Goal: Information Seeking & Learning: Learn about a topic

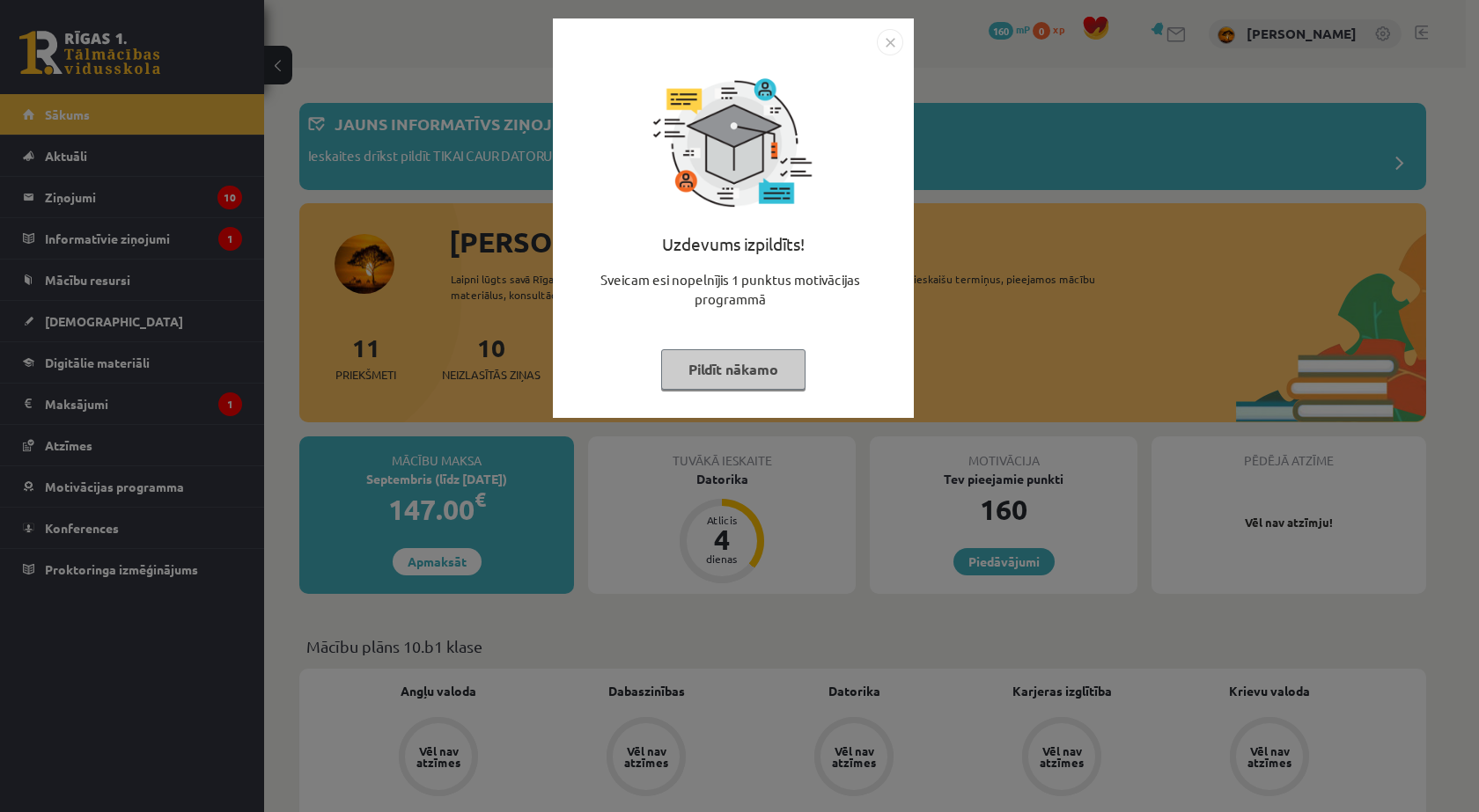
click at [698, 360] on button "Pildīt nākamo" at bounding box center [733, 370] width 144 height 41
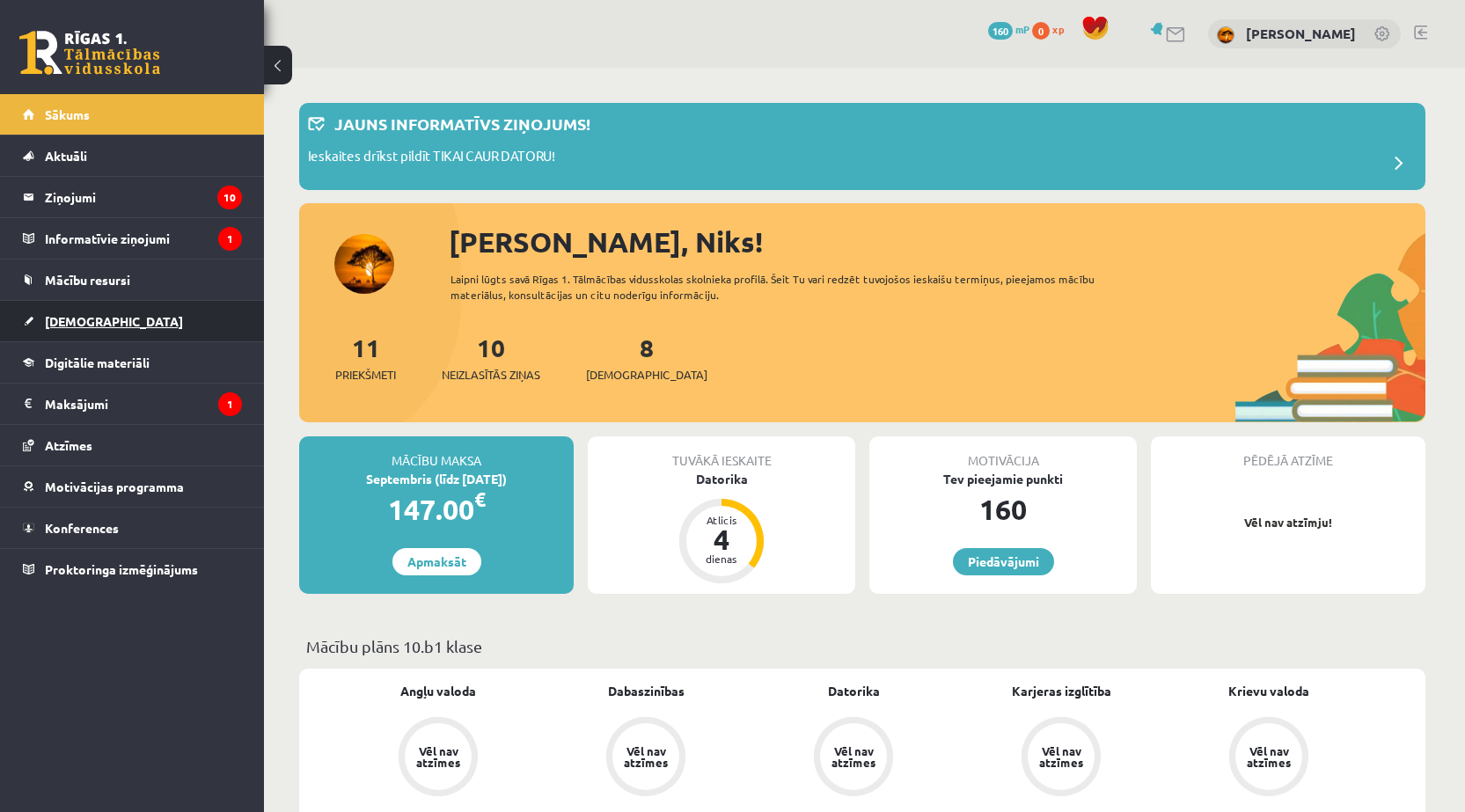
click at [70, 320] on span "[DEMOGRAPHIC_DATA]" at bounding box center [114, 322] width 138 height 16
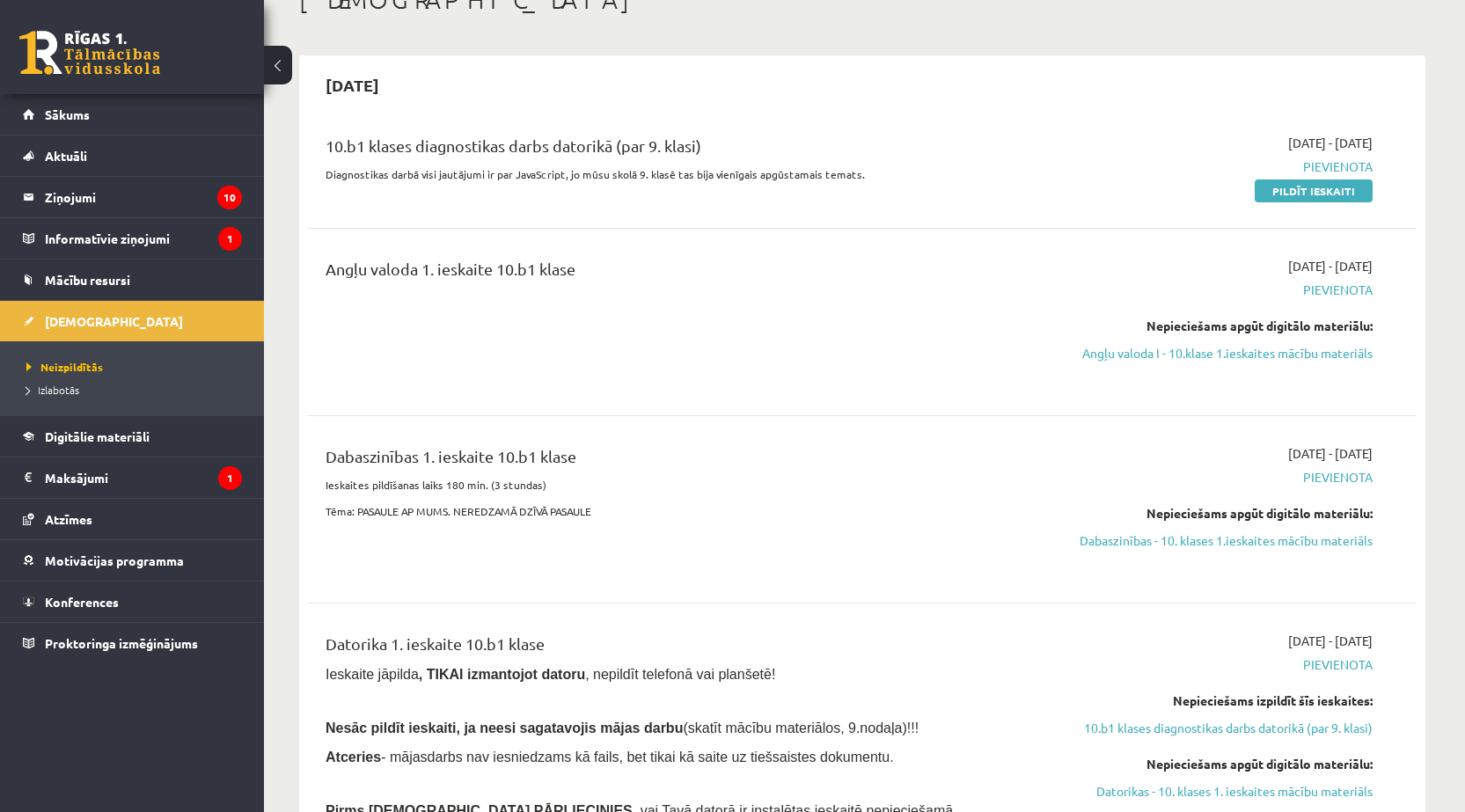
scroll to position [117, 0]
drag, startPoint x: 1265, startPoint y: 349, endPoint x: 1302, endPoint y: 358, distance: 38.1
click at [1302, 358] on link "Angļu valoda I - 10.klase 1.ieskaites mācību materiāls" at bounding box center [1207, 354] width 332 height 18
click at [1169, 353] on link "Angļu valoda I - 10.klase 1.ieskaites mācību materiāls" at bounding box center [1207, 354] width 332 height 18
click at [77, 281] on span "Mācību resursi" at bounding box center [87, 280] width 85 height 16
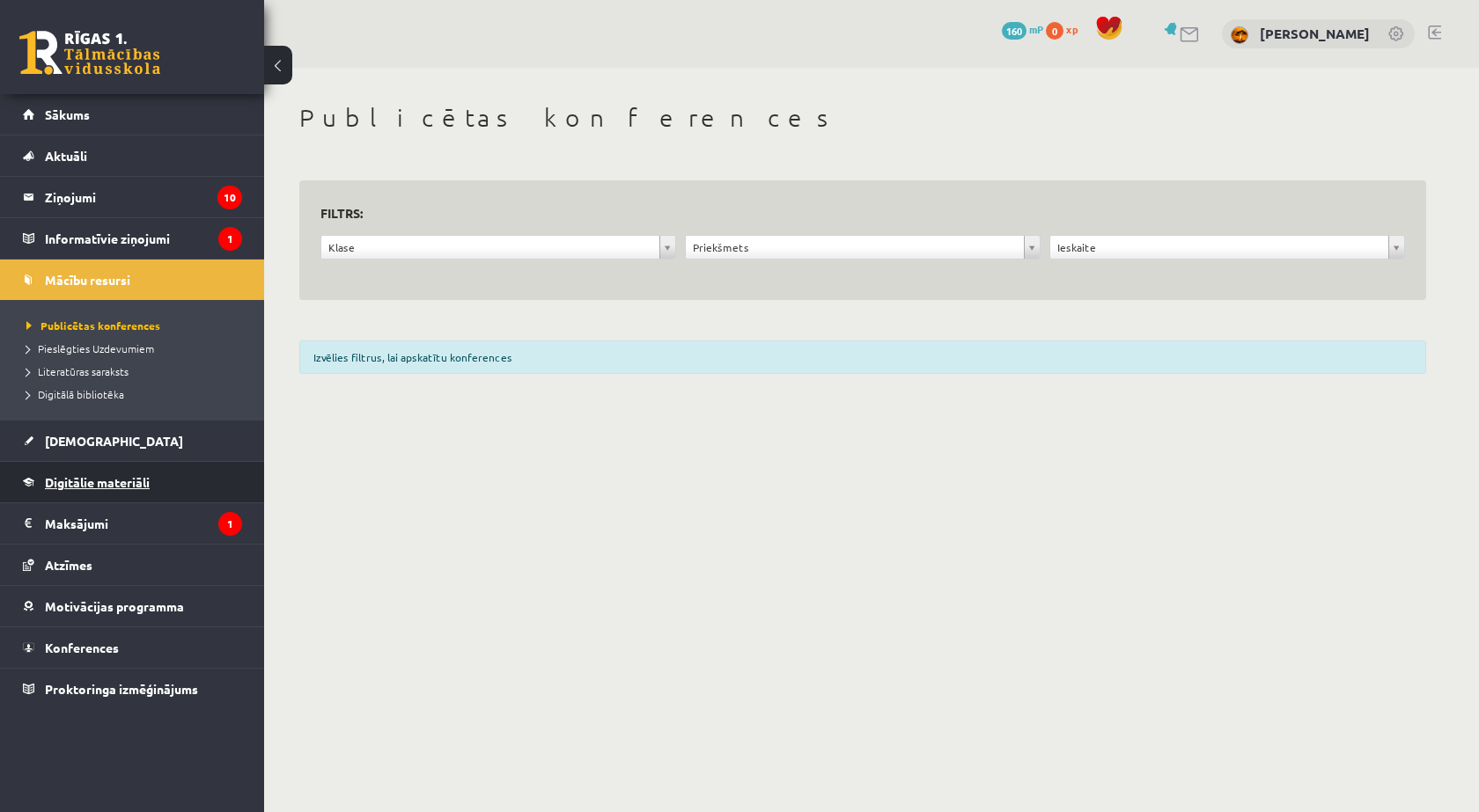
click at [83, 470] on link "Digitālie materiāli" at bounding box center [132, 481] width 219 height 41
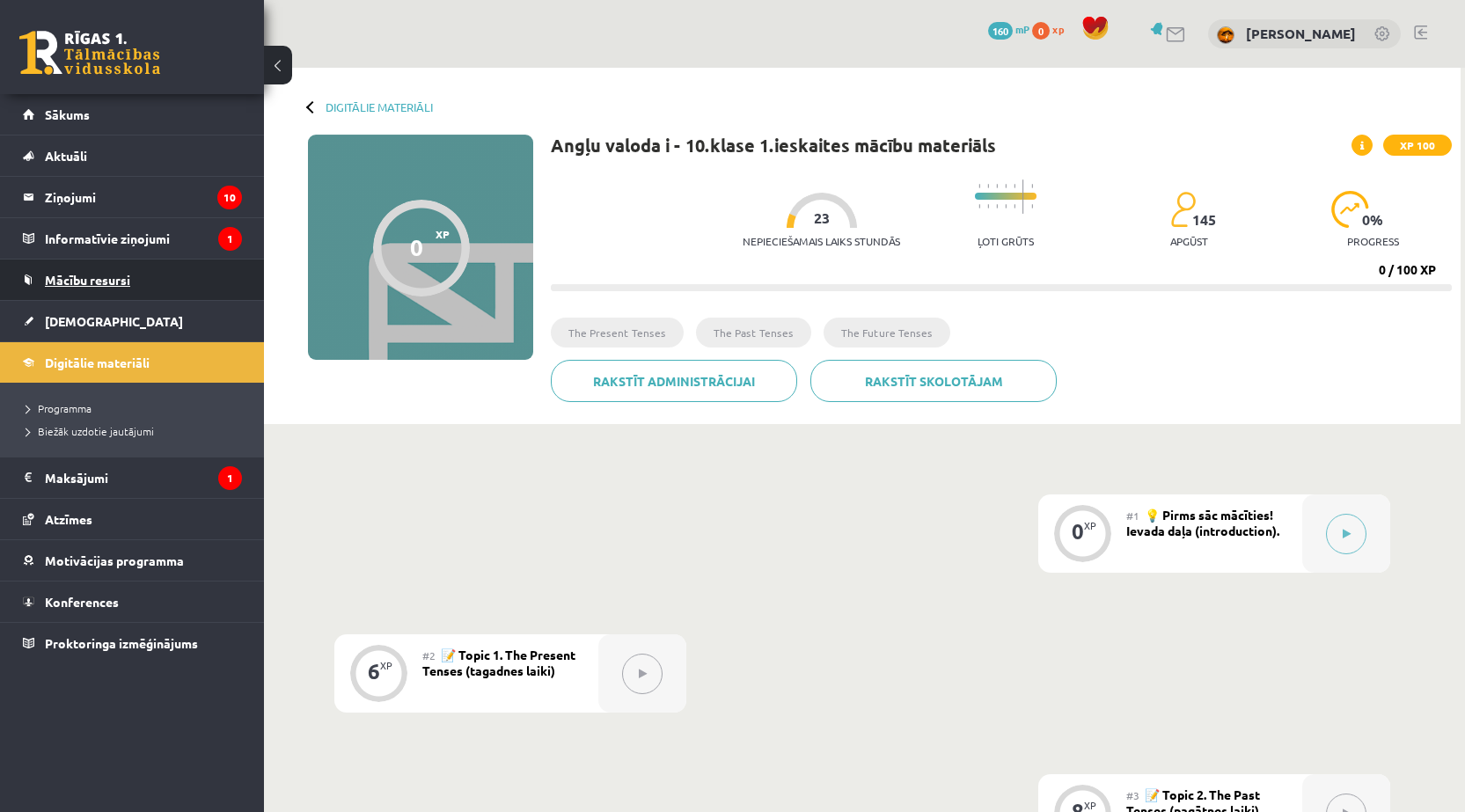
click at [82, 267] on link "Mācību resursi" at bounding box center [132, 280] width 219 height 41
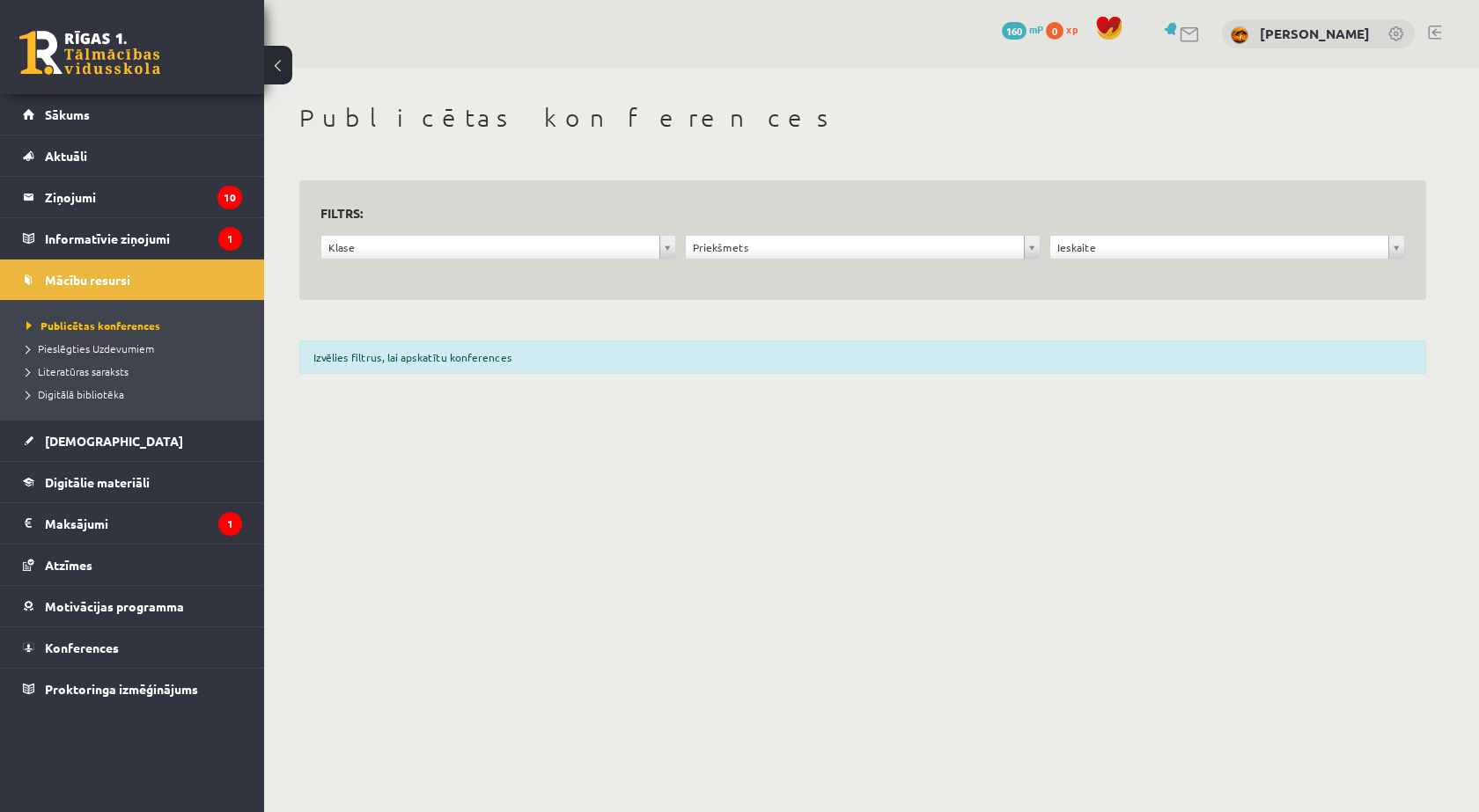
click at [375, 365] on div "Izvēlies filtrus, lai apskatītu konferences" at bounding box center [861, 357] width 1126 height 33
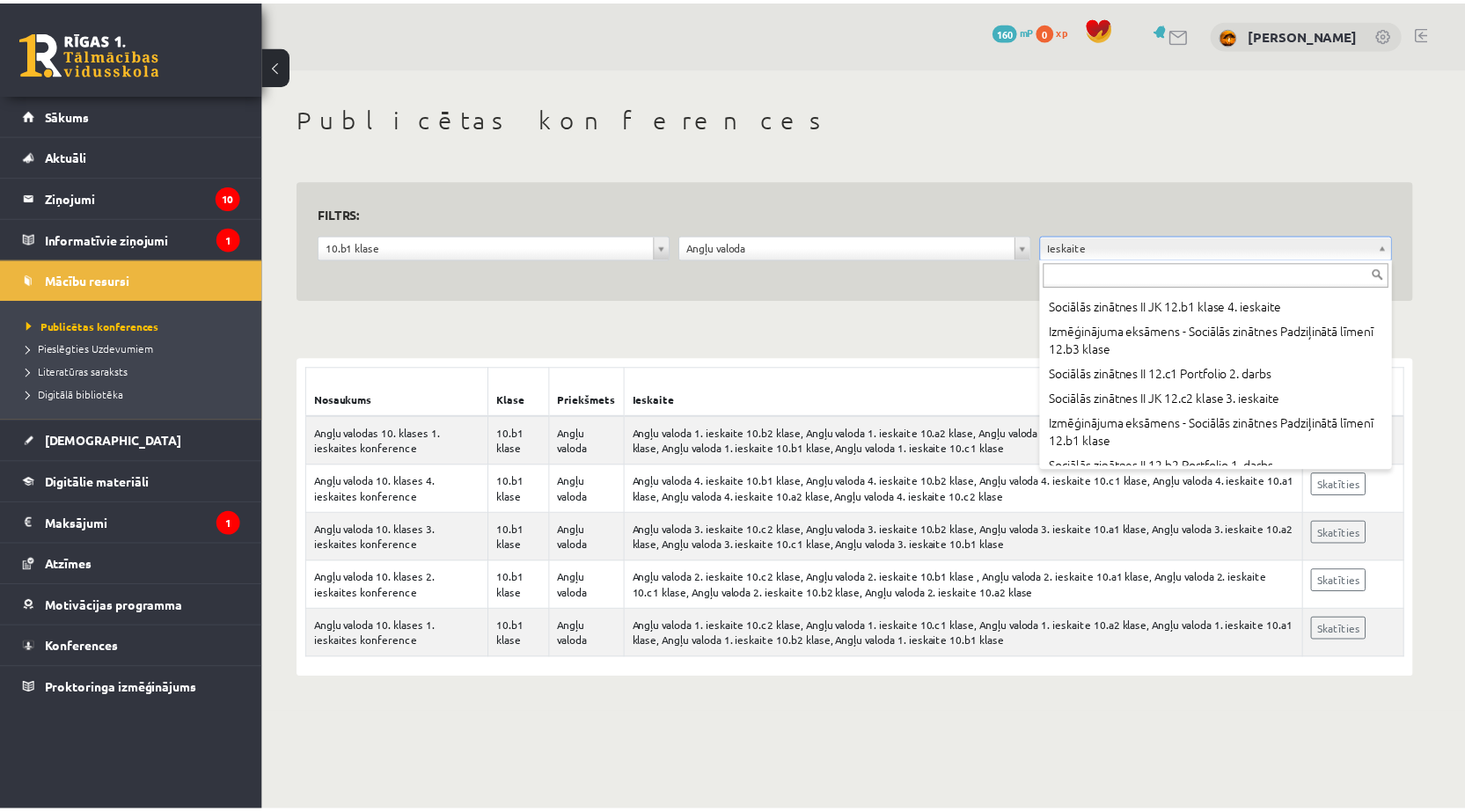
scroll to position [49788, 0]
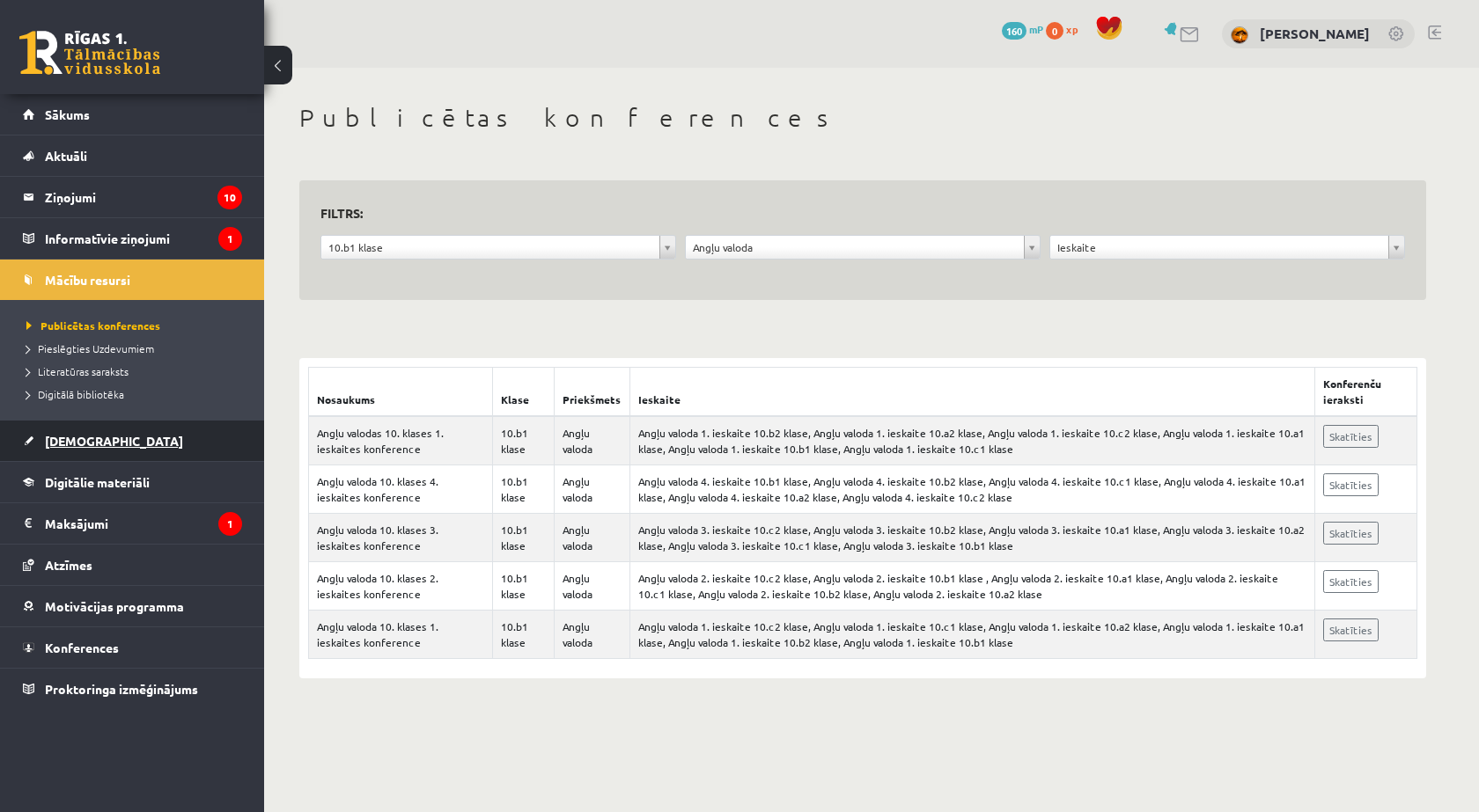
click at [67, 437] on span "[DEMOGRAPHIC_DATA]" at bounding box center [114, 440] width 138 height 16
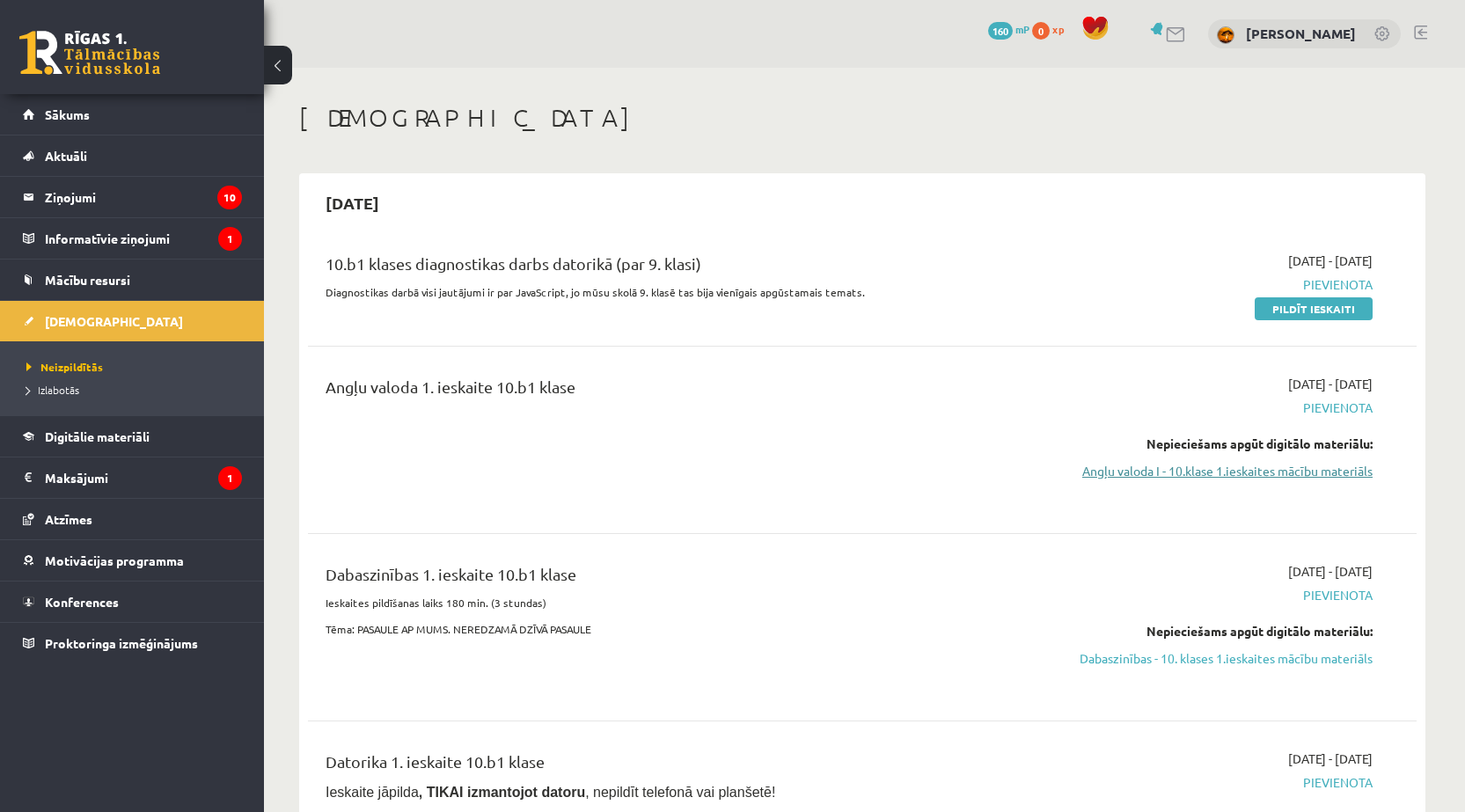
click at [1243, 465] on link "Angļu valoda I - 10.klase 1.ieskaites mācību materiāls" at bounding box center [1207, 470] width 332 height 18
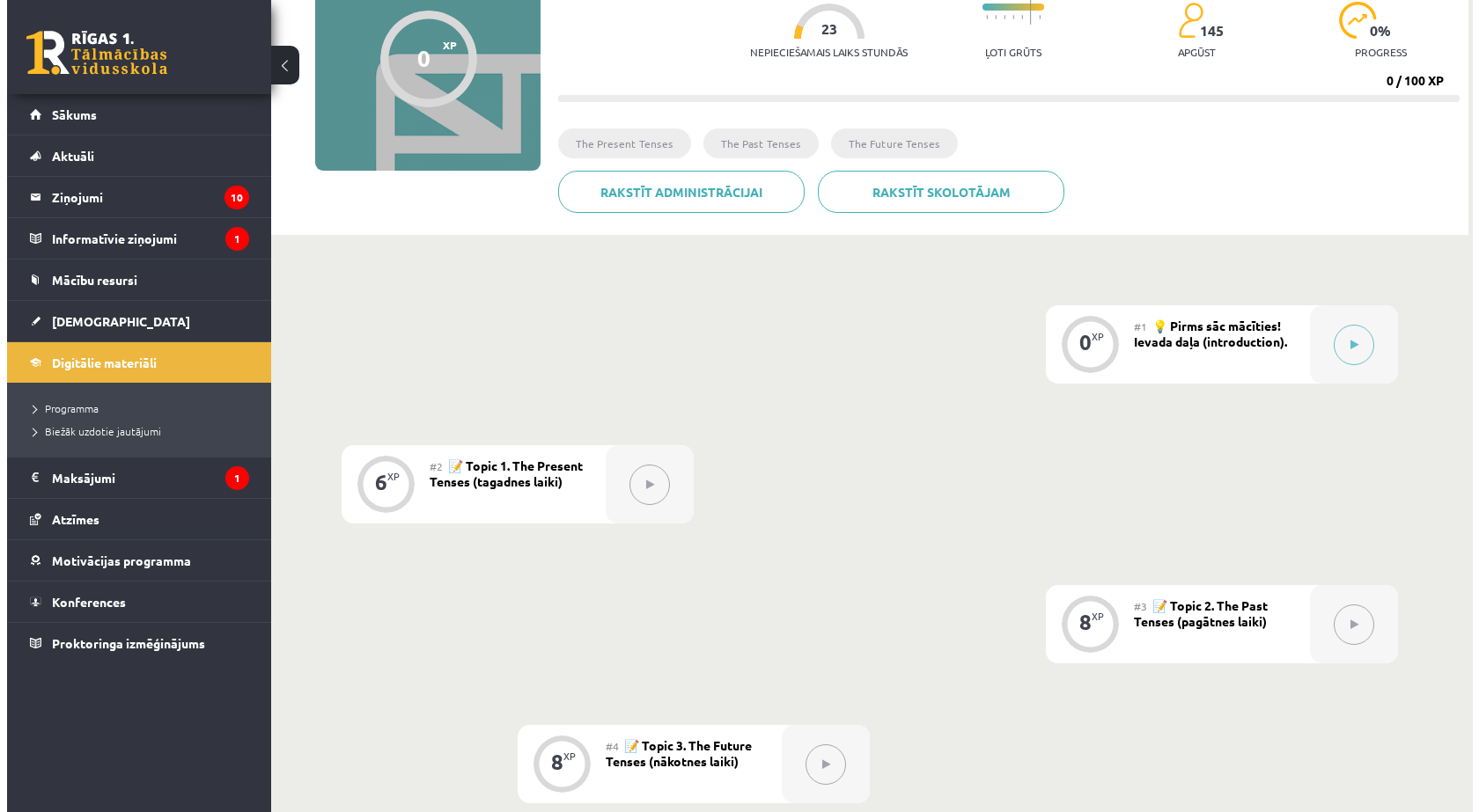
scroll to position [176, 0]
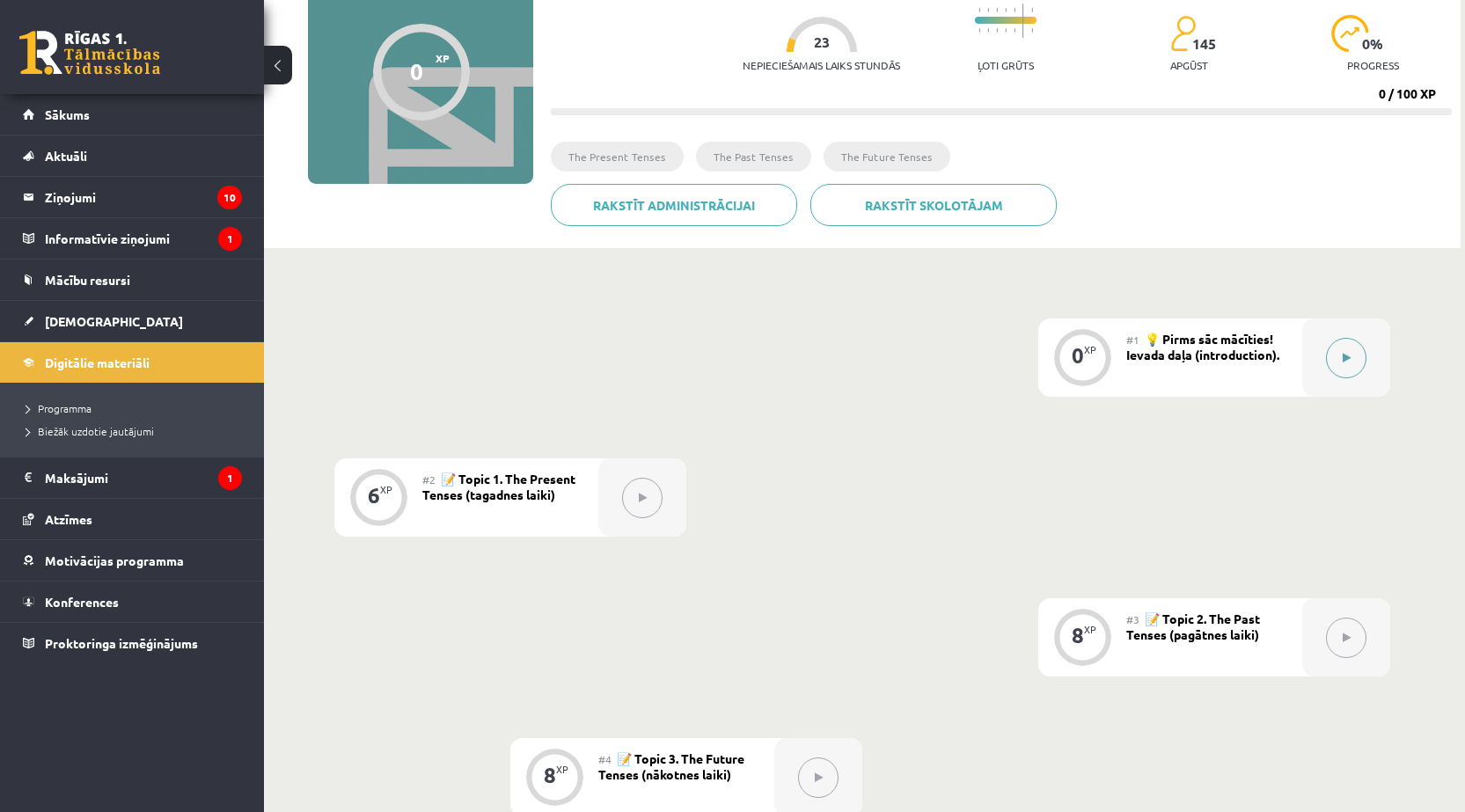
click at [1349, 370] on button at bounding box center [1346, 358] width 41 height 41
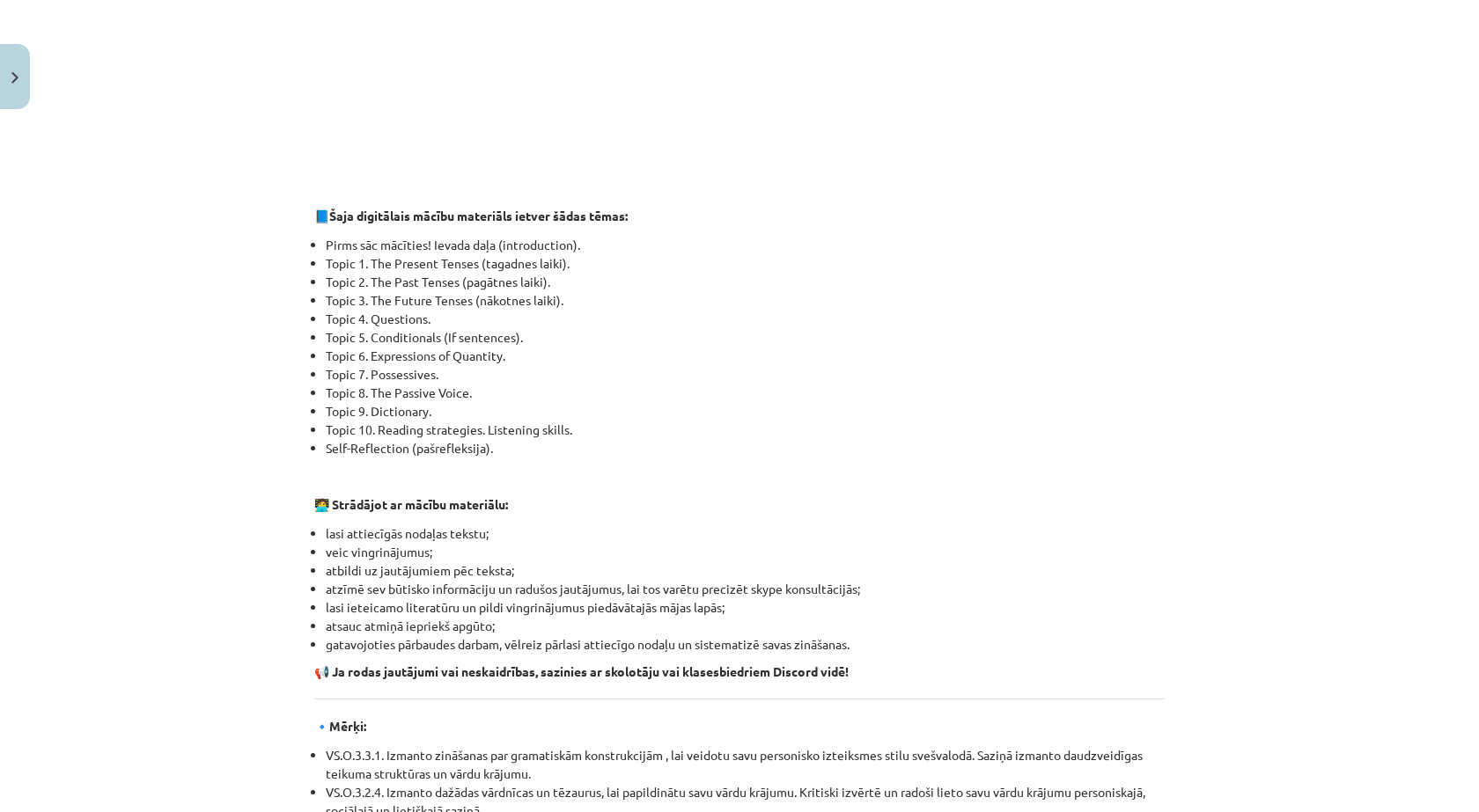
scroll to position [1056, 0]
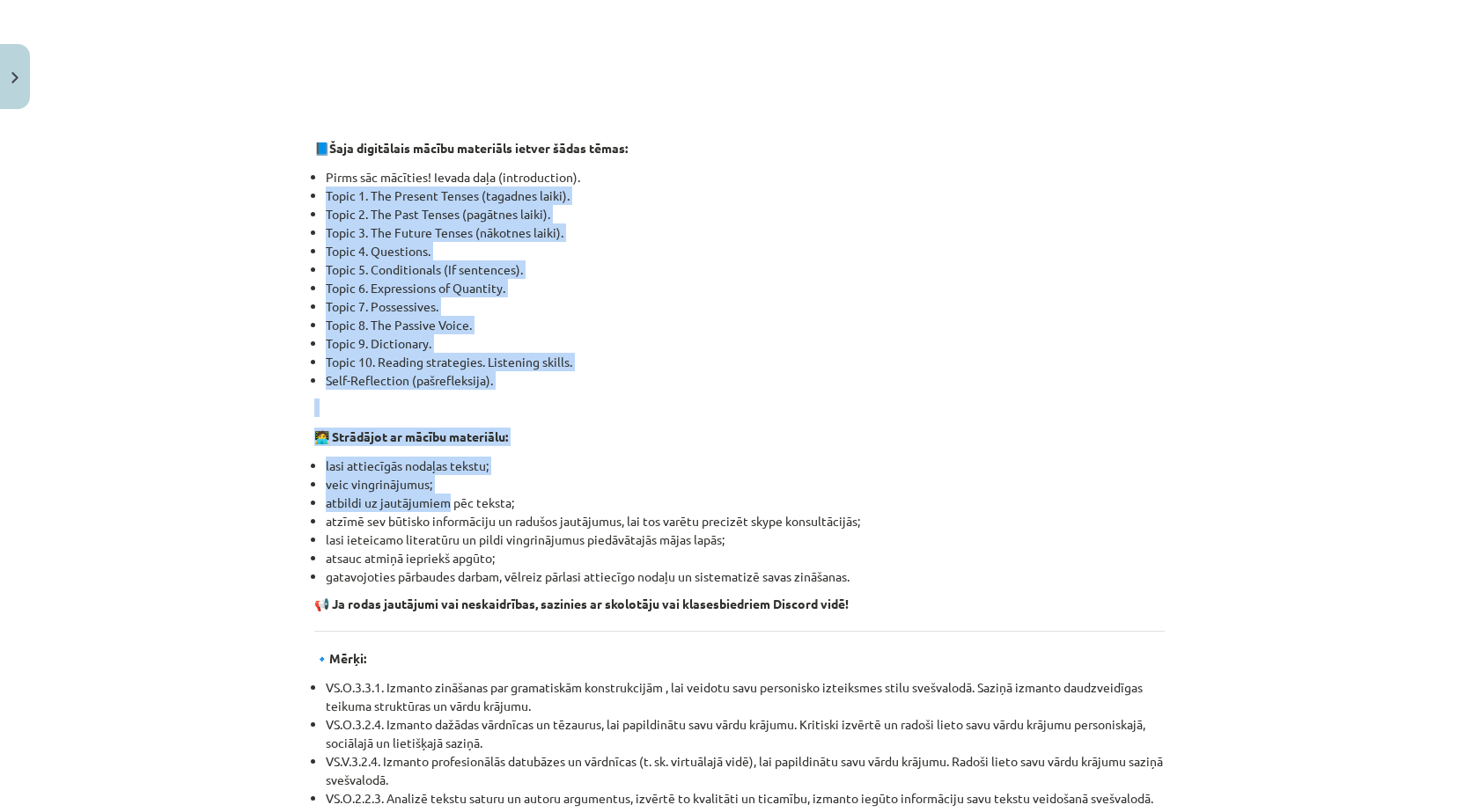
drag, startPoint x: 308, startPoint y: 198, endPoint x: 447, endPoint y: 514, distance: 345.2
click at [447, 514] on div "👋 Esi sveicināts priekšmeta Angļu valoda 1. ieskaites mācību materiāla apguvē. …" at bounding box center [739, 322] width 850 height 2126
click at [562, 407] on p at bounding box center [739, 407] width 850 height 18
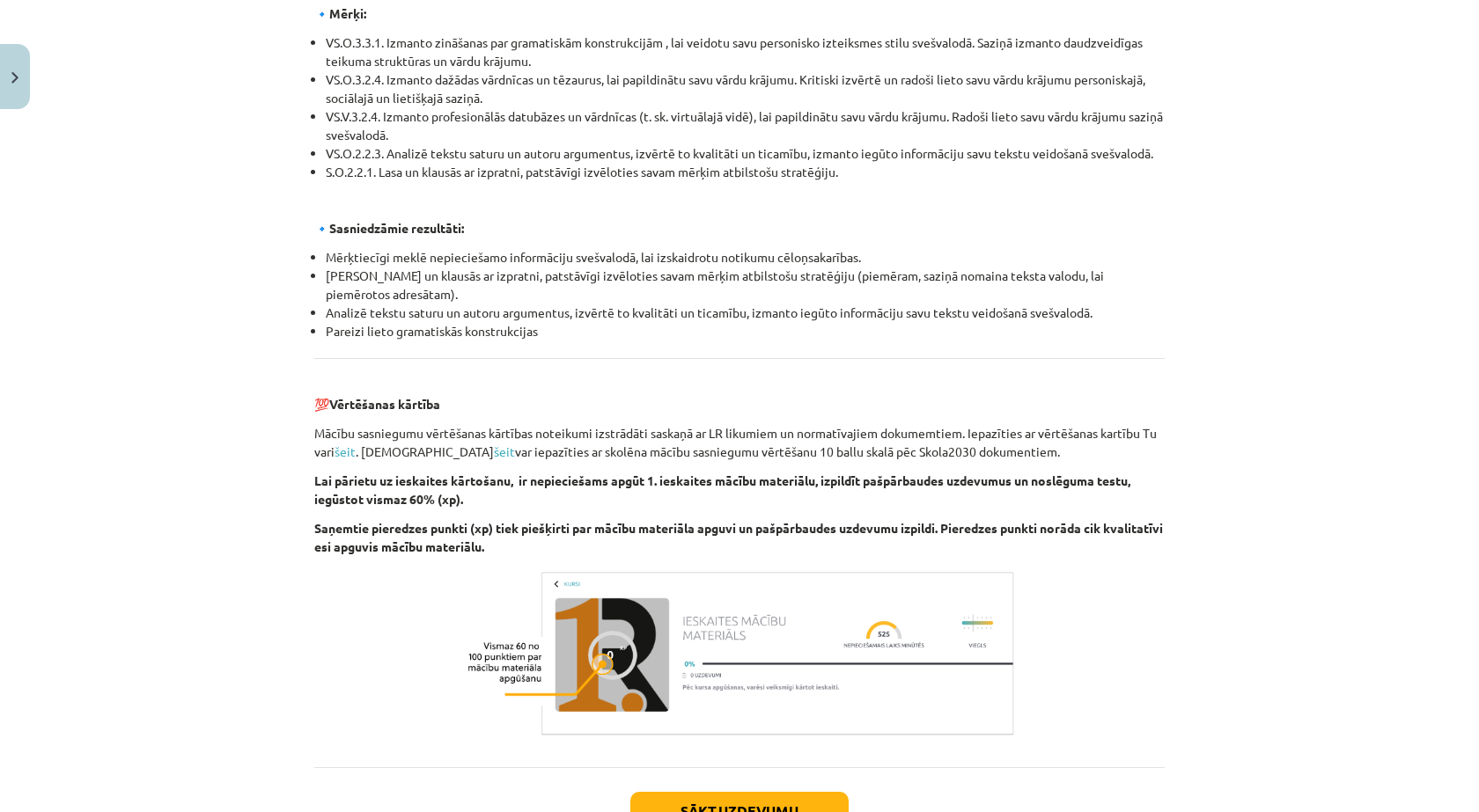
scroll to position [1834, 0]
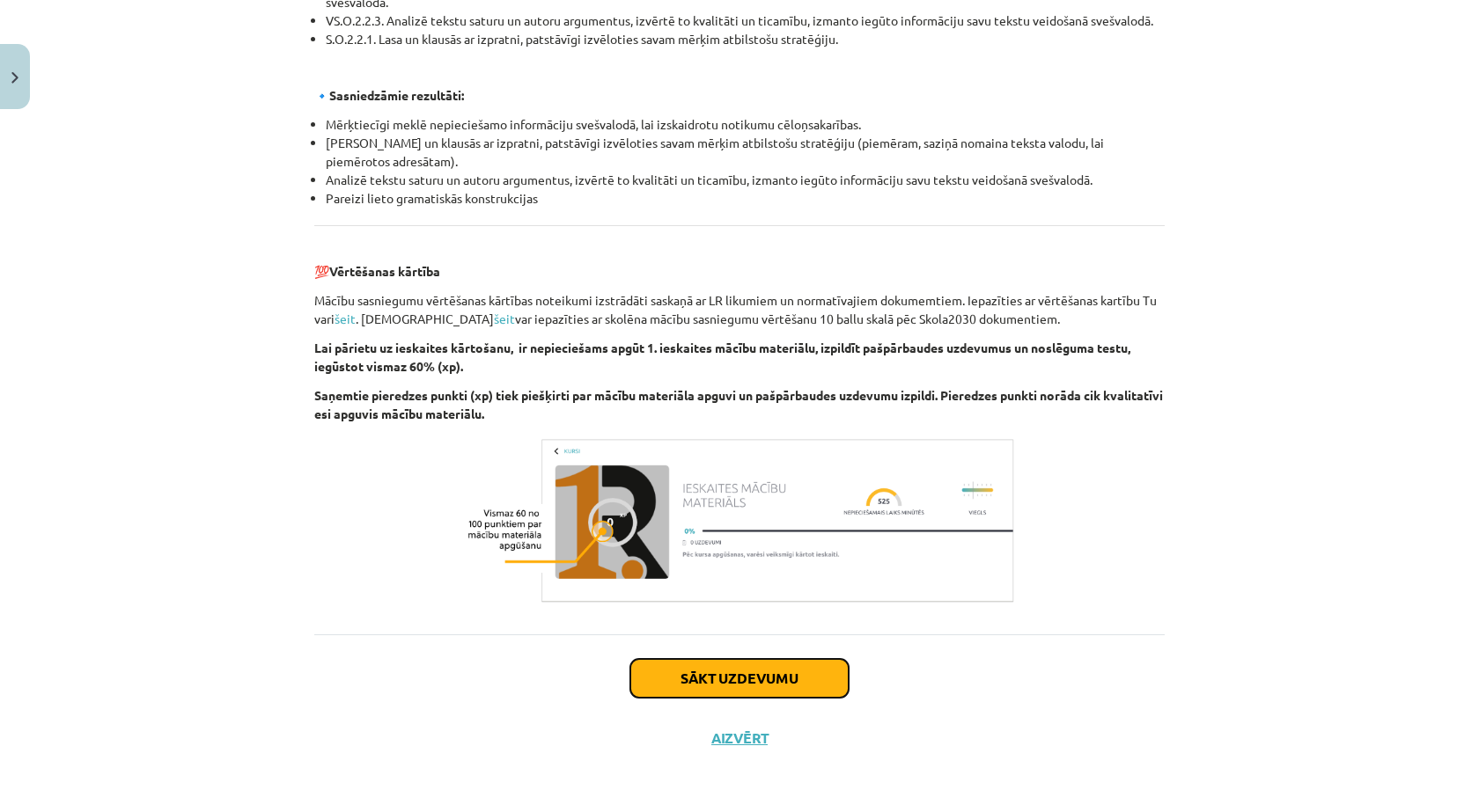
click at [751, 667] on button "Sākt uzdevumu" at bounding box center [740, 678] width 218 height 39
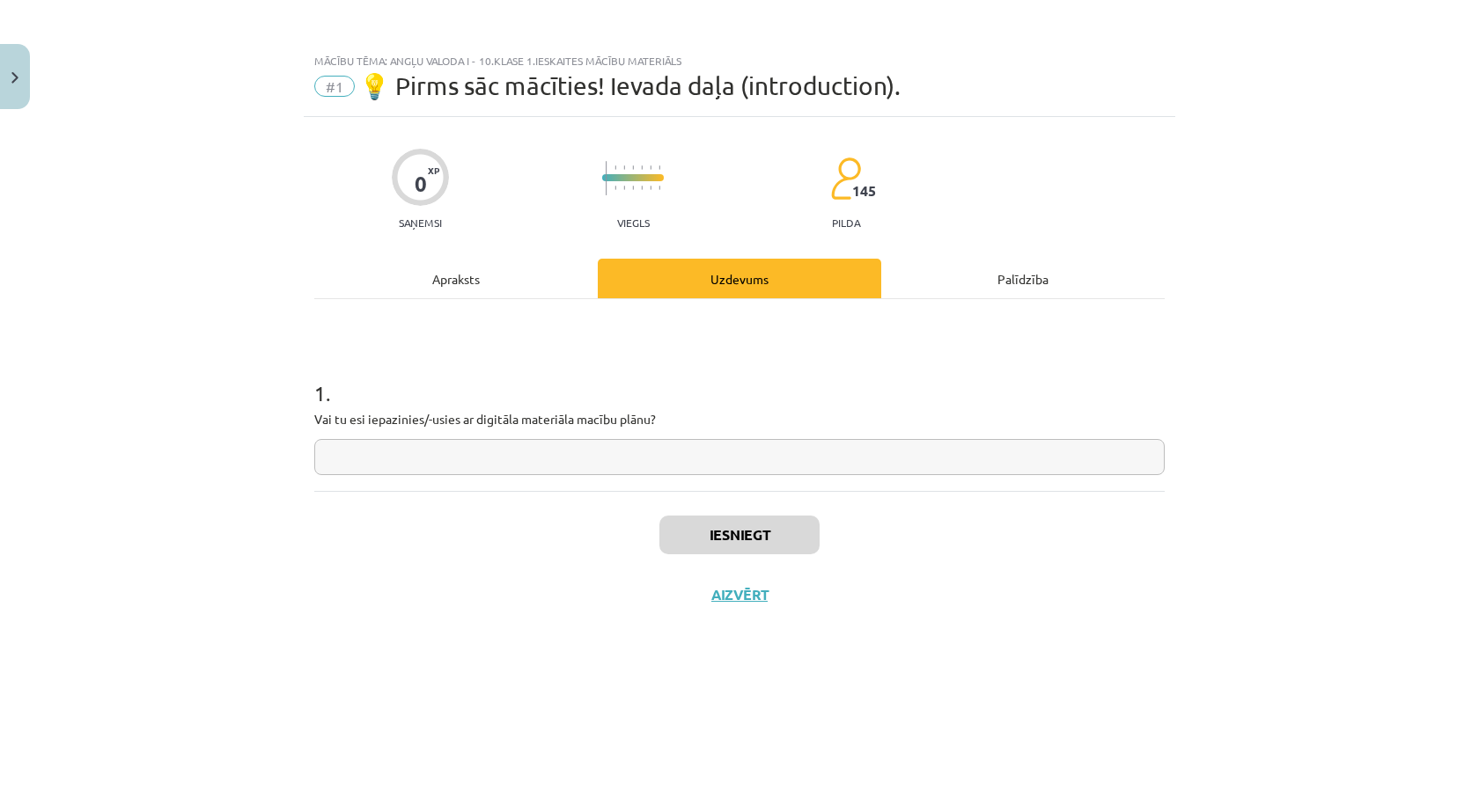
scroll to position [0, 0]
click at [584, 459] on input "text" at bounding box center [739, 456] width 850 height 36
type input "**"
click at [773, 539] on button "Iesniegt" at bounding box center [740, 534] width 160 height 39
click at [770, 608] on button "Nākamā nodarbība" at bounding box center [739, 606] width 173 height 41
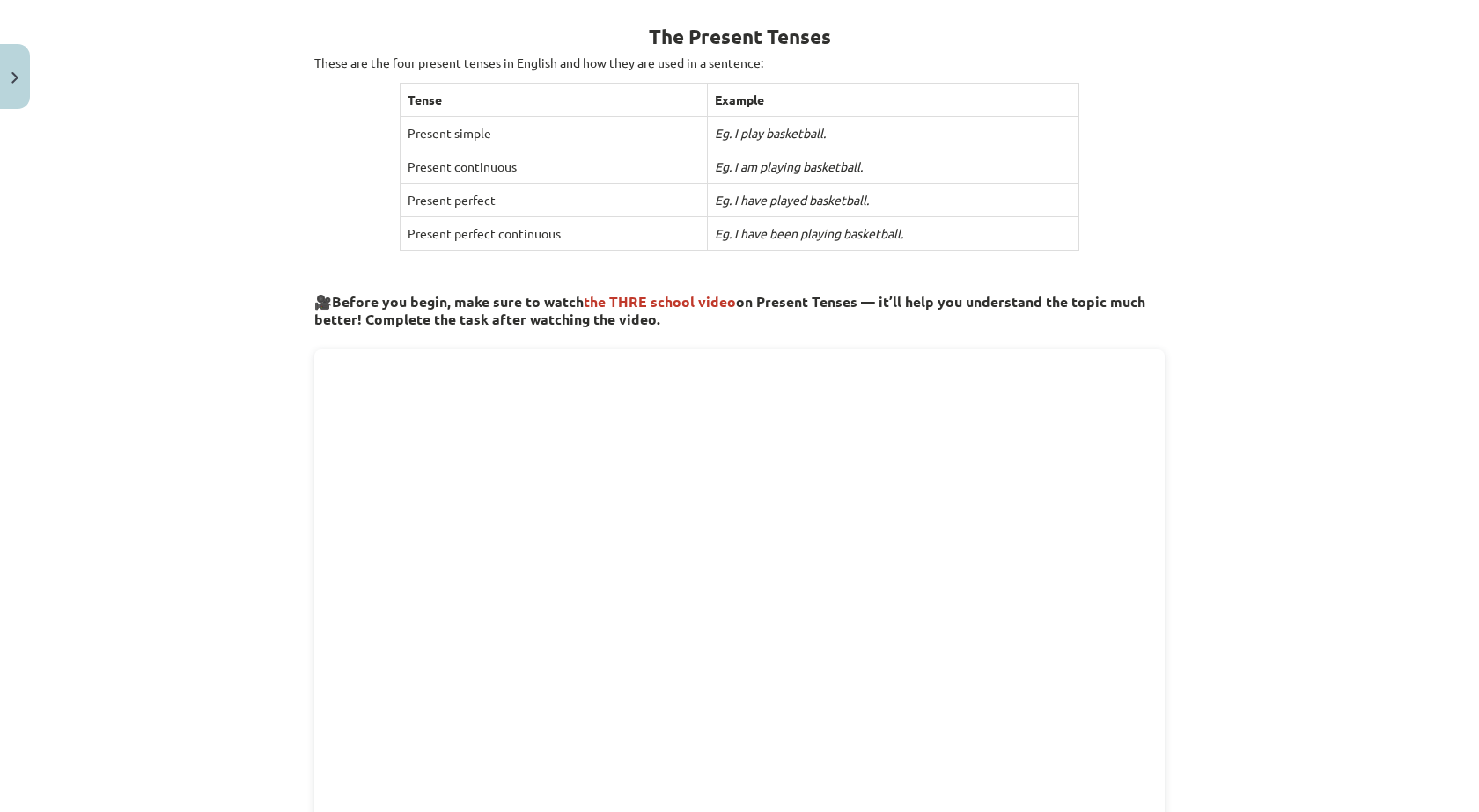
scroll to position [321, 0]
drag, startPoint x: 612, startPoint y: 513, endPoint x: 691, endPoint y: 333, distance: 196.6
click at [691, 333] on div "The Present Tenses These are the four present tenses in English and how they ar…" at bounding box center [739, 588] width 850 height 1188
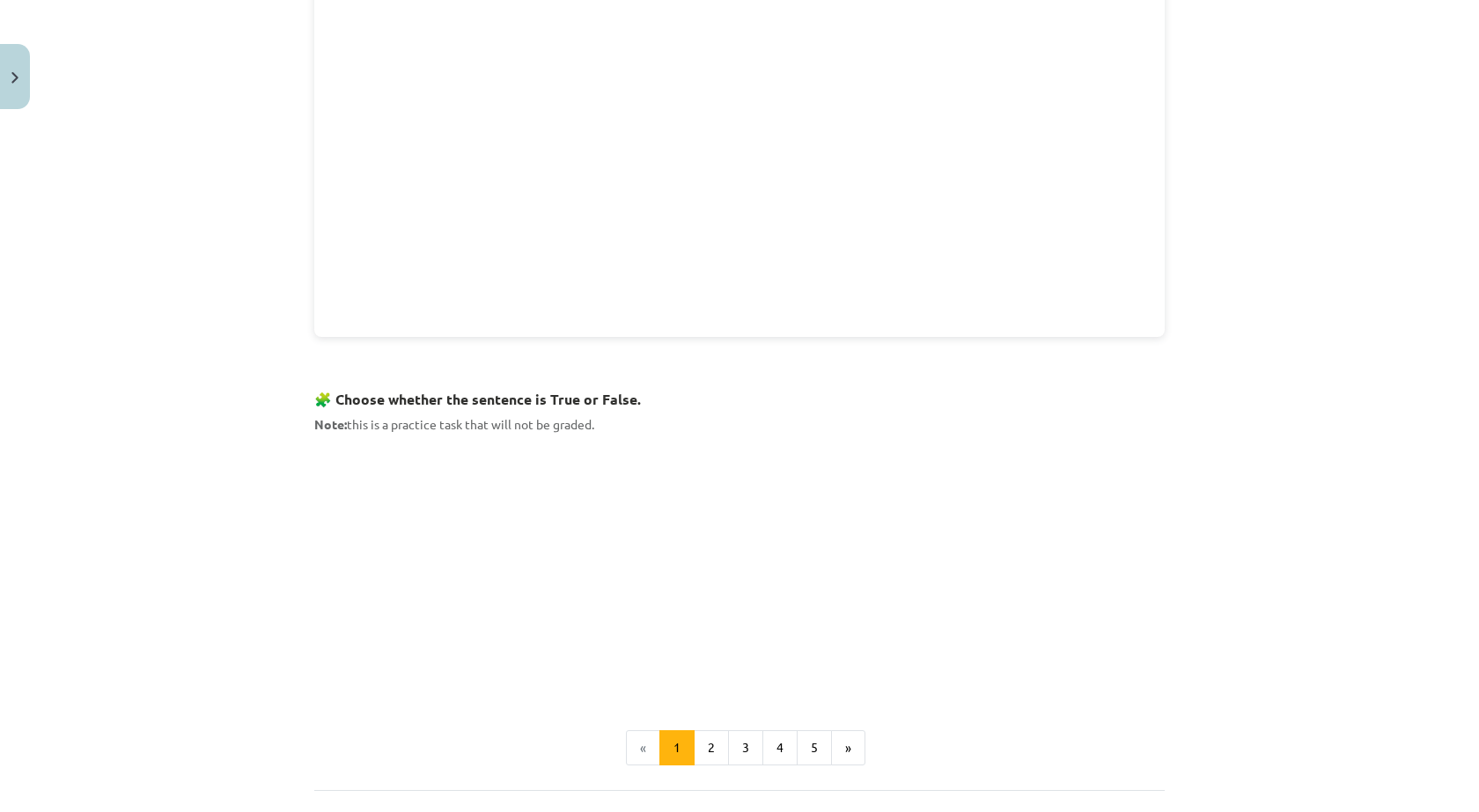
scroll to position [848, 0]
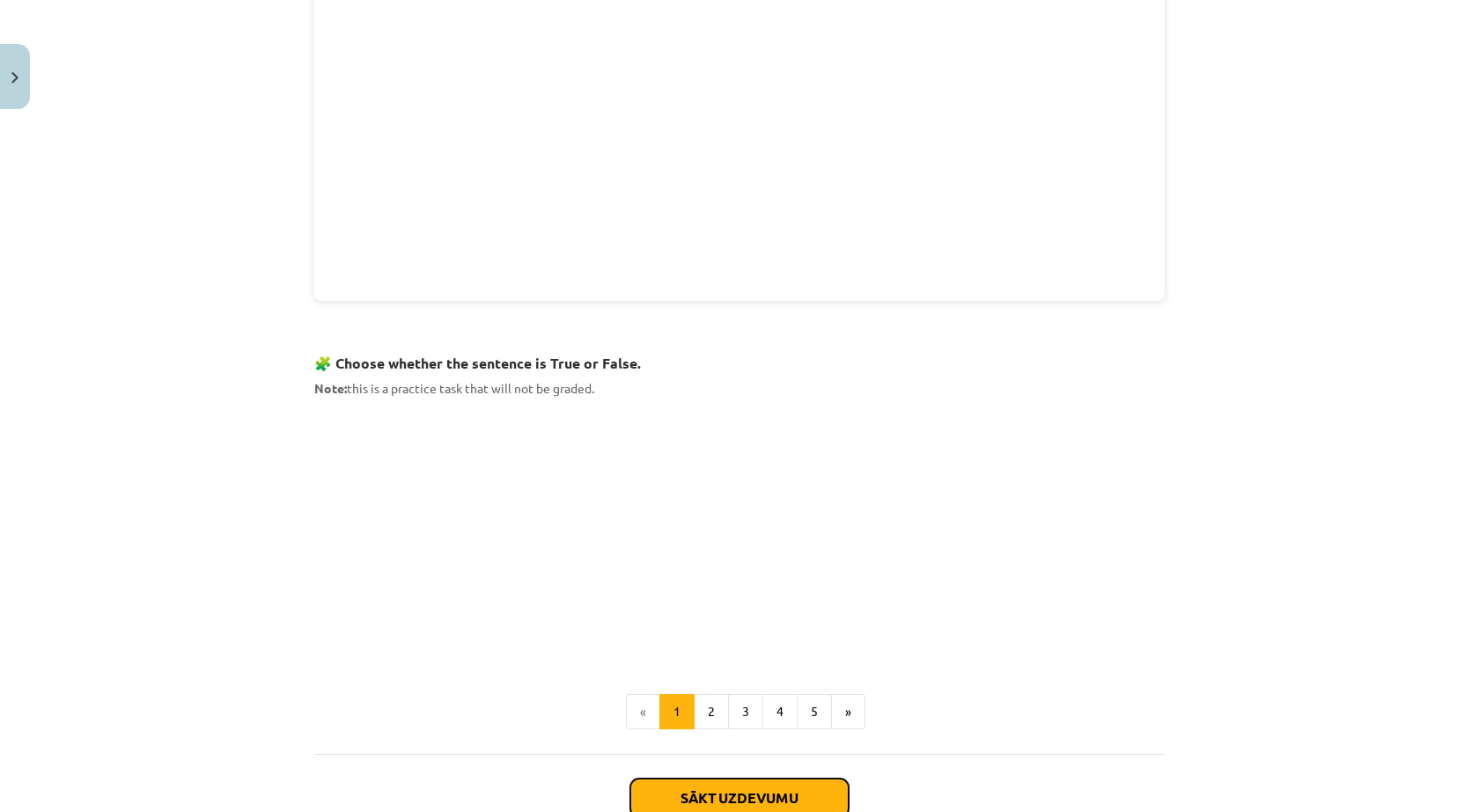
click at [710, 786] on button "Sākt uzdevumu" at bounding box center [740, 797] width 218 height 39
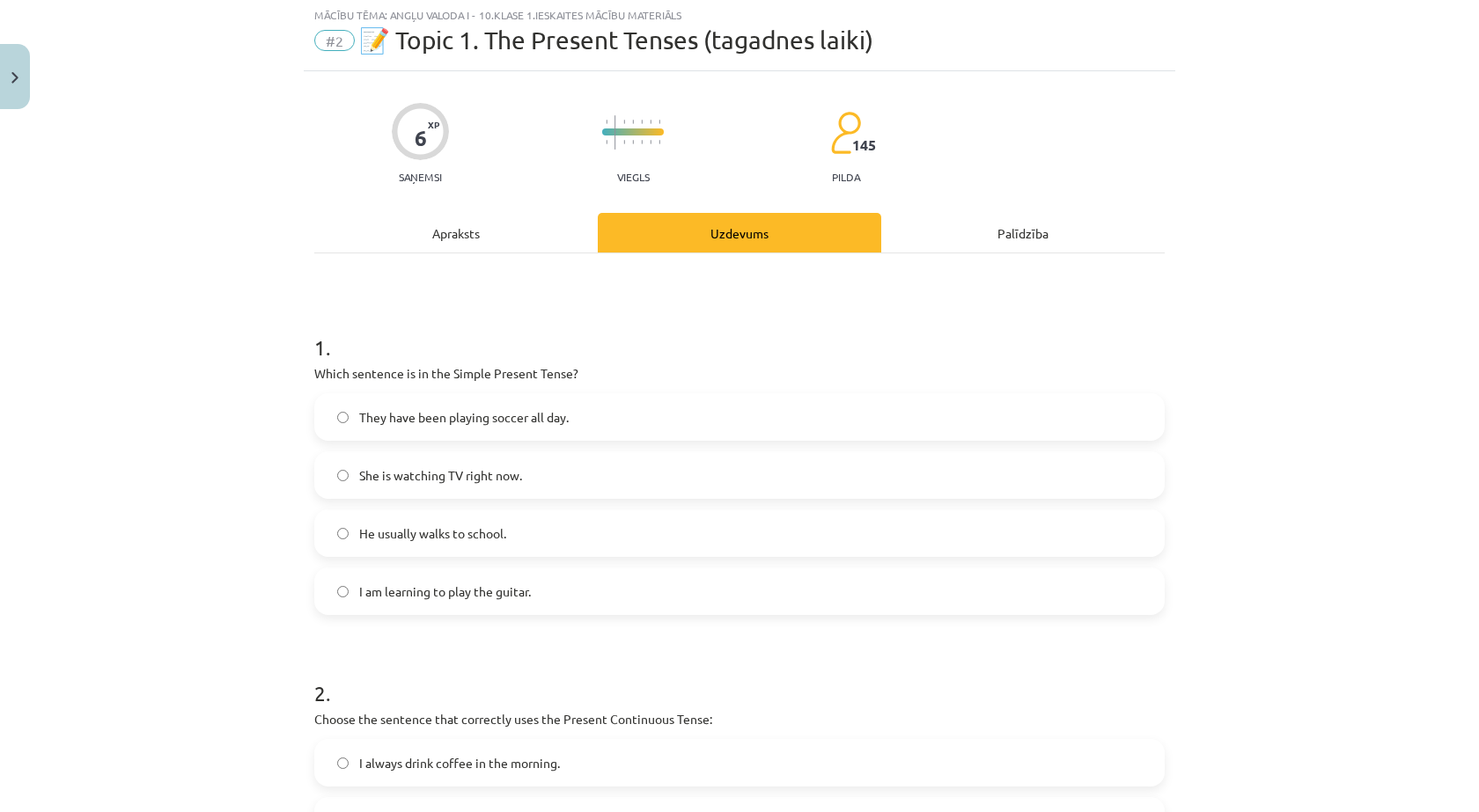
scroll to position [44, 0]
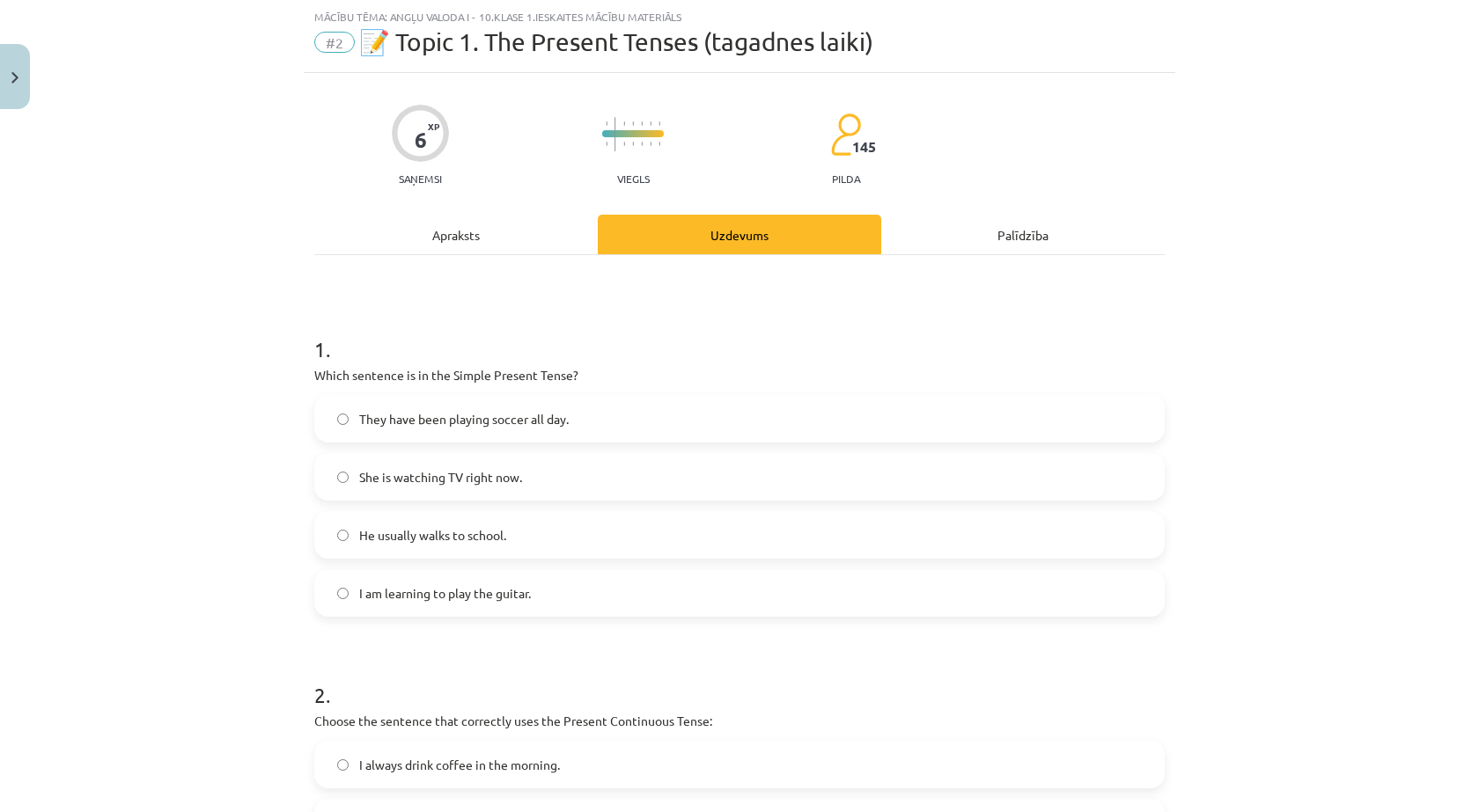
click at [417, 472] on span "She is watching TV right now." at bounding box center [440, 477] width 163 height 18
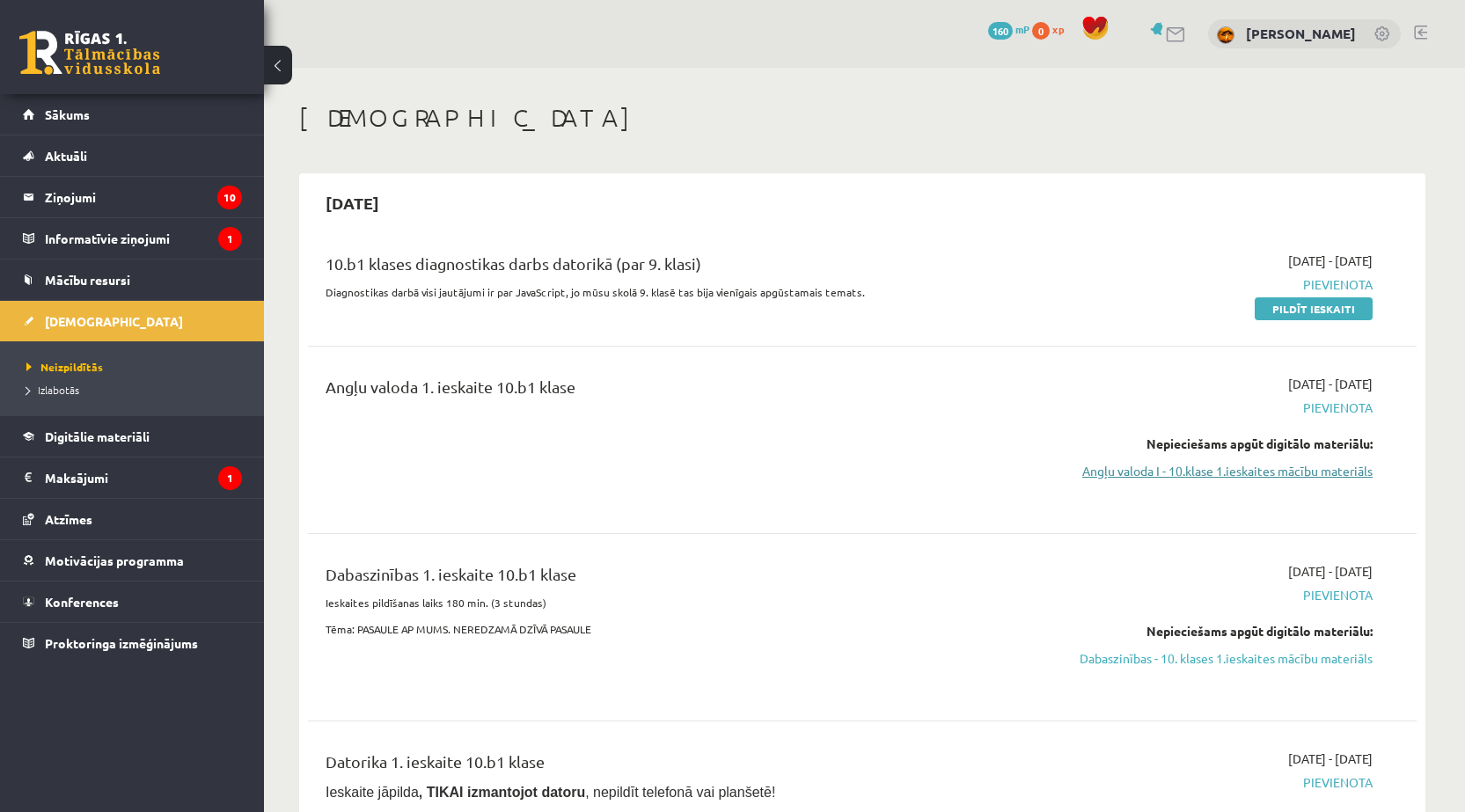
click at [1203, 469] on link "Angļu valoda I - 10.klase 1.ieskaites mācību materiāls" at bounding box center [1207, 470] width 332 height 18
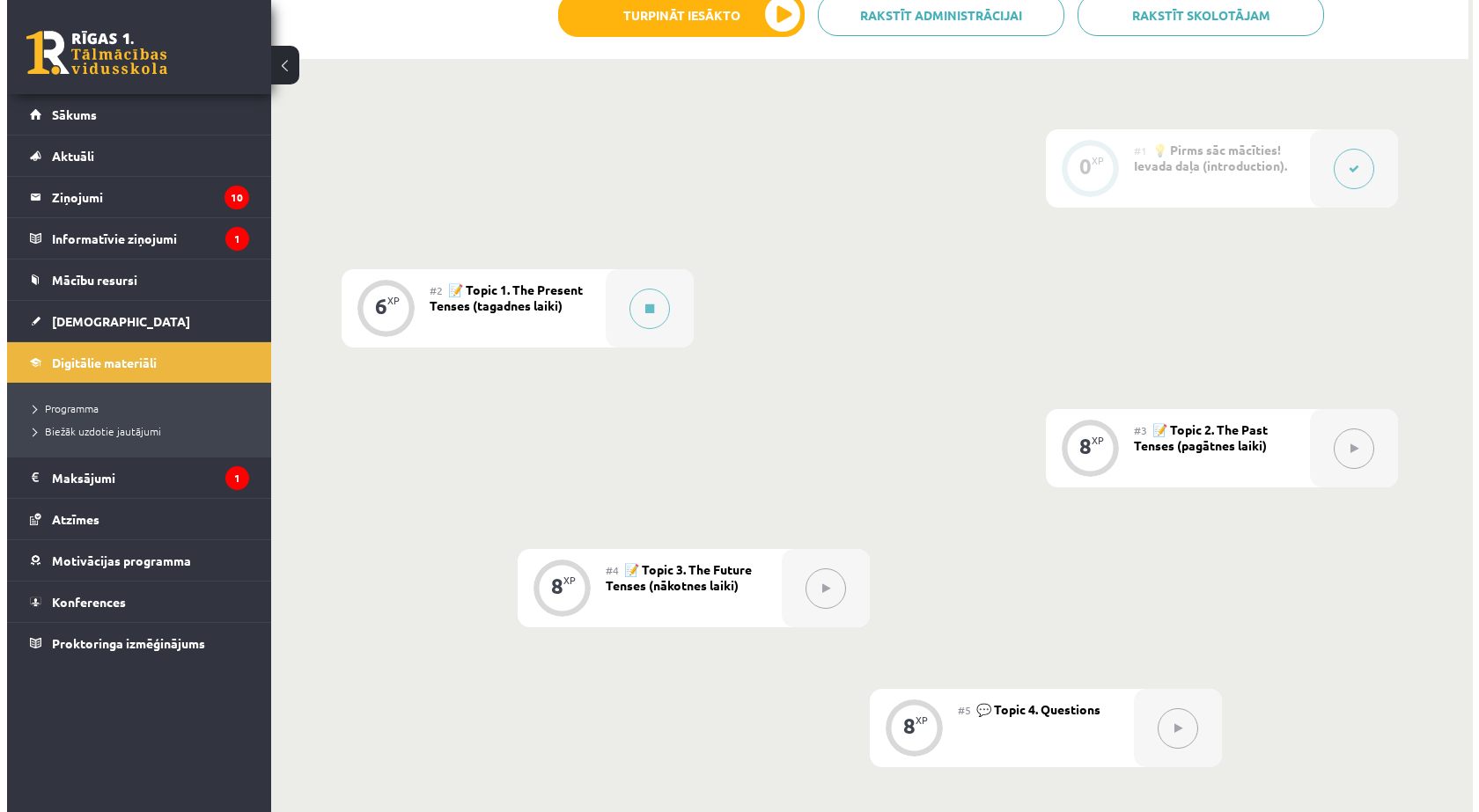
scroll to position [293, 0]
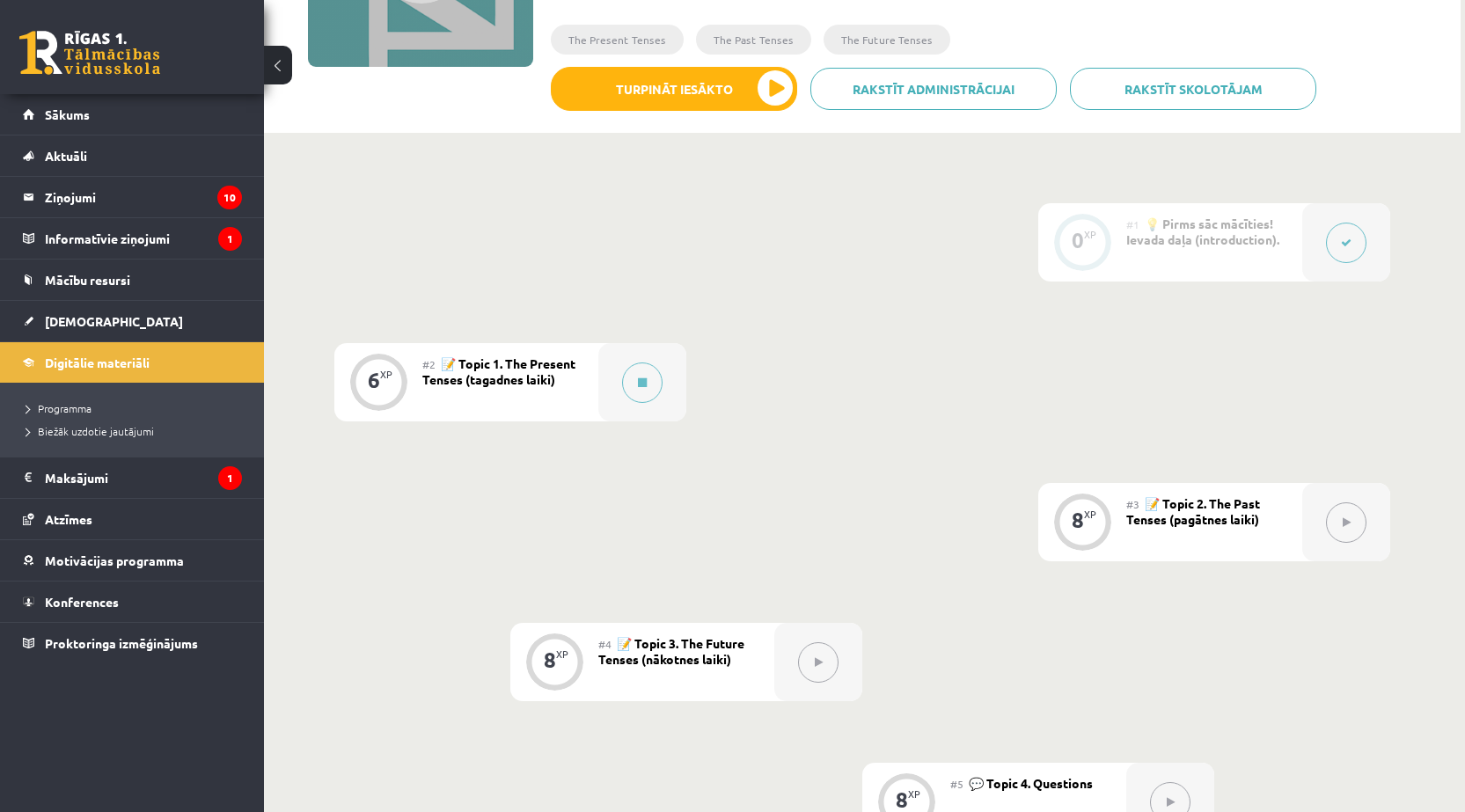
click at [1351, 253] on button at bounding box center [1346, 243] width 41 height 41
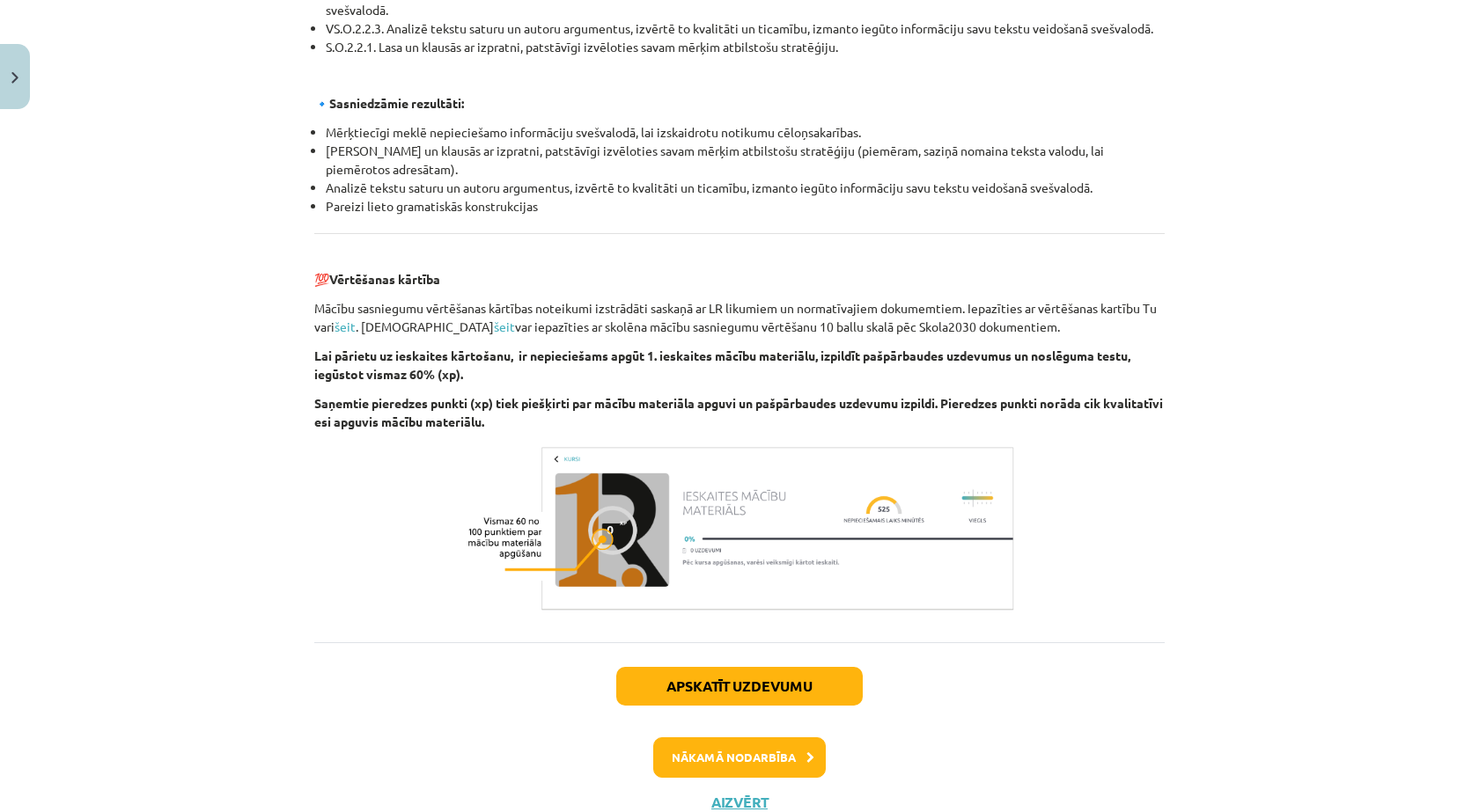
scroll to position [1891, 0]
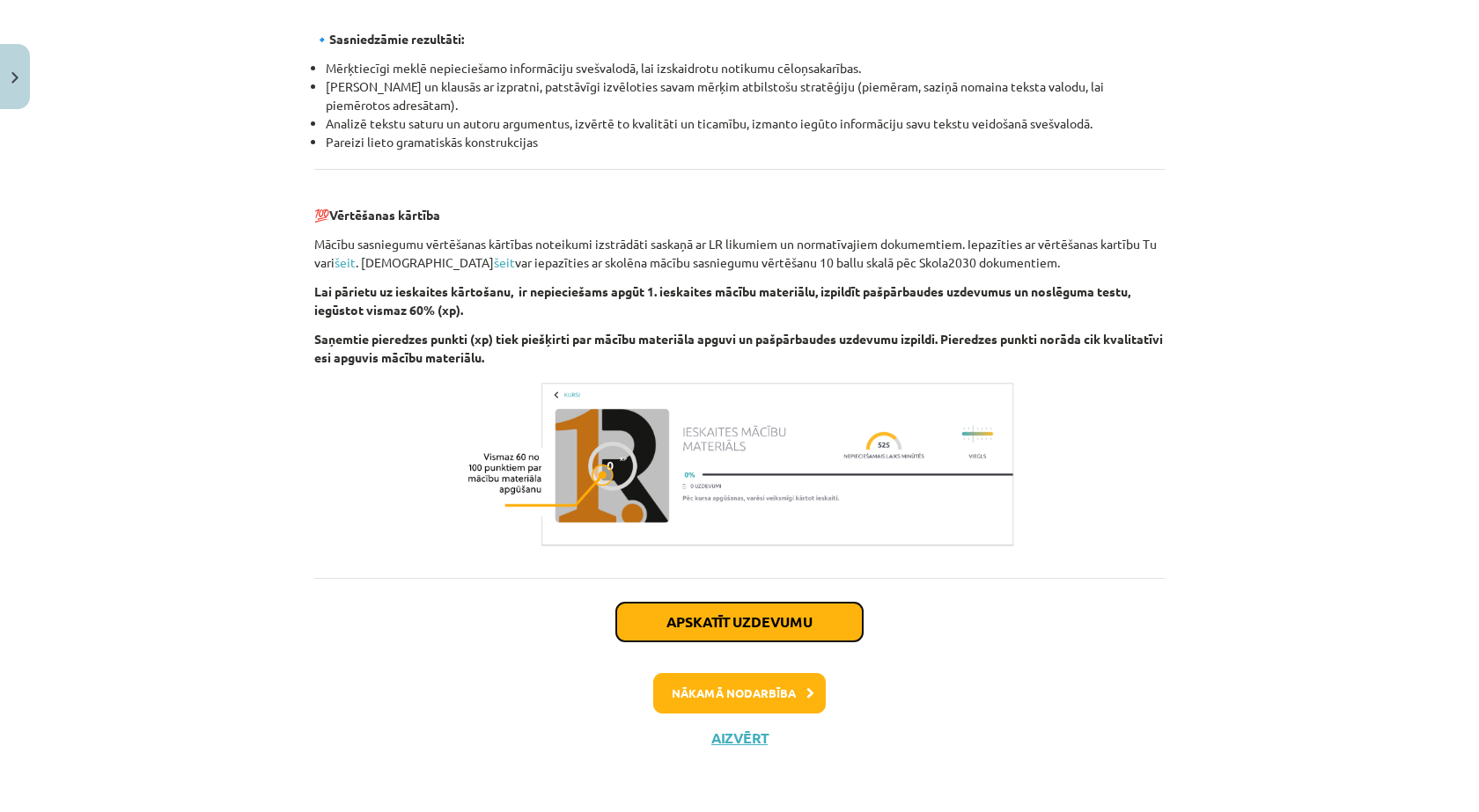
click at [769, 622] on button "Apskatīt uzdevumu" at bounding box center [739, 621] width 247 height 39
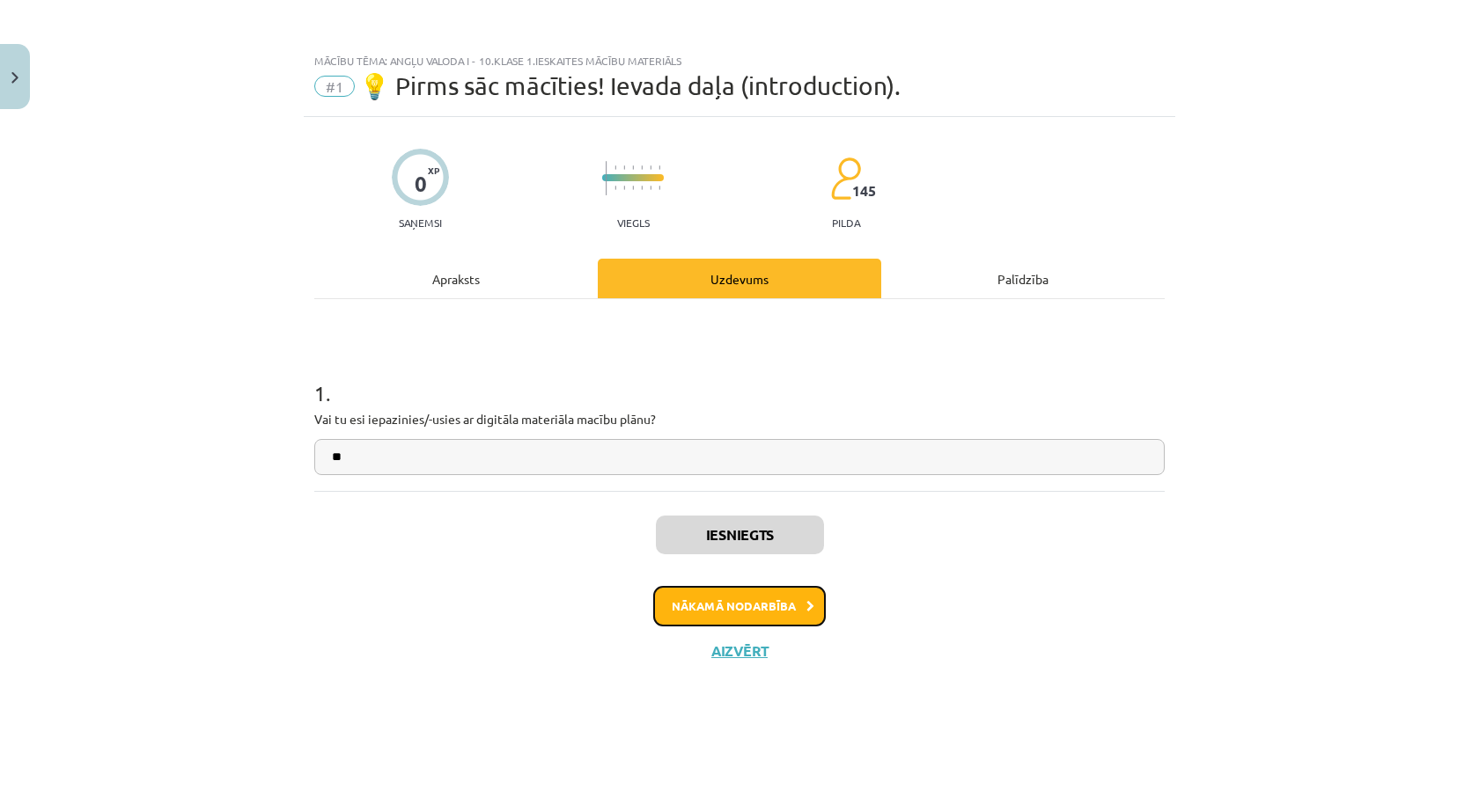
click at [749, 609] on button "Nākamā nodarbība" at bounding box center [739, 606] width 173 height 41
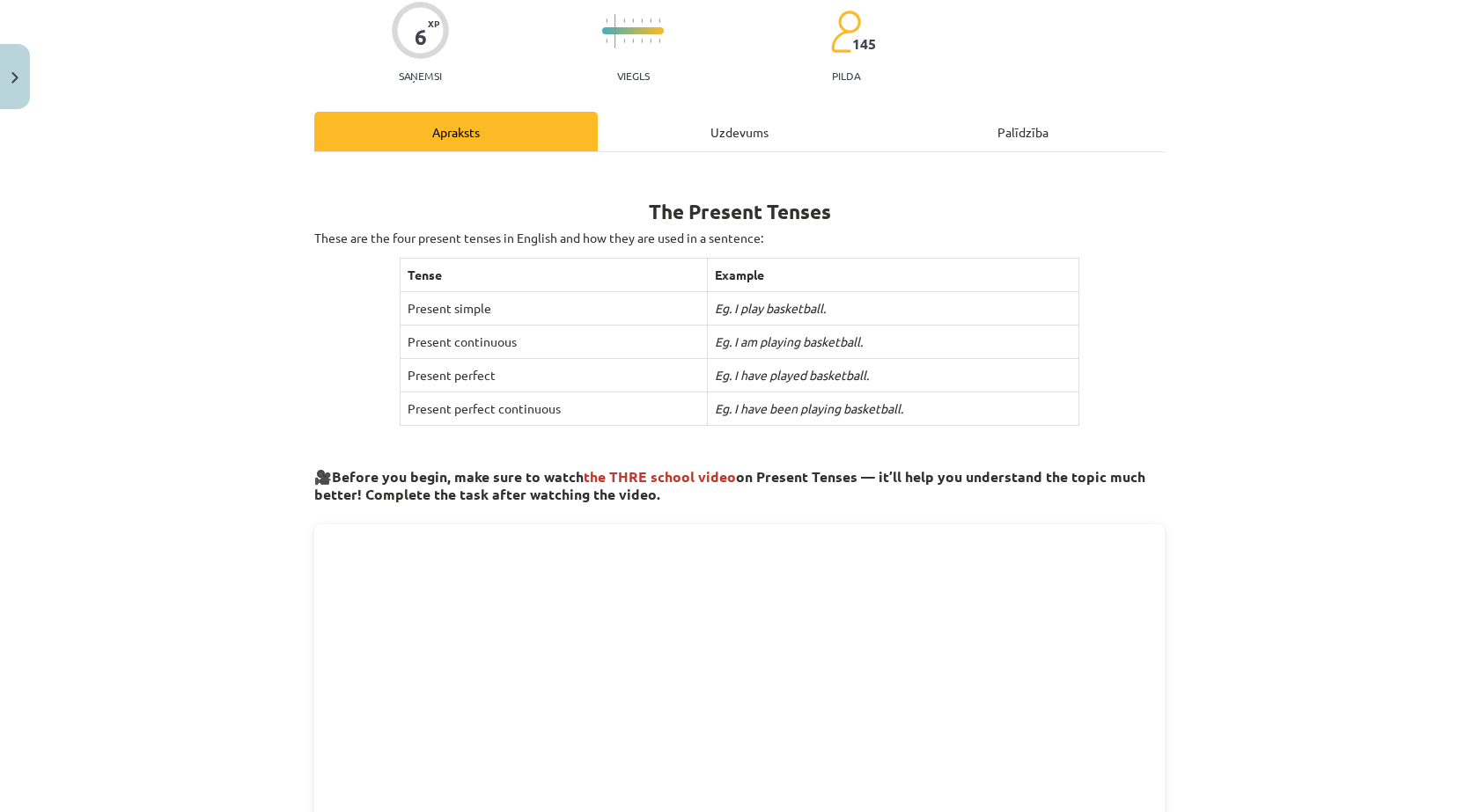
scroll to position [144, 0]
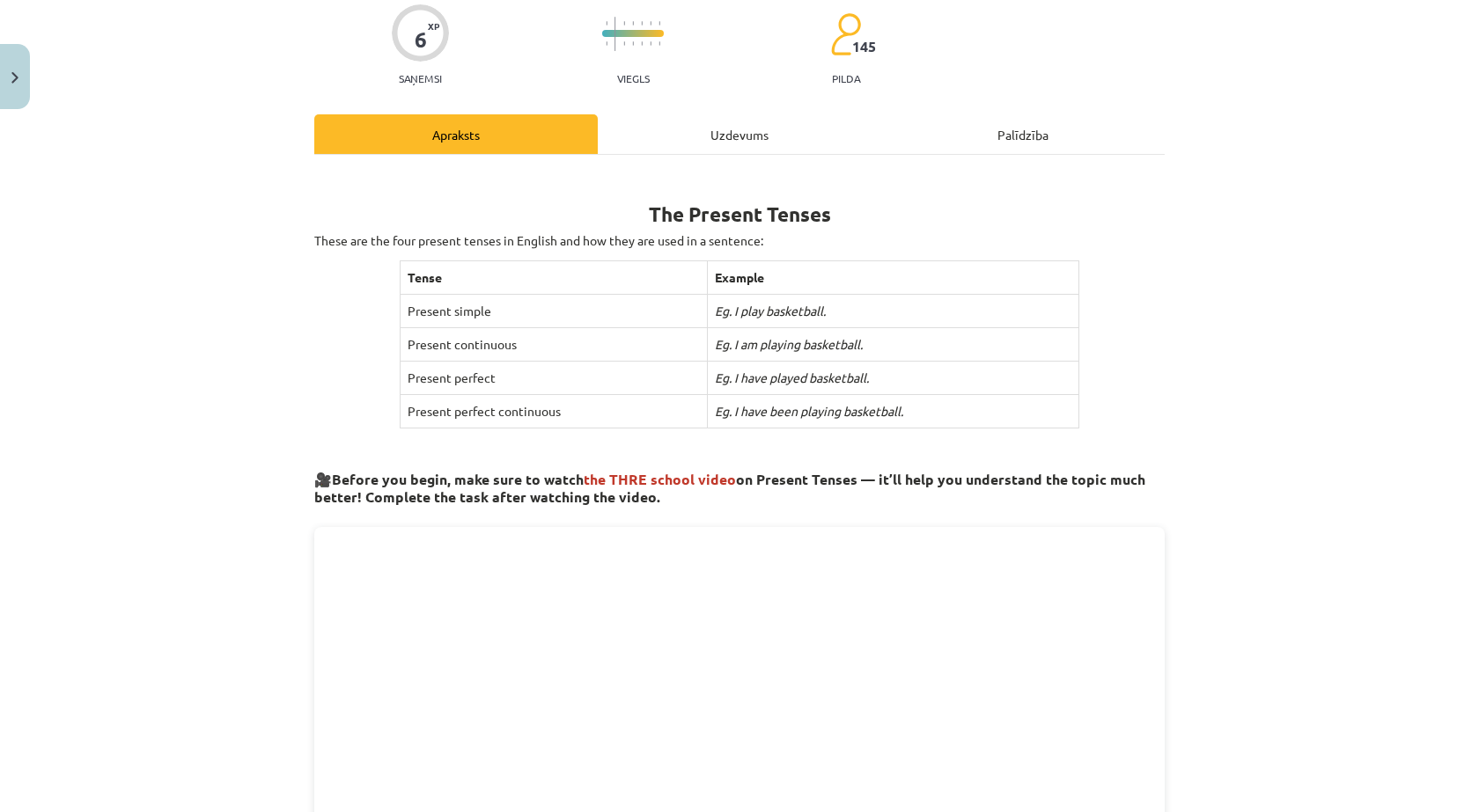
click at [1171, 489] on div "Mācību tēma: Angļu valoda i - 10.klase 1.ieskaites mācību materiāls #2 📝 Topic …" at bounding box center [740, 406] width 1479 height 812
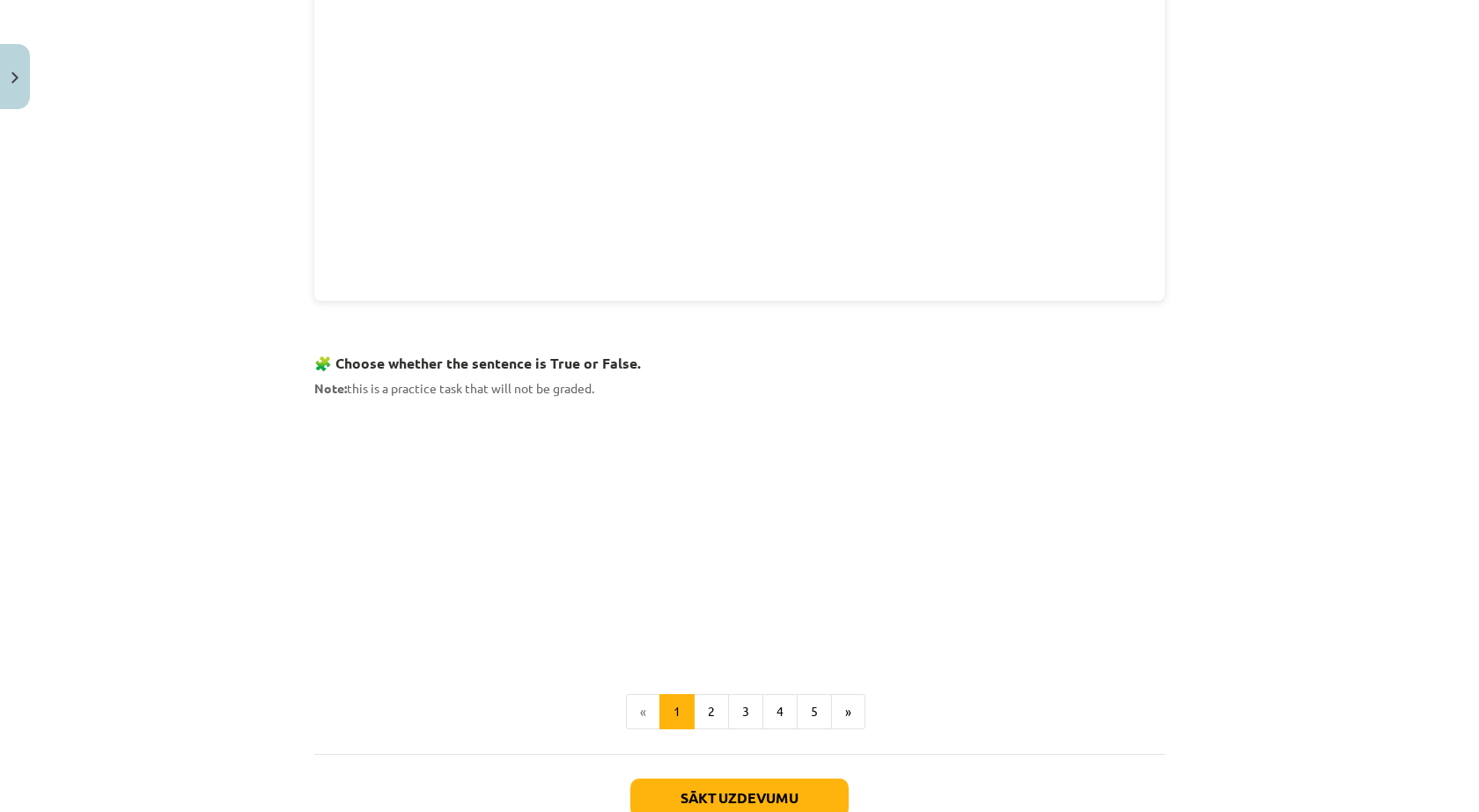
scroll to position [965, 0]
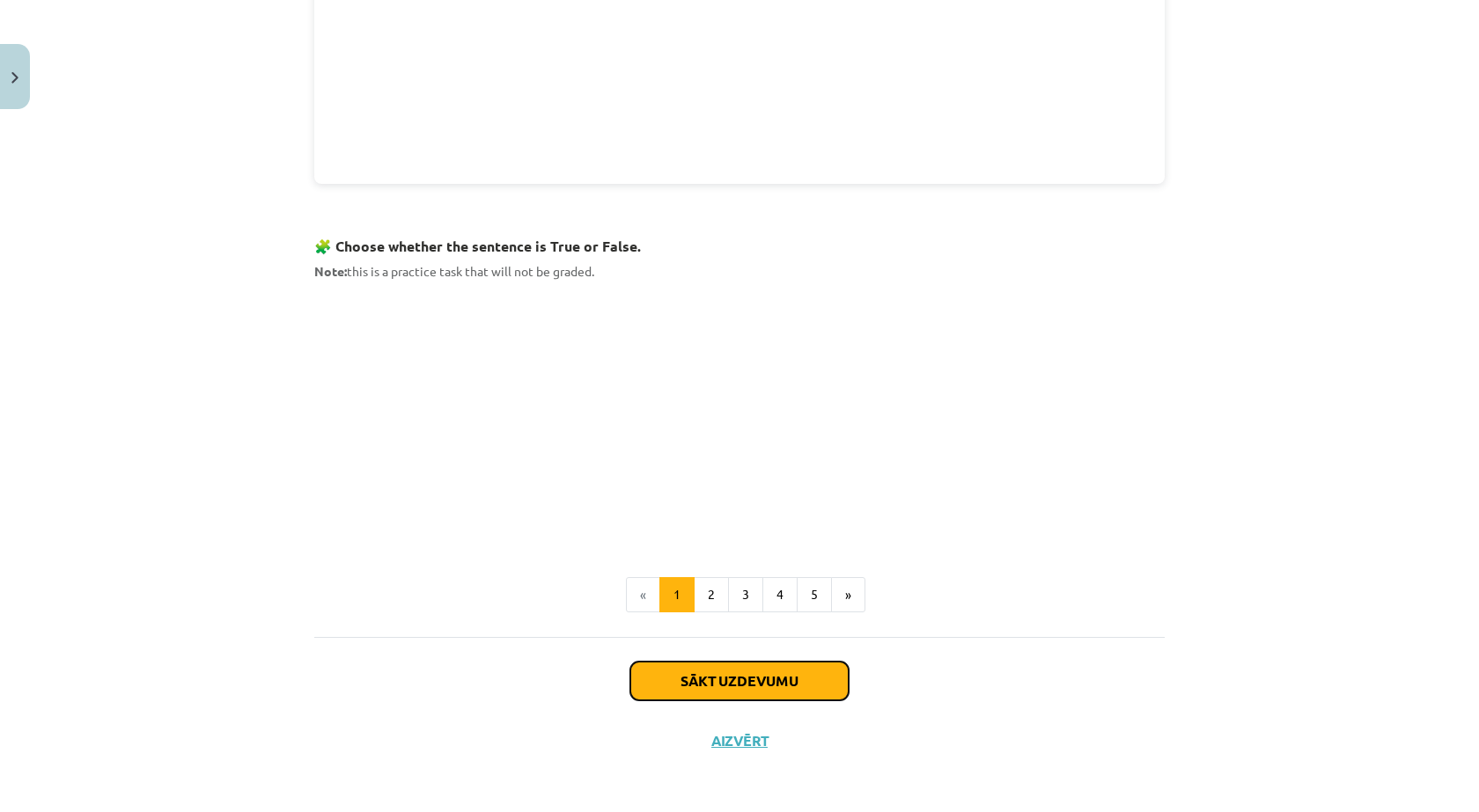
click at [712, 671] on button "Sākt uzdevumu" at bounding box center [740, 680] width 218 height 39
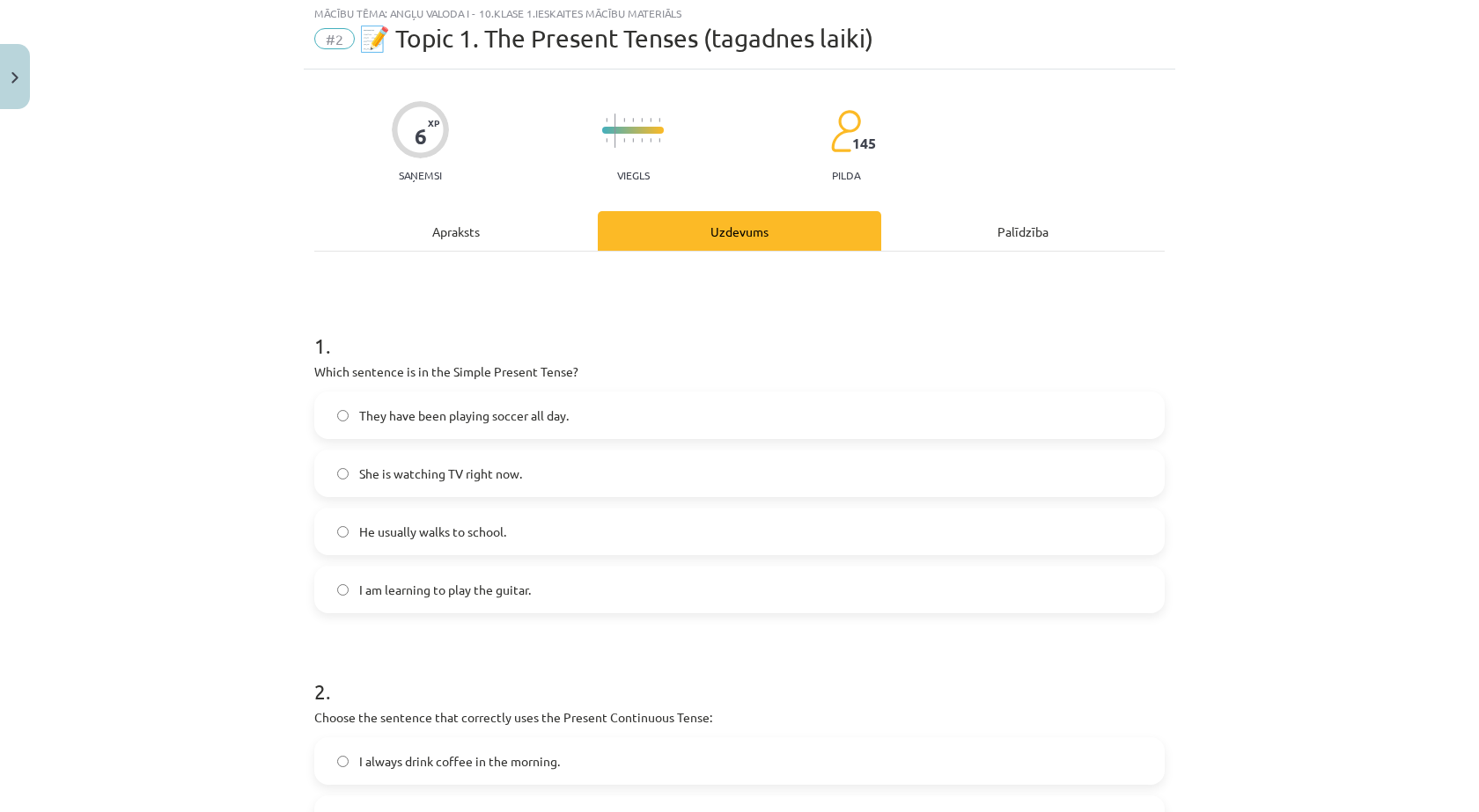
scroll to position [44, 0]
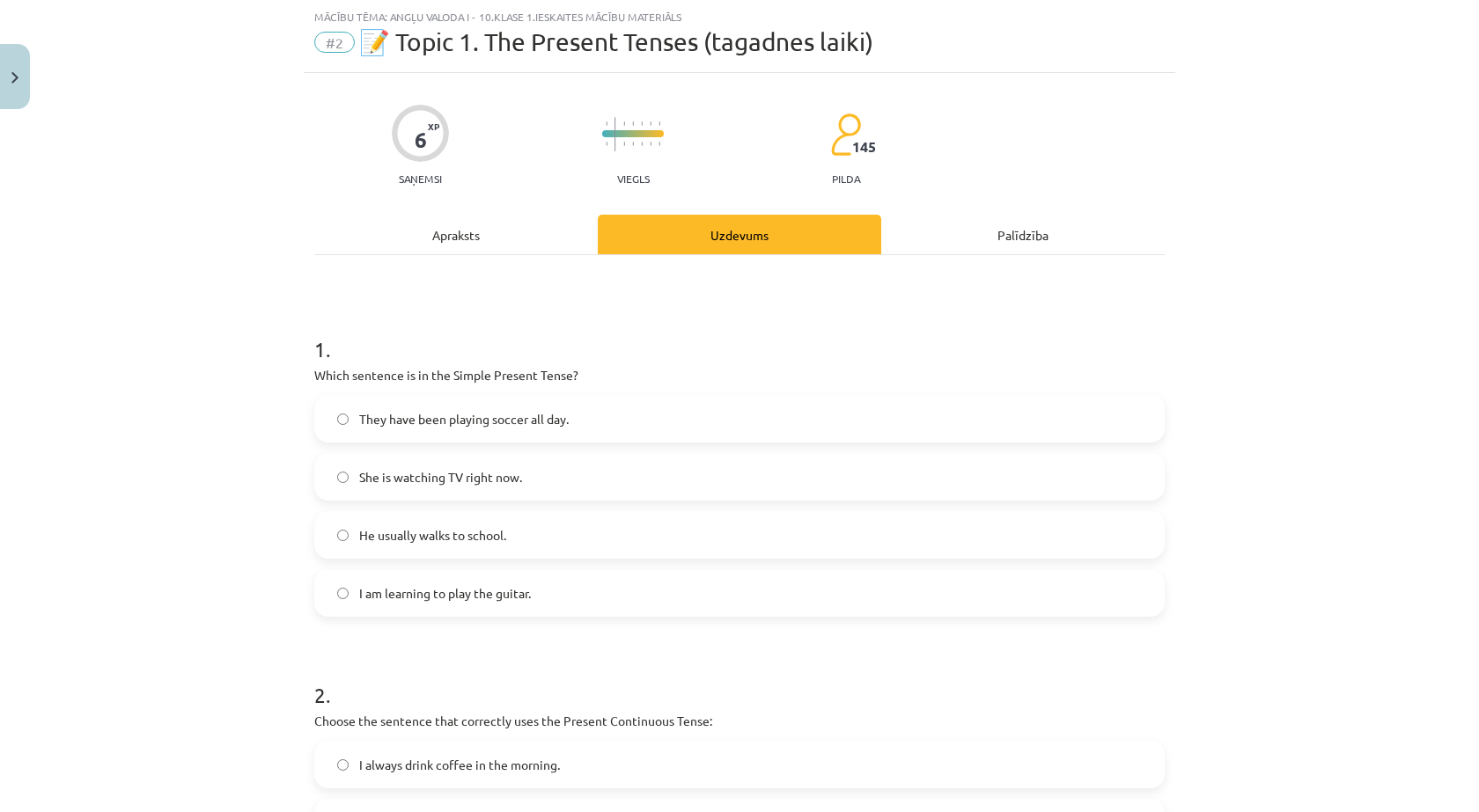
click at [402, 483] on span "She is watching TV right now." at bounding box center [440, 477] width 163 height 18
drag, startPoint x: 526, startPoint y: 373, endPoint x: 582, endPoint y: 392, distance: 59.1
click at [559, 384] on p "Which sentence is in the Simple Present Tense?" at bounding box center [739, 375] width 850 height 18
click at [621, 420] on label "They have been playing soccer all day." at bounding box center [739, 418] width 846 height 44
drag, startPoint x: 487, startPoint y: 383, endPoint x: 614, endPoint y: 351, distance: 131.0
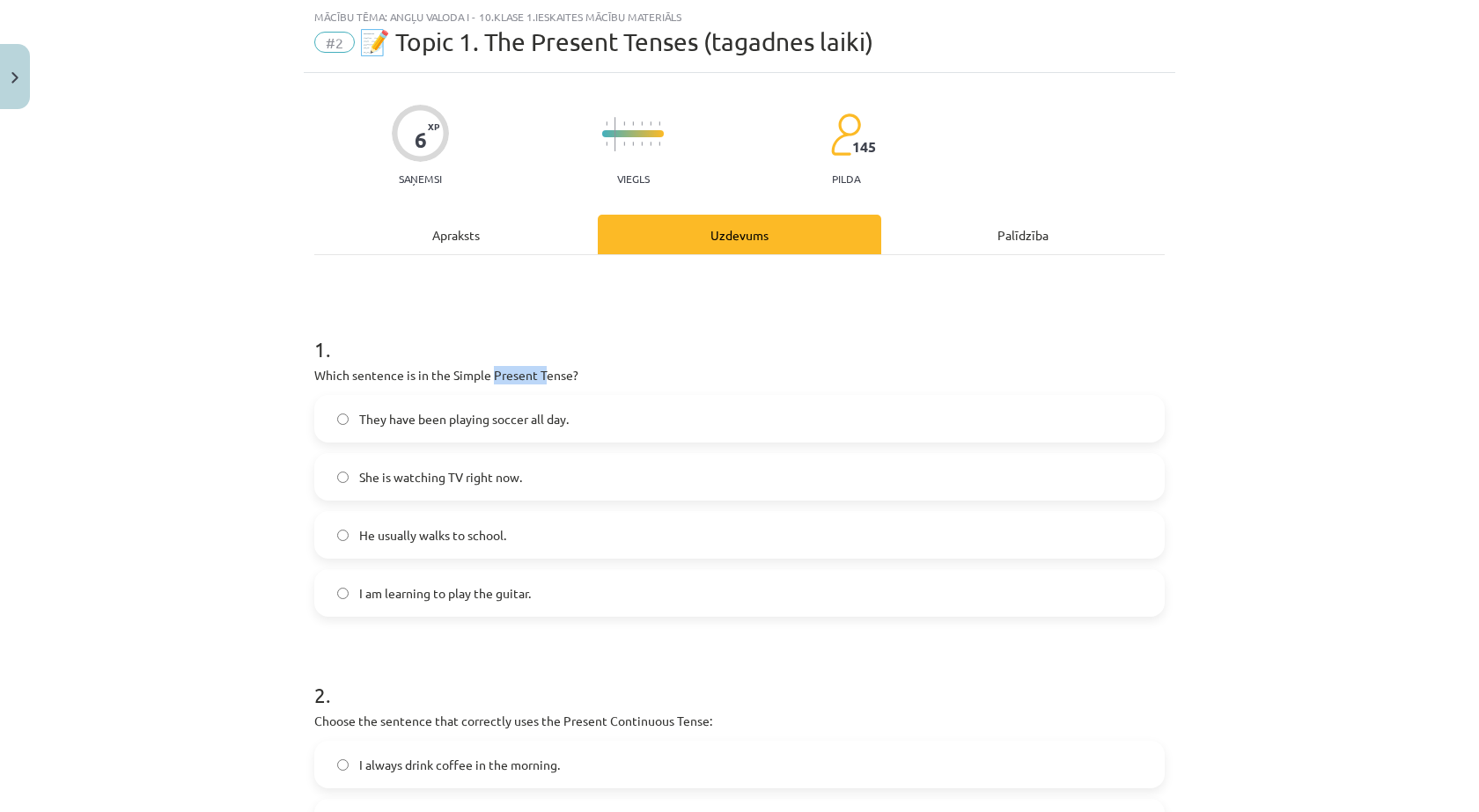
click at [558, 372] on p "Which sentence is in the Simple Present Tense?" at bounding box center [739, 375] width 850 height 18
click at [815, 450] on div "They have been playing soccer all day. She is watching TV right now. He usually…" at bounding box center [739, 505] width 850 height 222
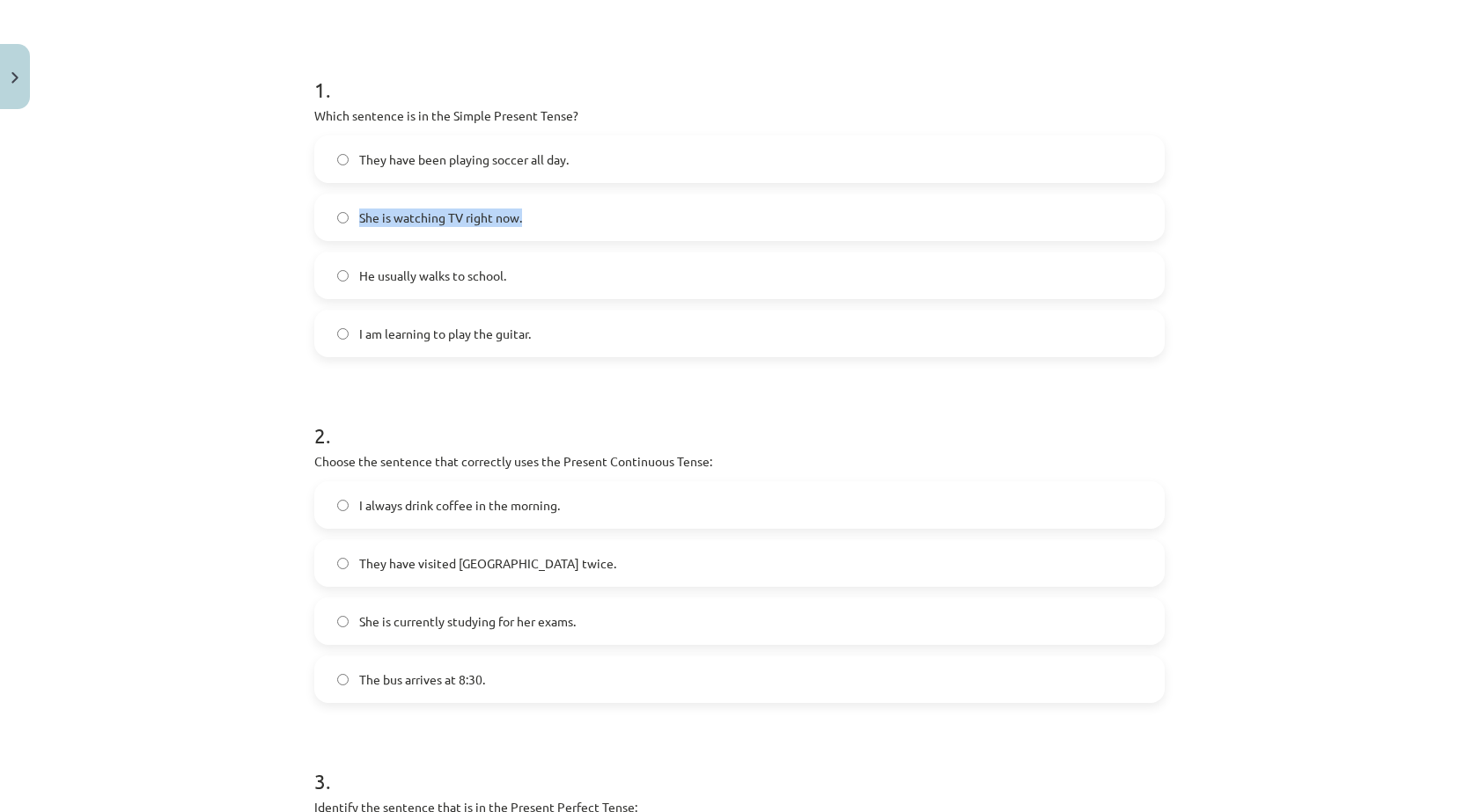
scroll to position [337, 0]
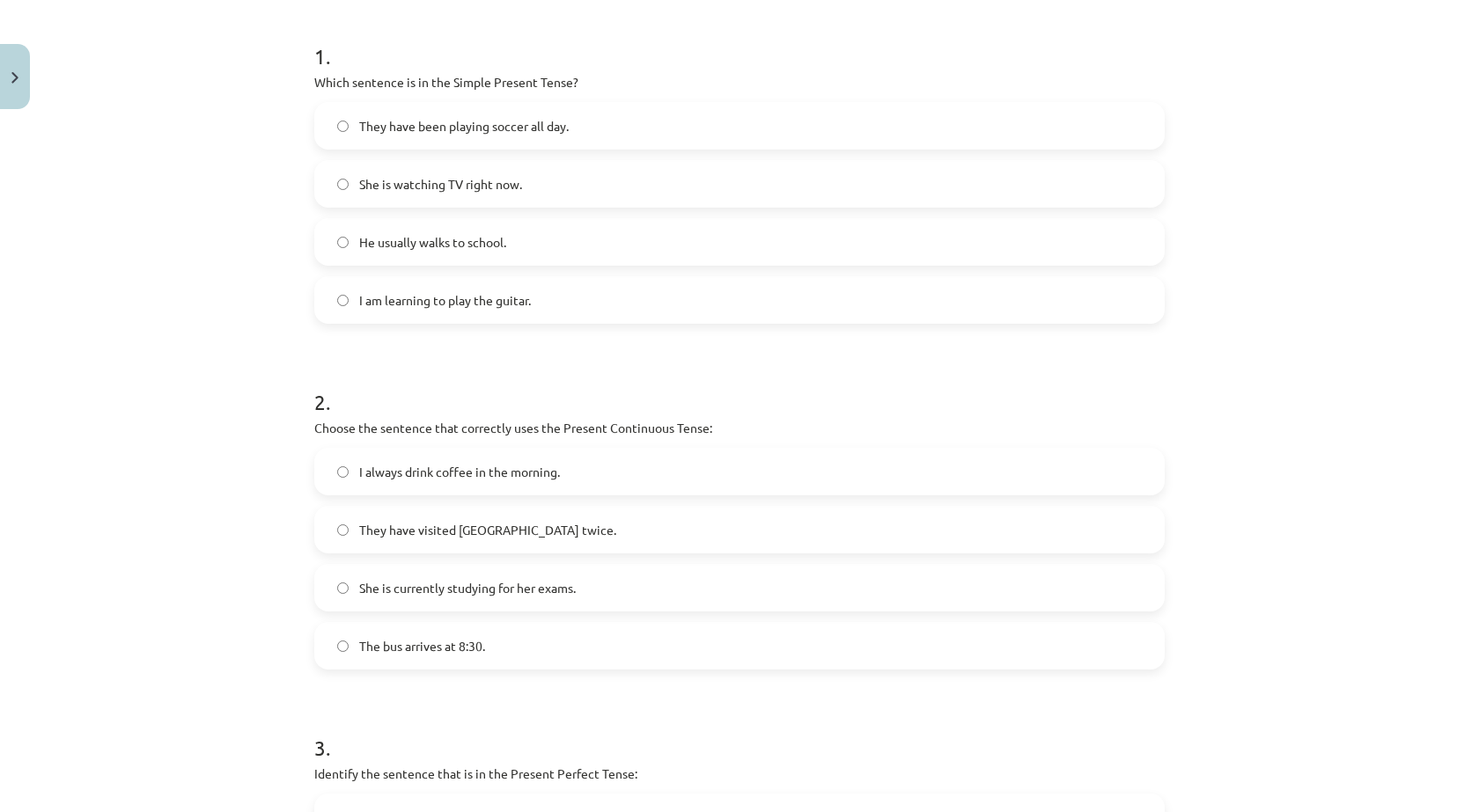
click at [473, 478] on span "I always drink coffee in the morning." at bounding box center [459, 471] width 201 height 18
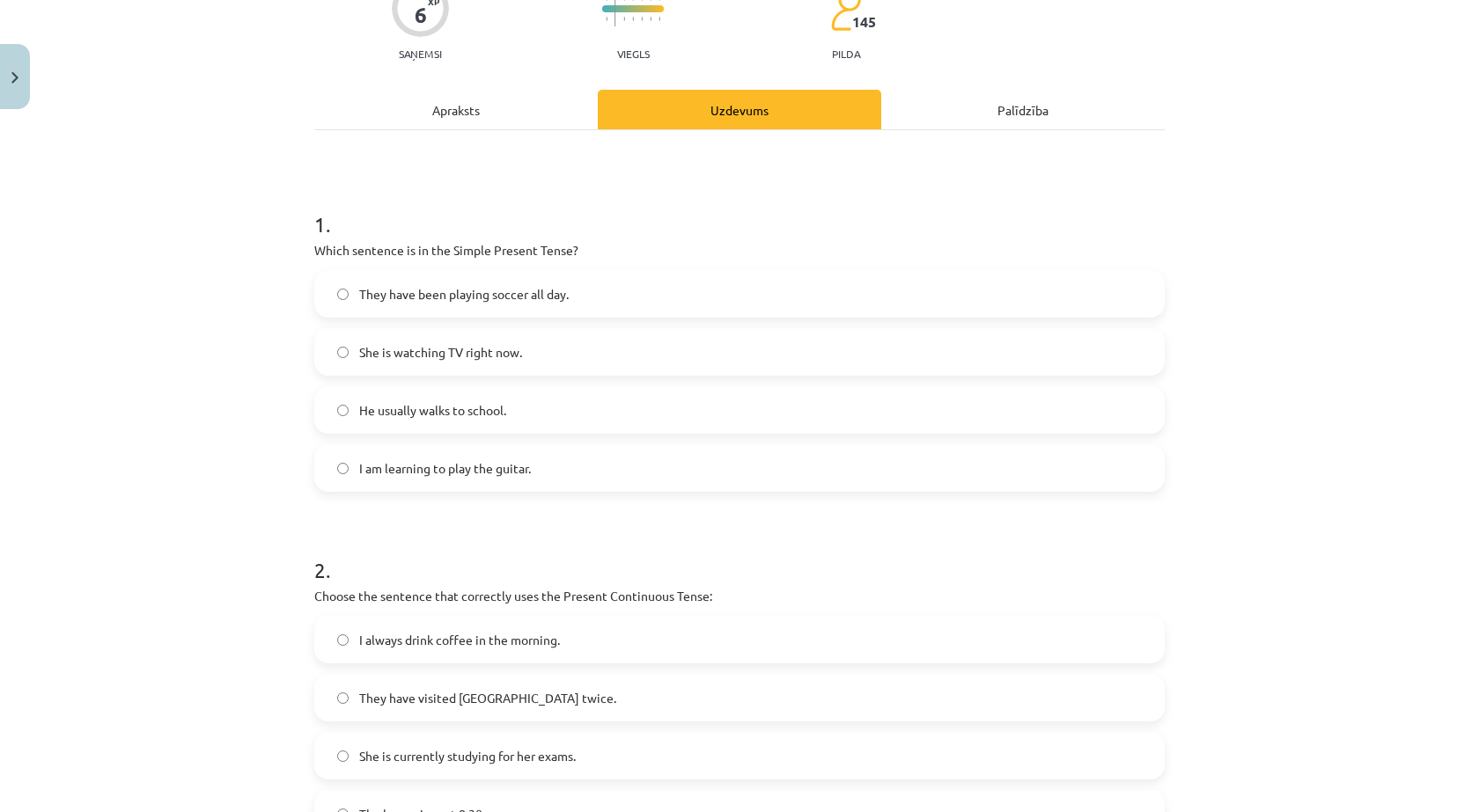
scroll to position [161, 0]
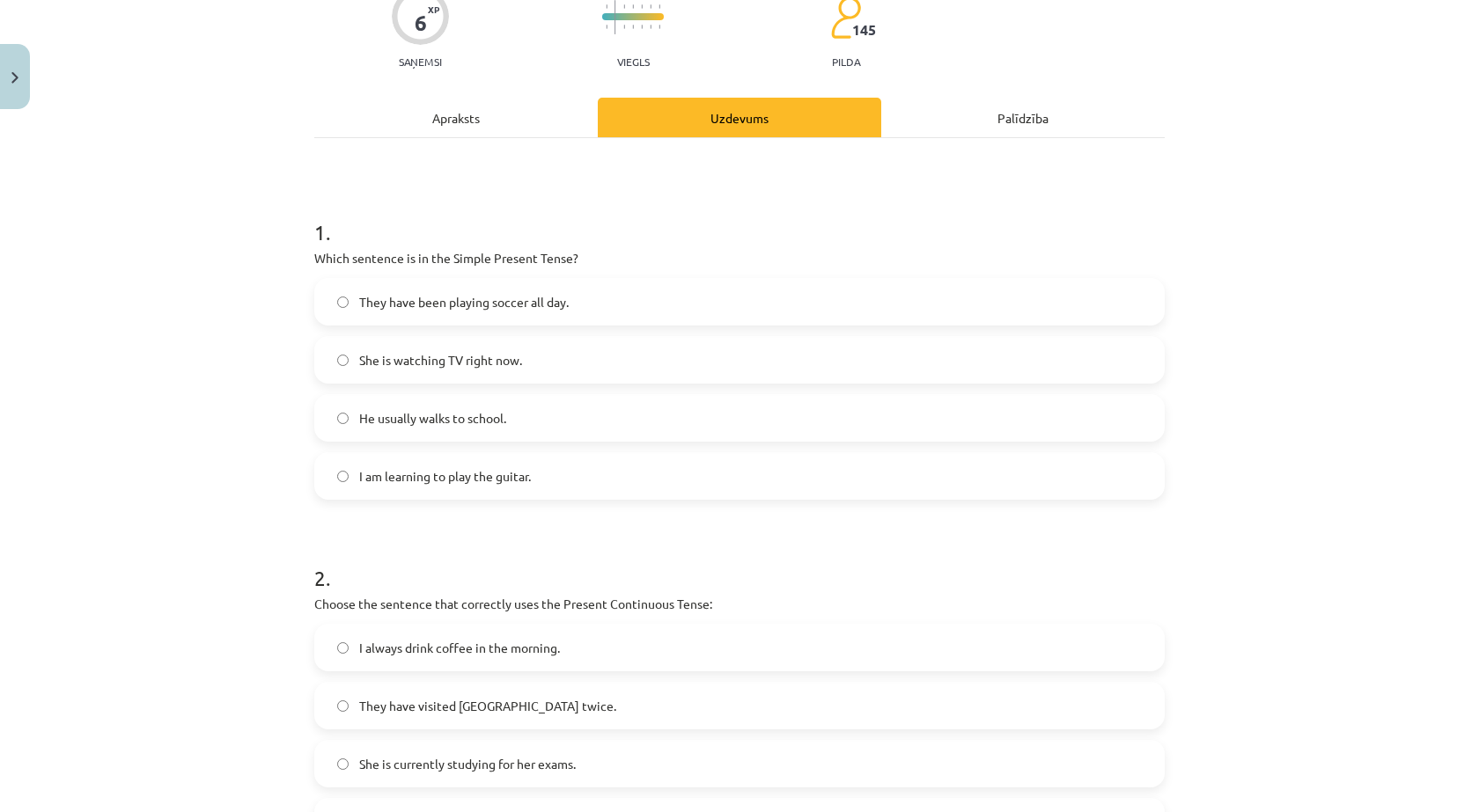
click at [692, 495] on label "I am learning to play the guitar." at bounding box center [739, 475] width 846 height 44
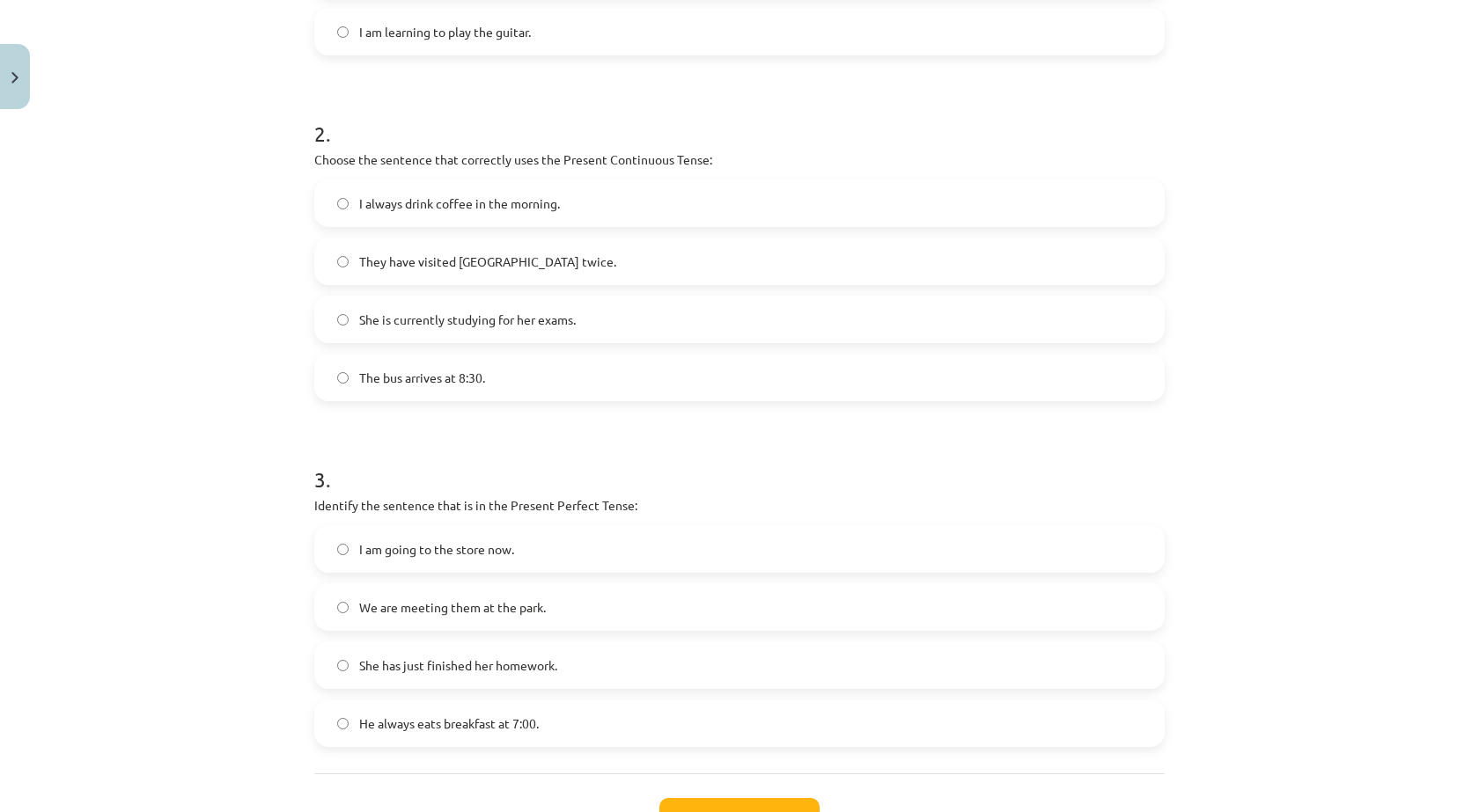
scroll to position [744, 0]
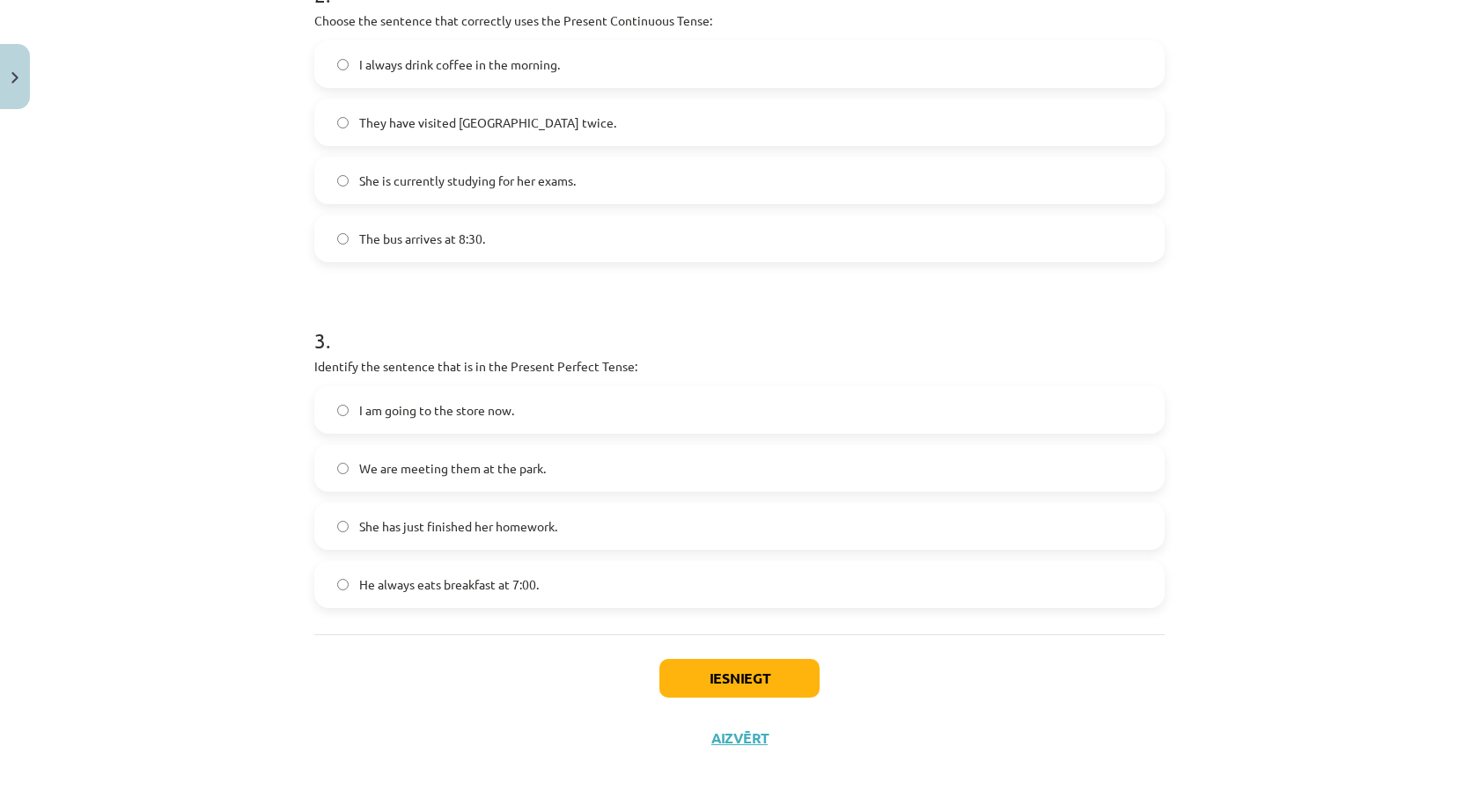
click at [388, 418] on span "I am going to the store now." at bounding box center [436, 410] width 155 height 18
click at [745, 689] on button "Iesniegt" at bounding box center [740, 678] width 160 height 39
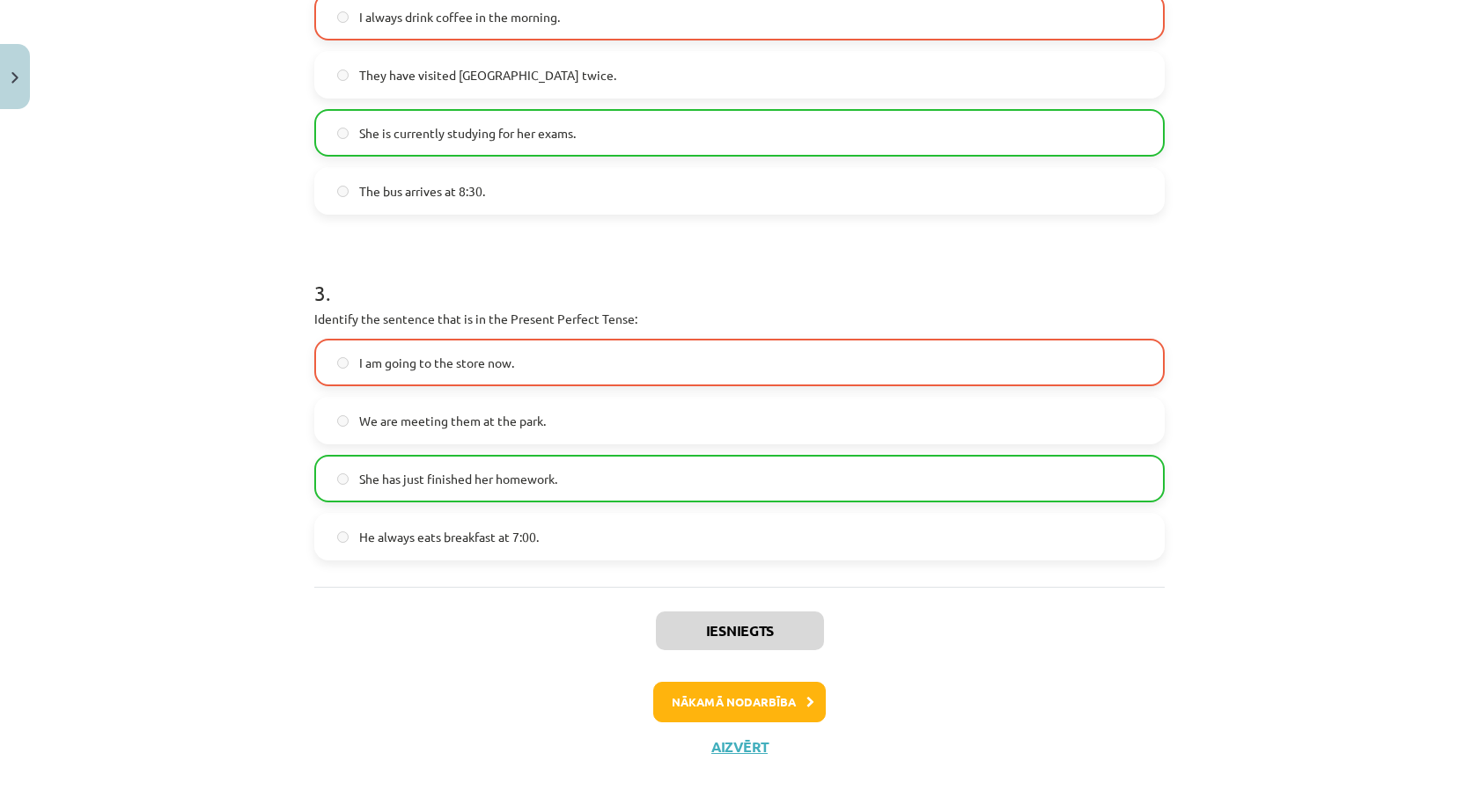
scroll to position [800, 0]
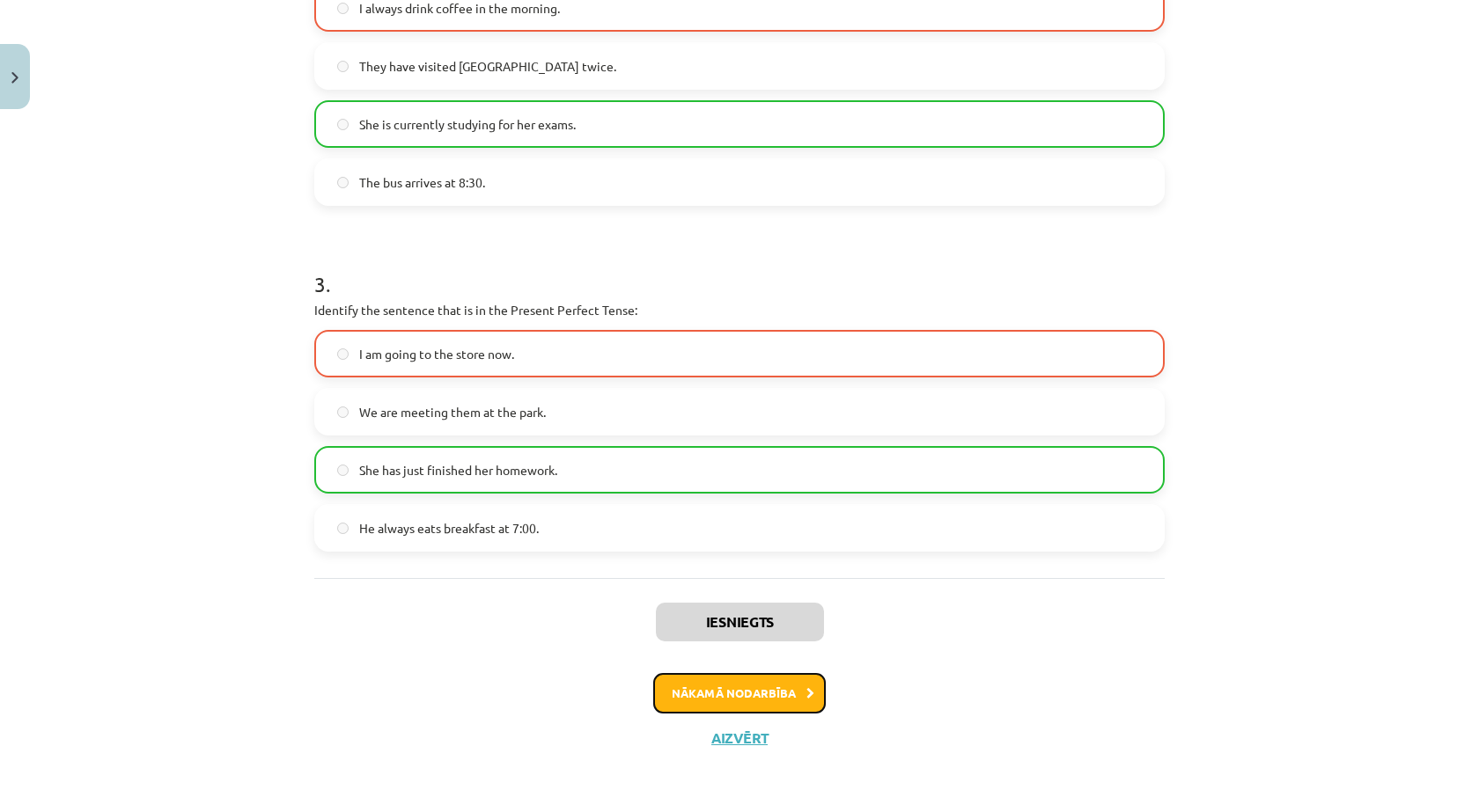
click at [695, 700] on button "Nākamā nodarbība" at bounding box center [739, 693] width 173 height 41
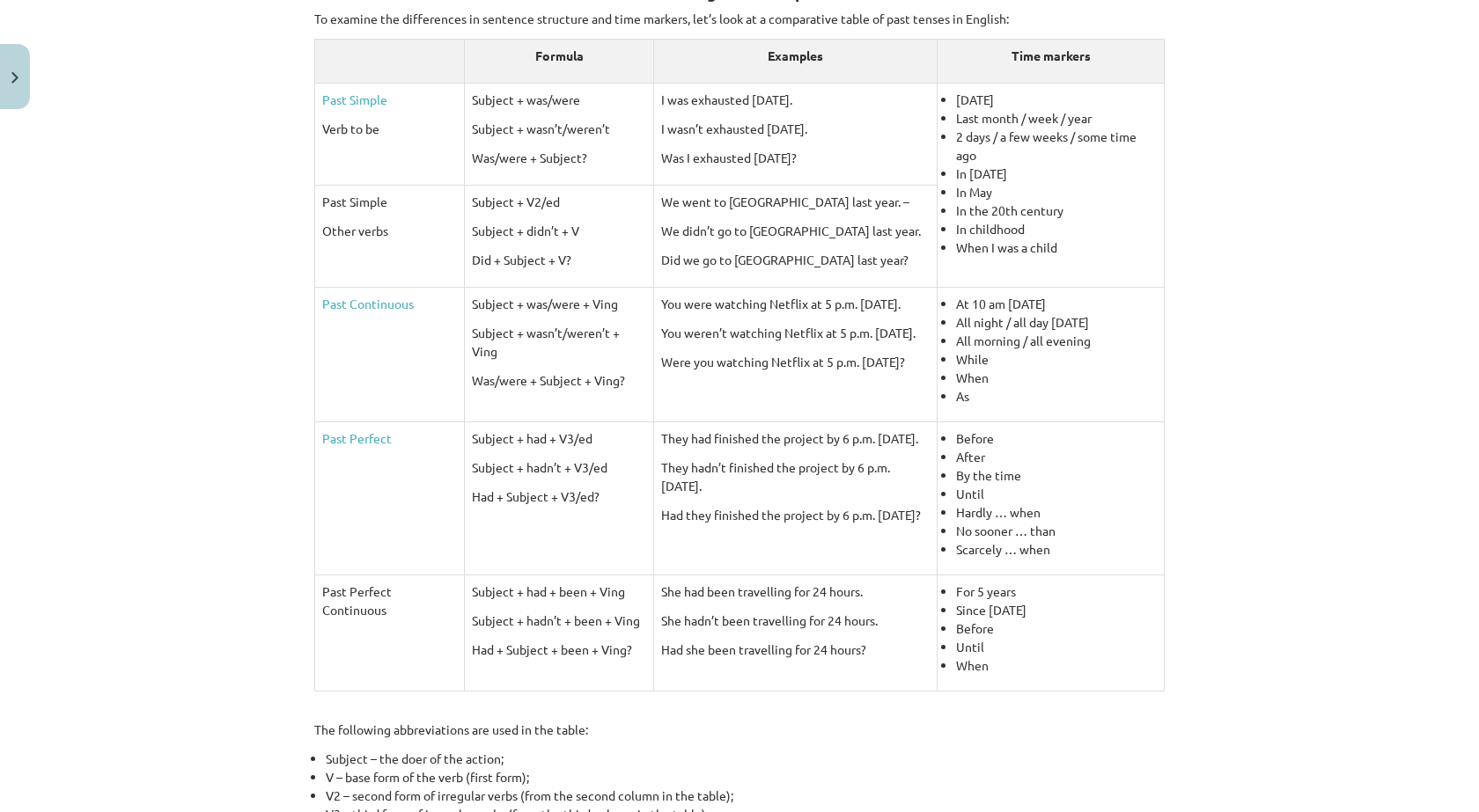
scroll to position [327, 0]
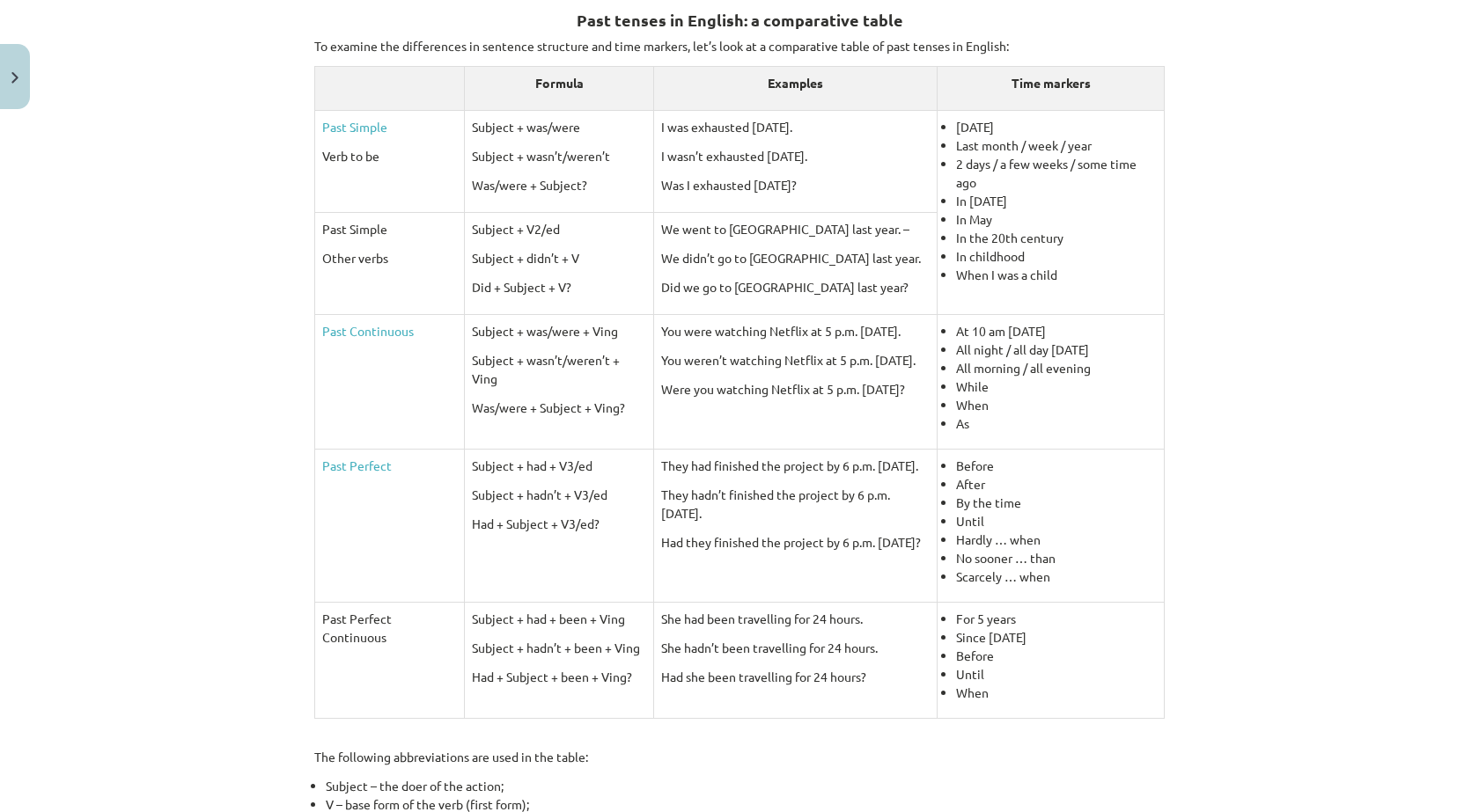
click at [1213, 662] on div "Mācību tēma: Angļu valoda i - 10.klase 1.ieskaites mācību materiāls #3 📝 Topic …" at bounding box center [740, 406] width 1479 height 812
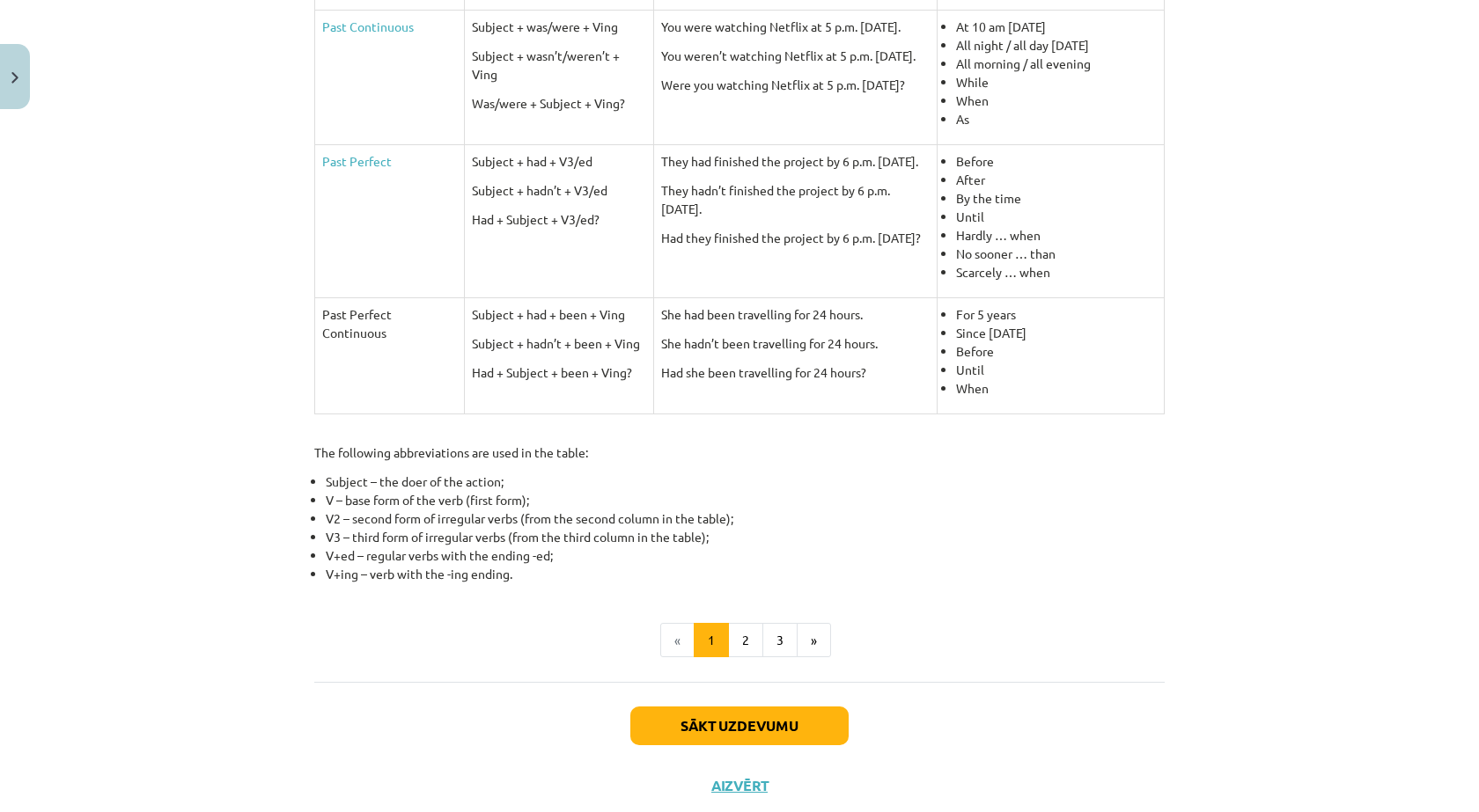
scroll to position [678, 0]
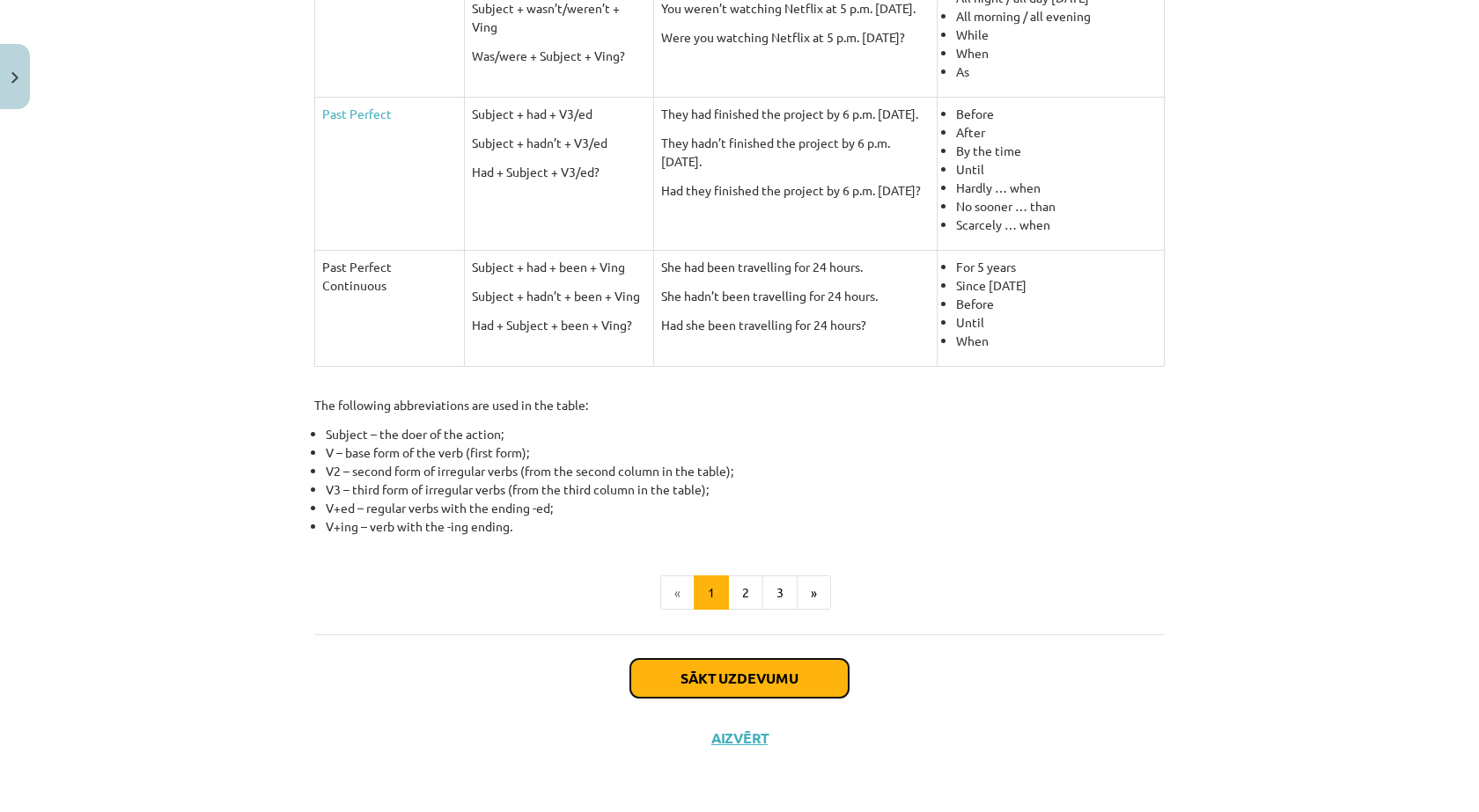
click at [807, 676] on button "Sākt uzdevumu" at bounding box center [740, 678] width 218 height 39
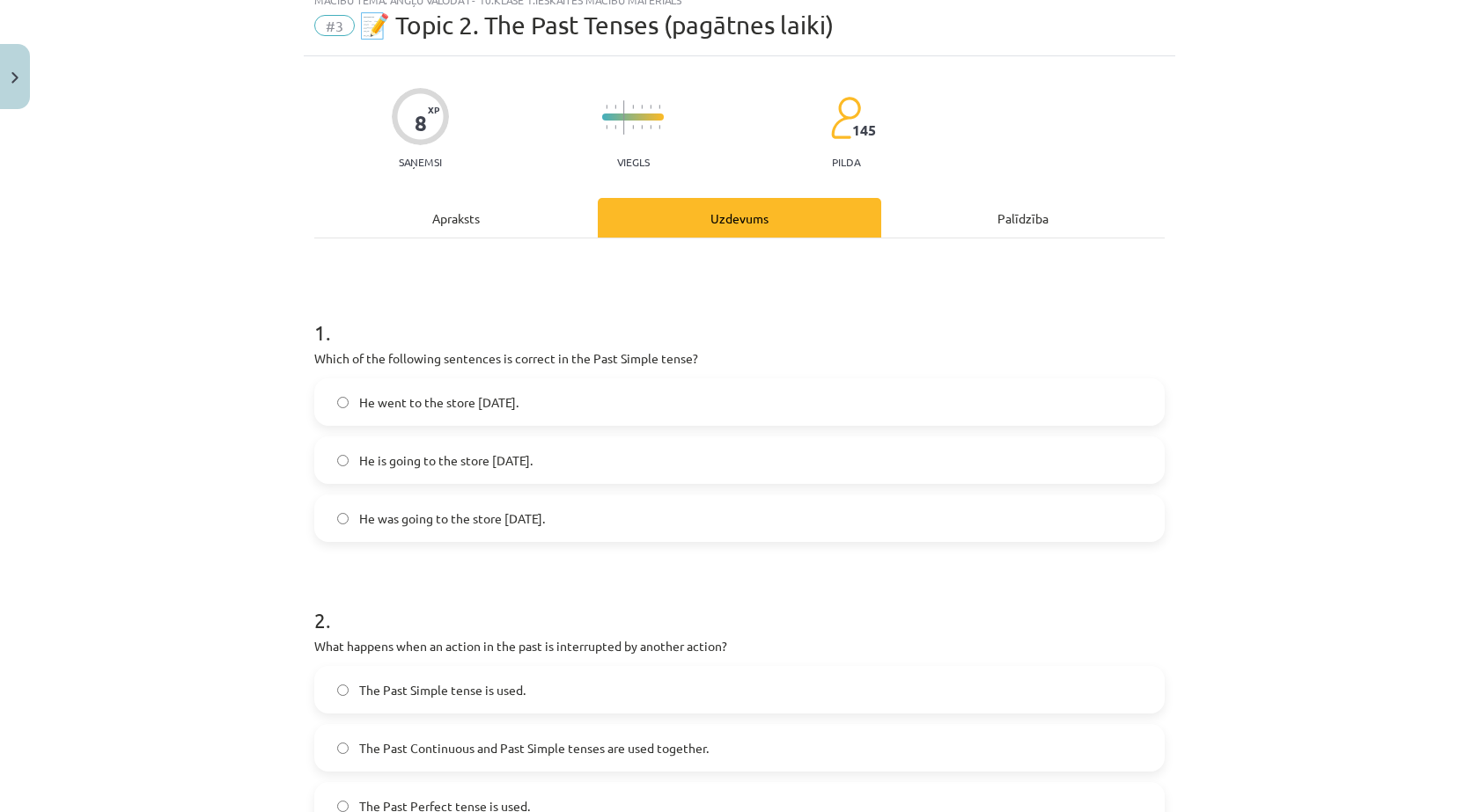
scroll to position [44, 0]
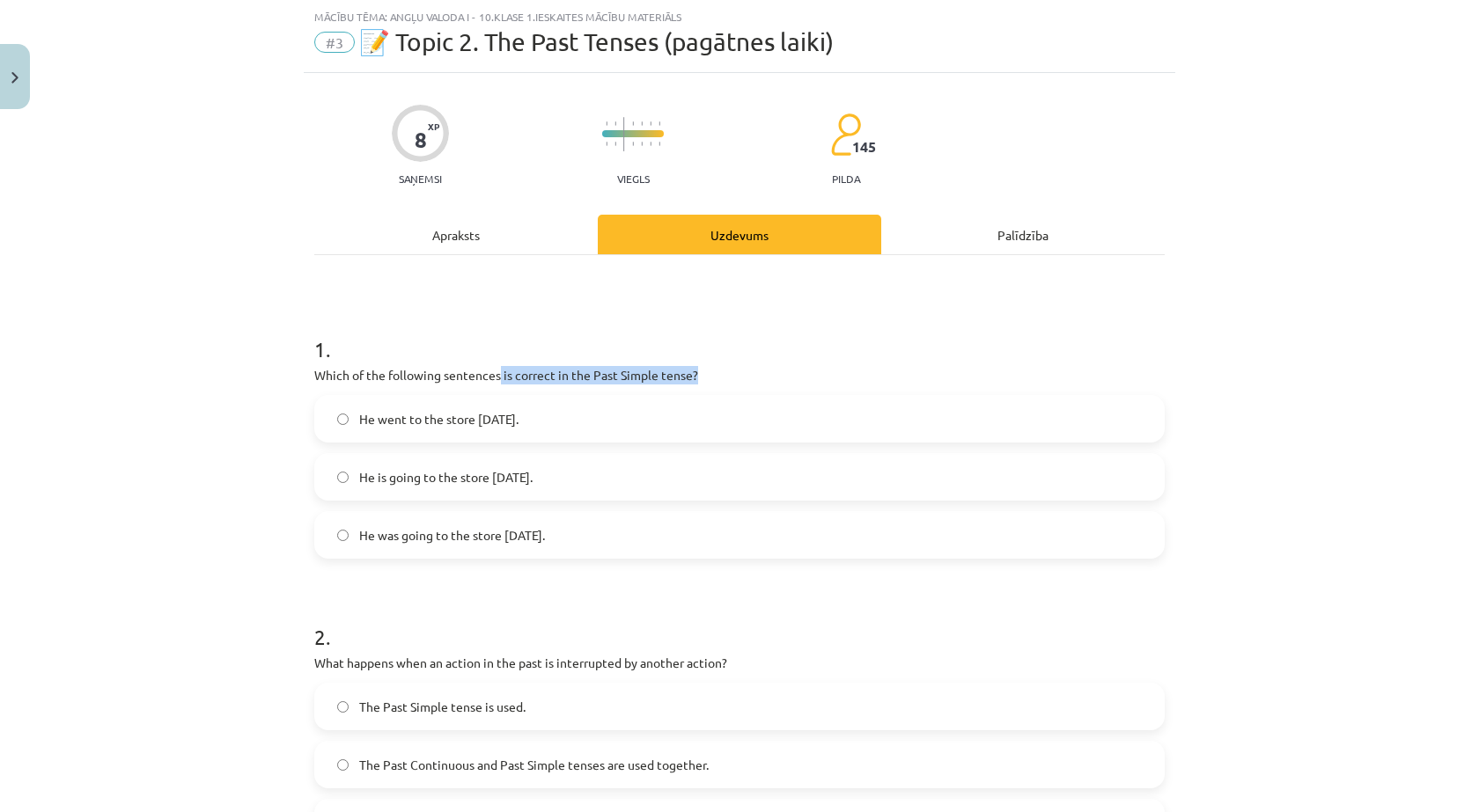
drag, startPoint x: 493, startPoint y: 378, endPoint x: 695, endPoint y: 377, distance: 202.0
click at [695, 377] on p "Which of the following sentences is correct in the Past Simple tense?" at bounding box center [739, 375] width 850 height 18
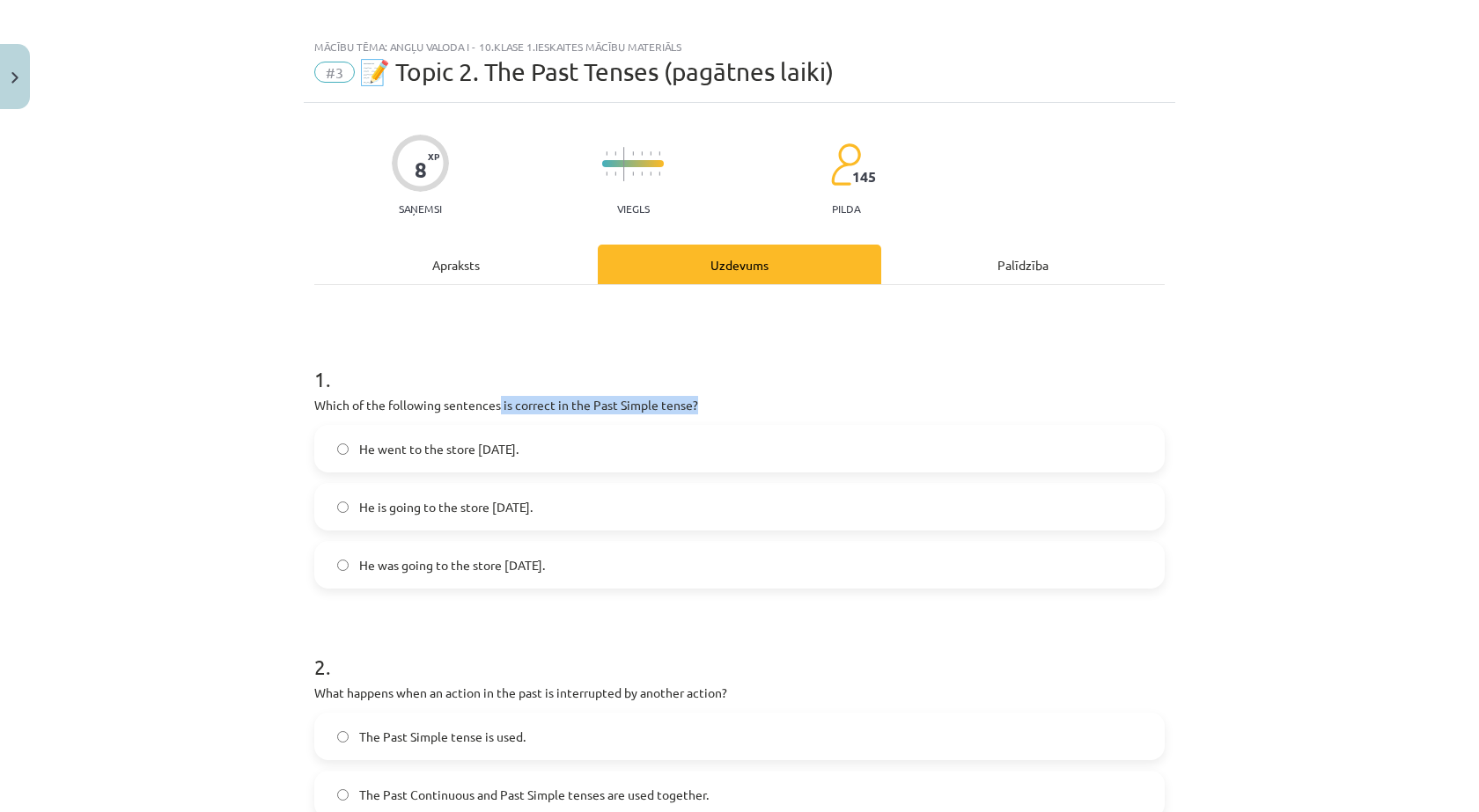
scroll to position [0, 0]
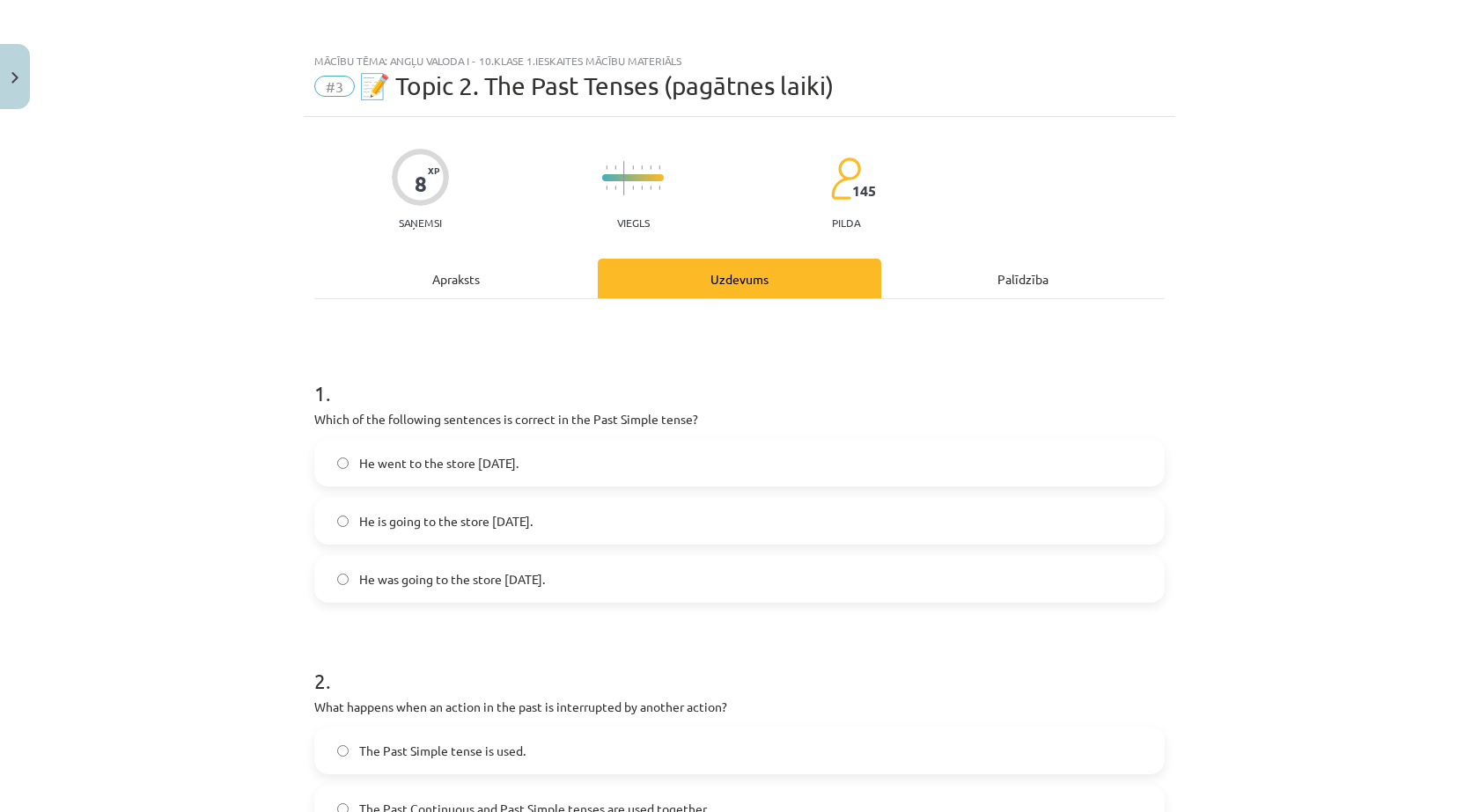
click at [433, 459] on span "He went to the store yesterday." at bounding box center [438, 462] width 159 height 18
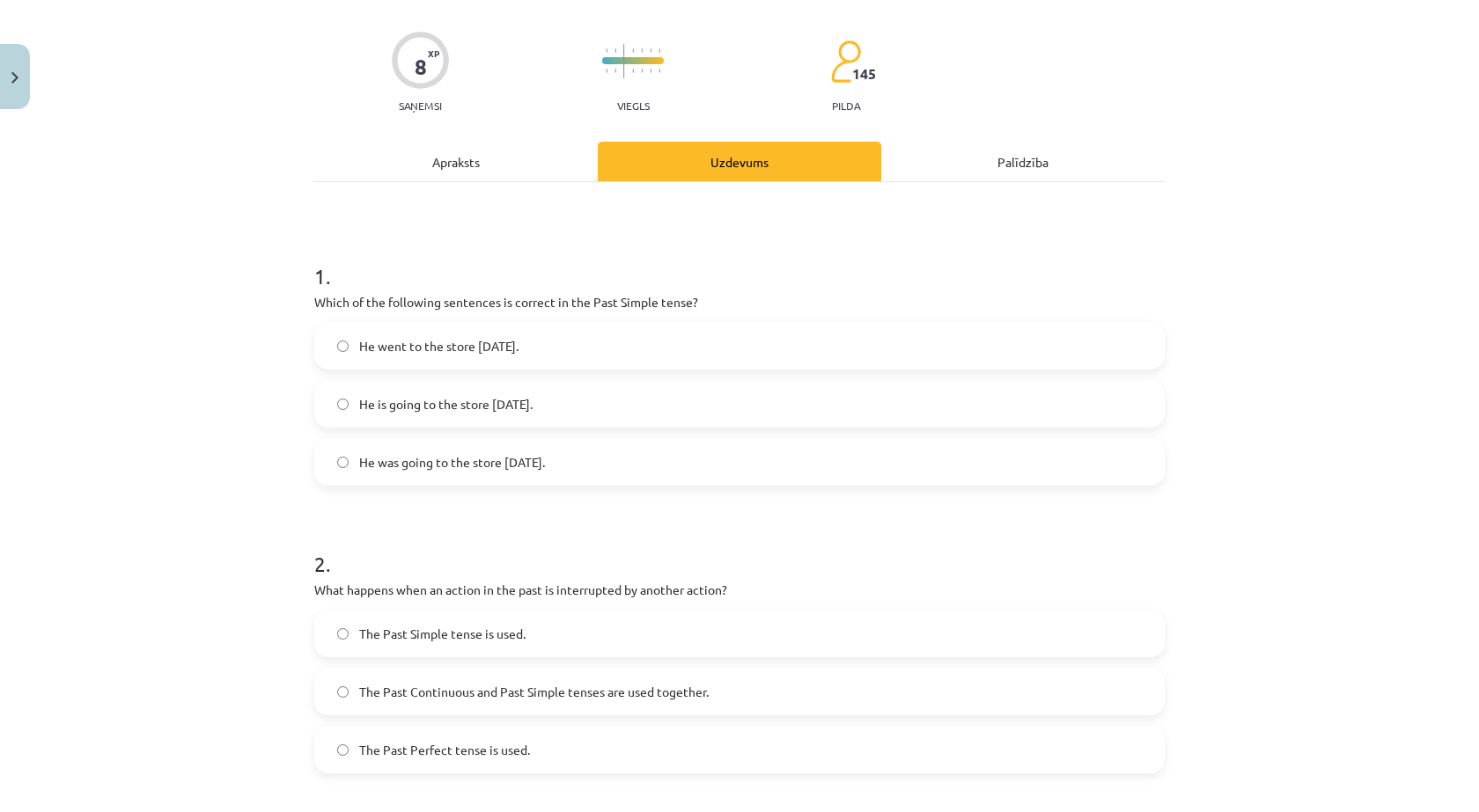
scroll to position [352, 0]
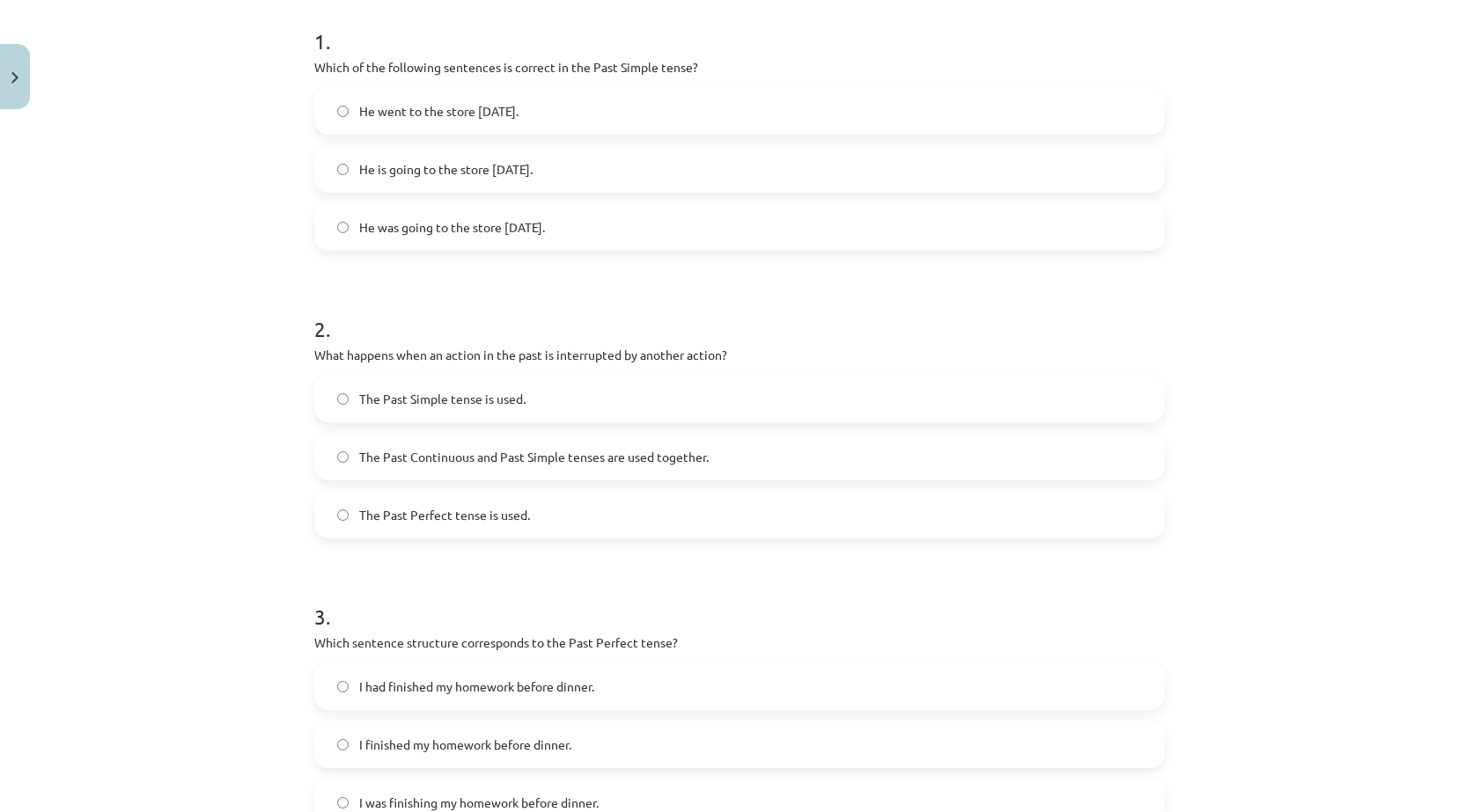
click at [526, 445] on label "The Past Continuous and Past Simple tenses are used together." at bounding box center [739, 456] width 846 height 44
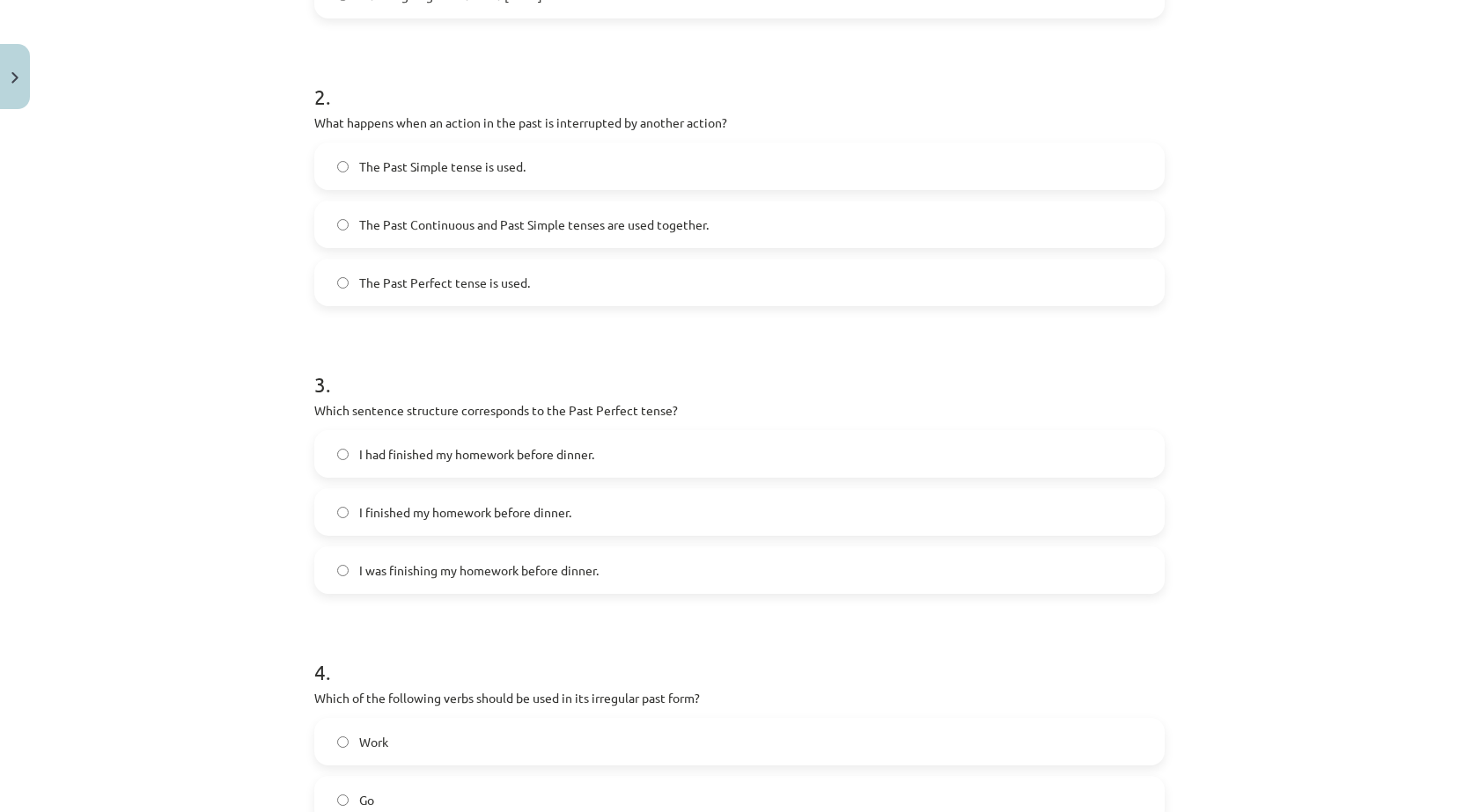
scroll to position [586, 0]
click at [531, 507] on span "I finished my homework before dinner." at bounding box center [465, 509] width 212 height 18
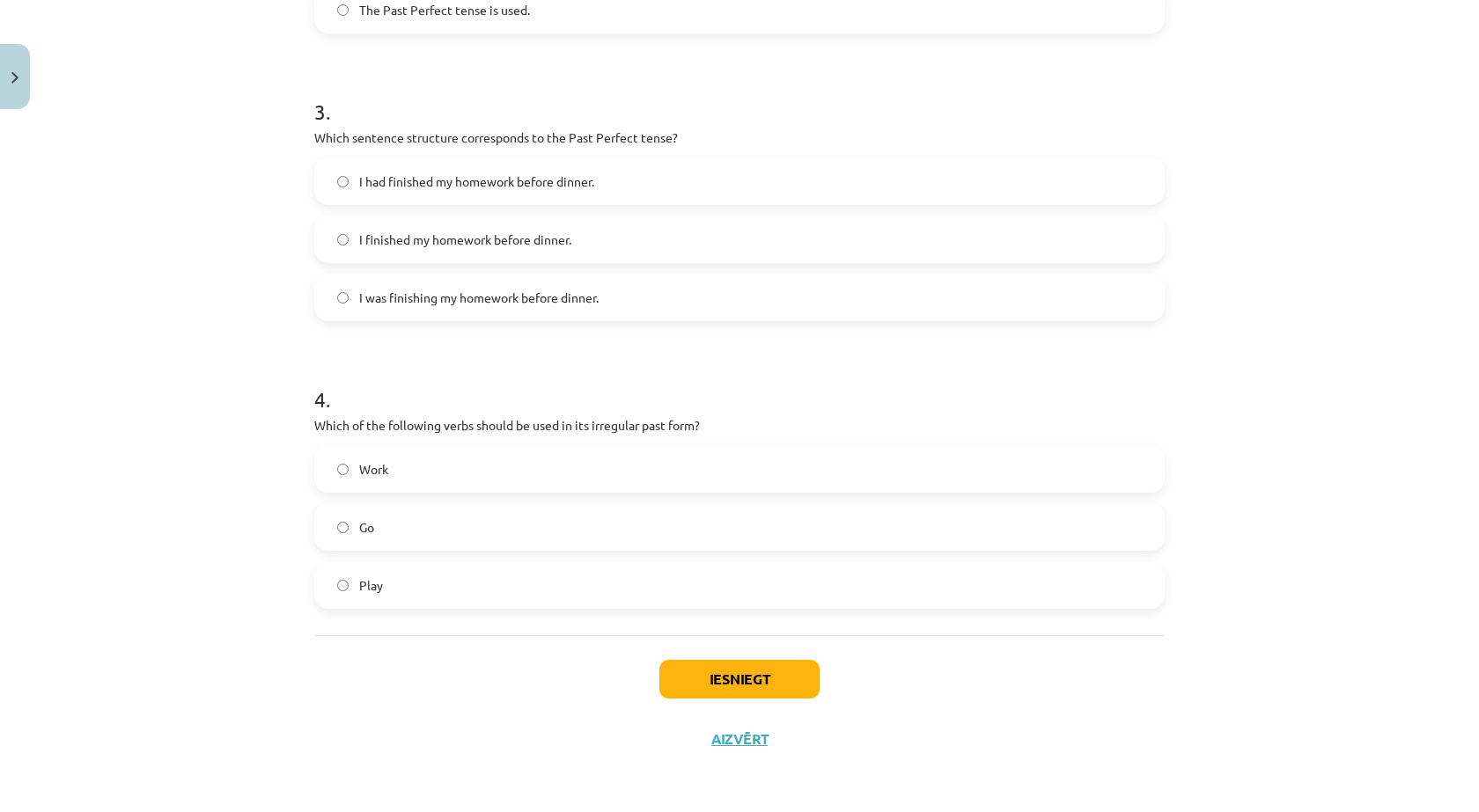
scroll to position [858, 0]
click at [348, 527] on label "Go" at bounding box center [739, 526] width 846 height 44
click at [800, 694] on button "Iesniegt" at bounding box center [740, 678] width 160 height 39
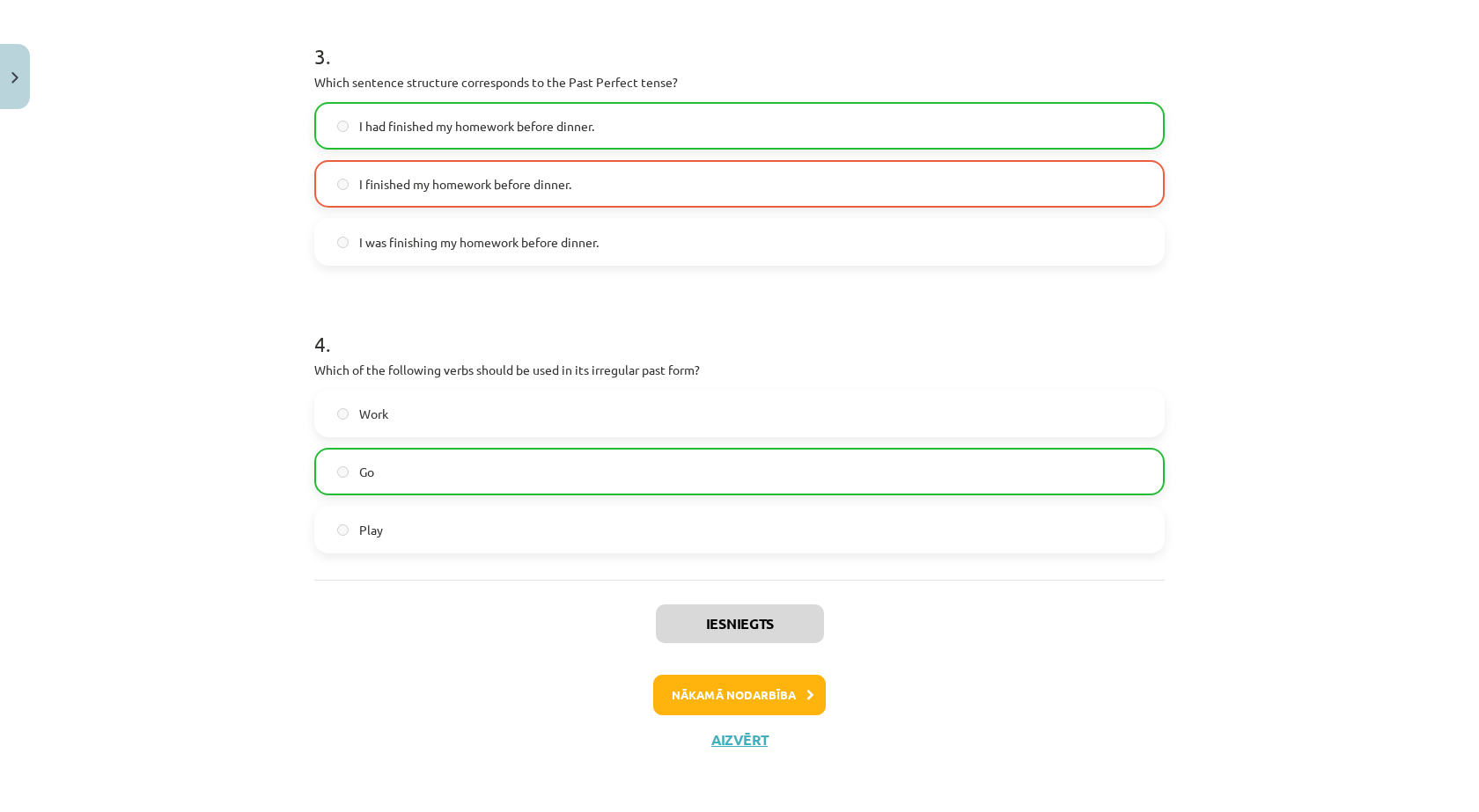
scroll to position [914, 0]
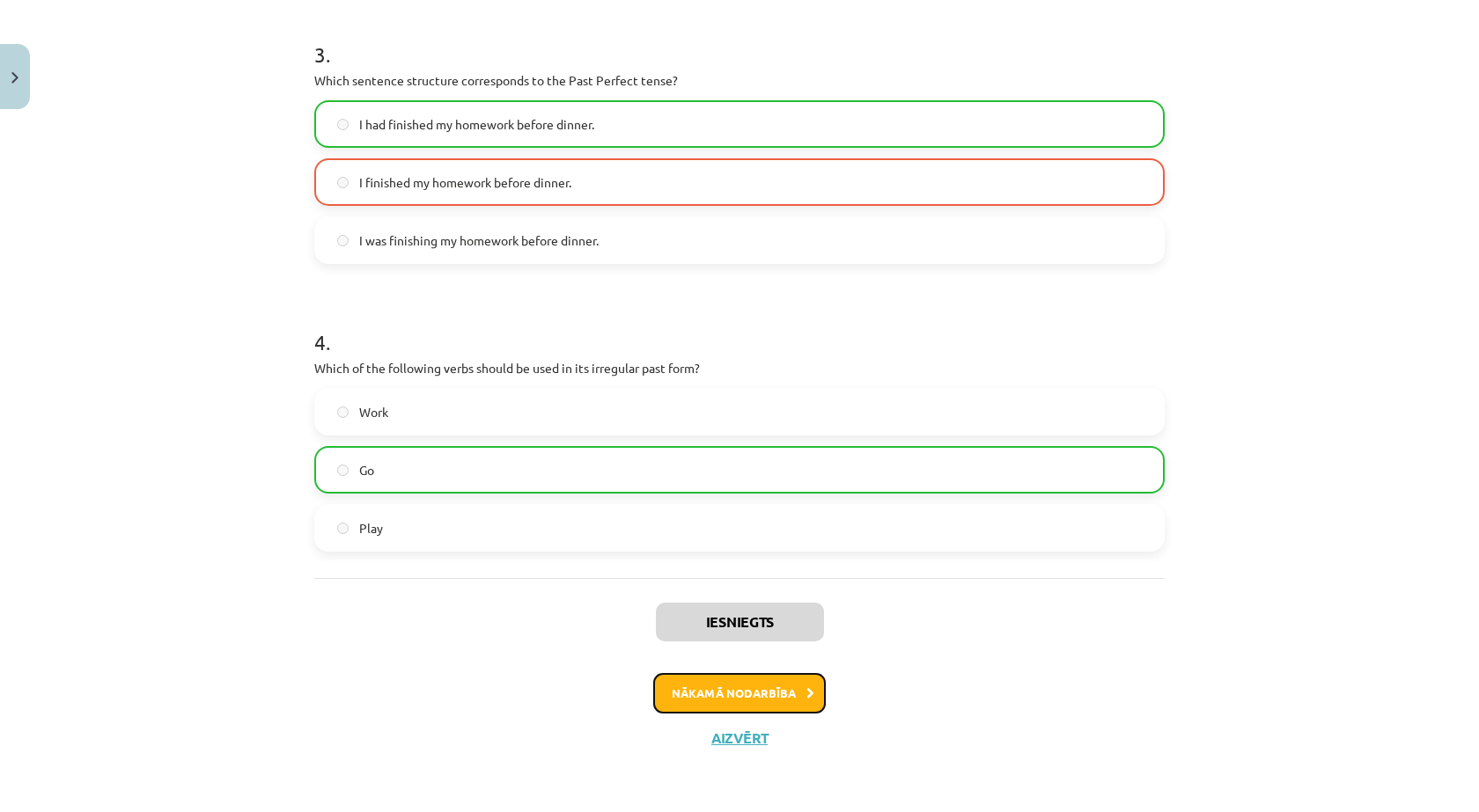
click at [748, 694] on button "Nākamā nodarbība" at bounding box center [739, 693] width 173 height 41
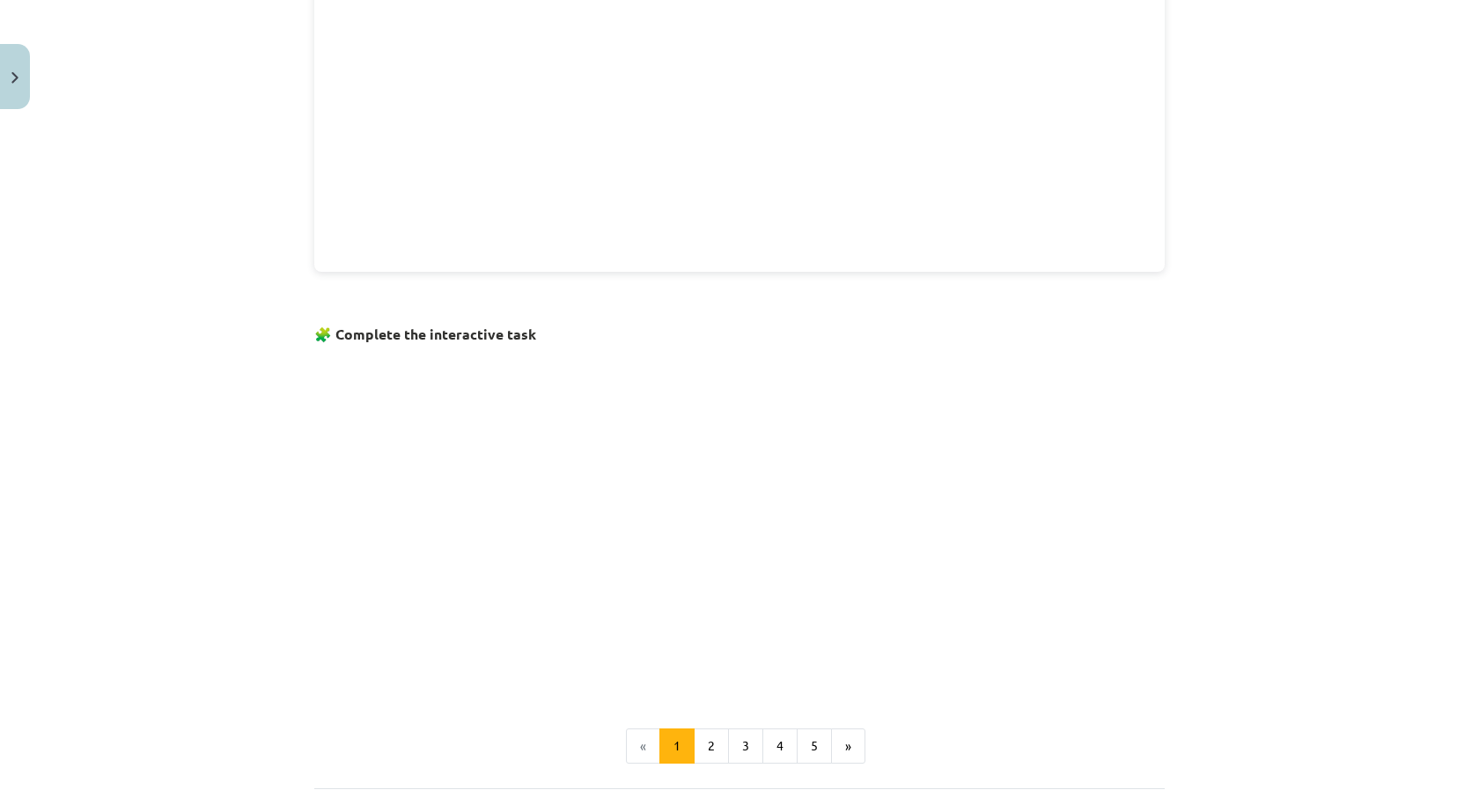
scroll to position [796, 0]
click at [709, 758] on button "2" at bounding box center [711, 770] width 35 height 35
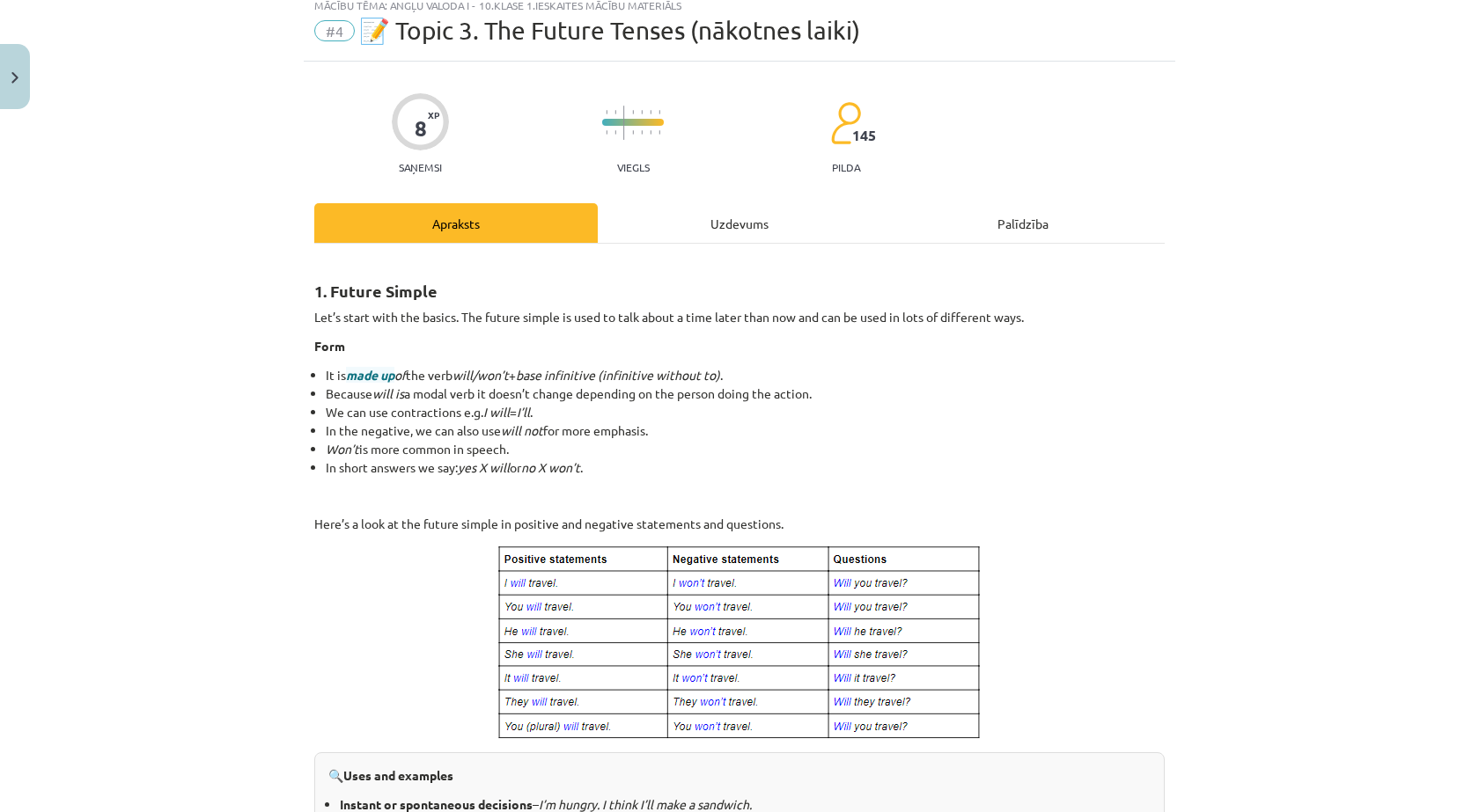
scroll to position [293, 0]
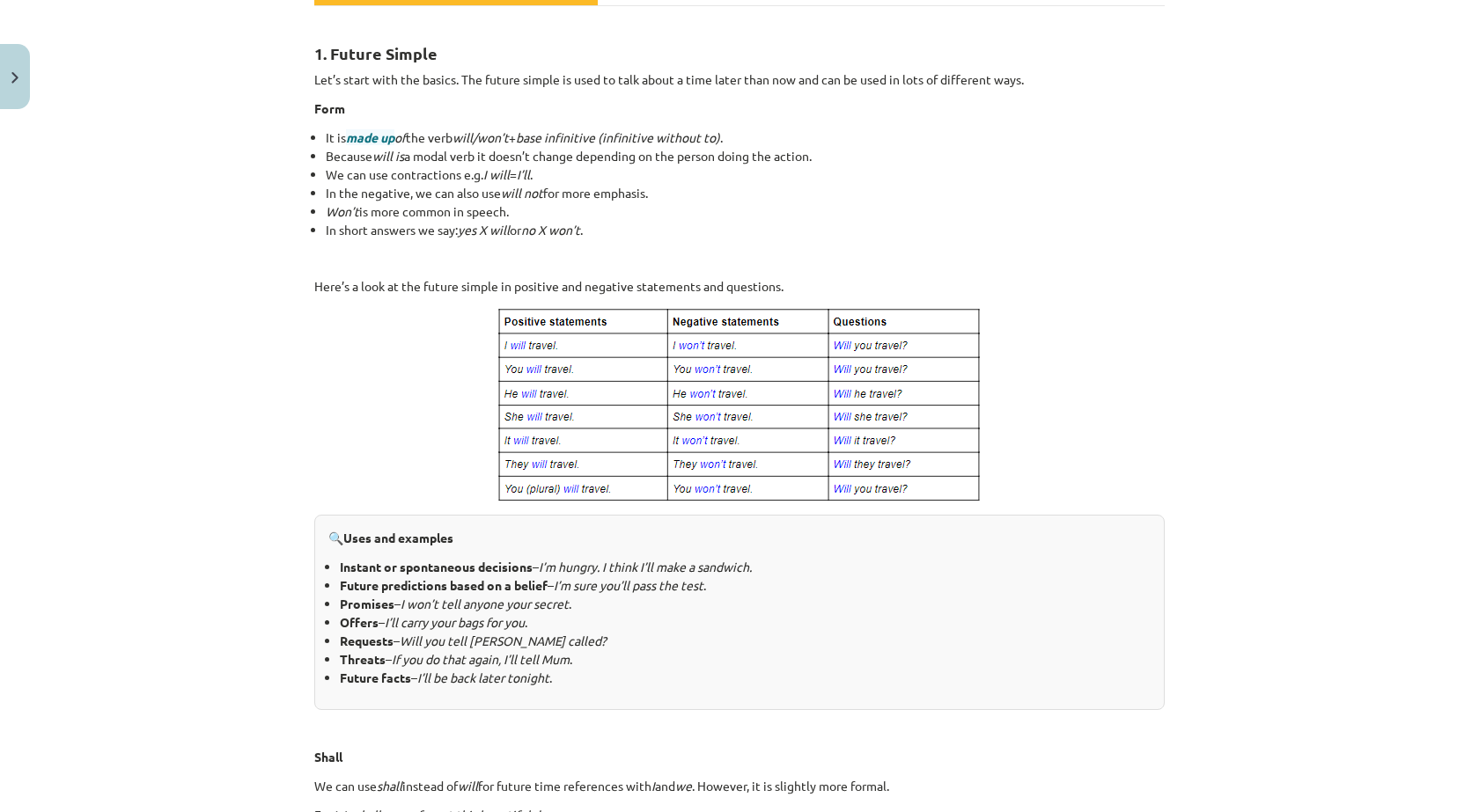
click at [942, 573] on li "Instant or spontaneous decisions – I’m hungry. I think I’ll make a sandwich." at bounding box center [744, 566] width 810 height 18
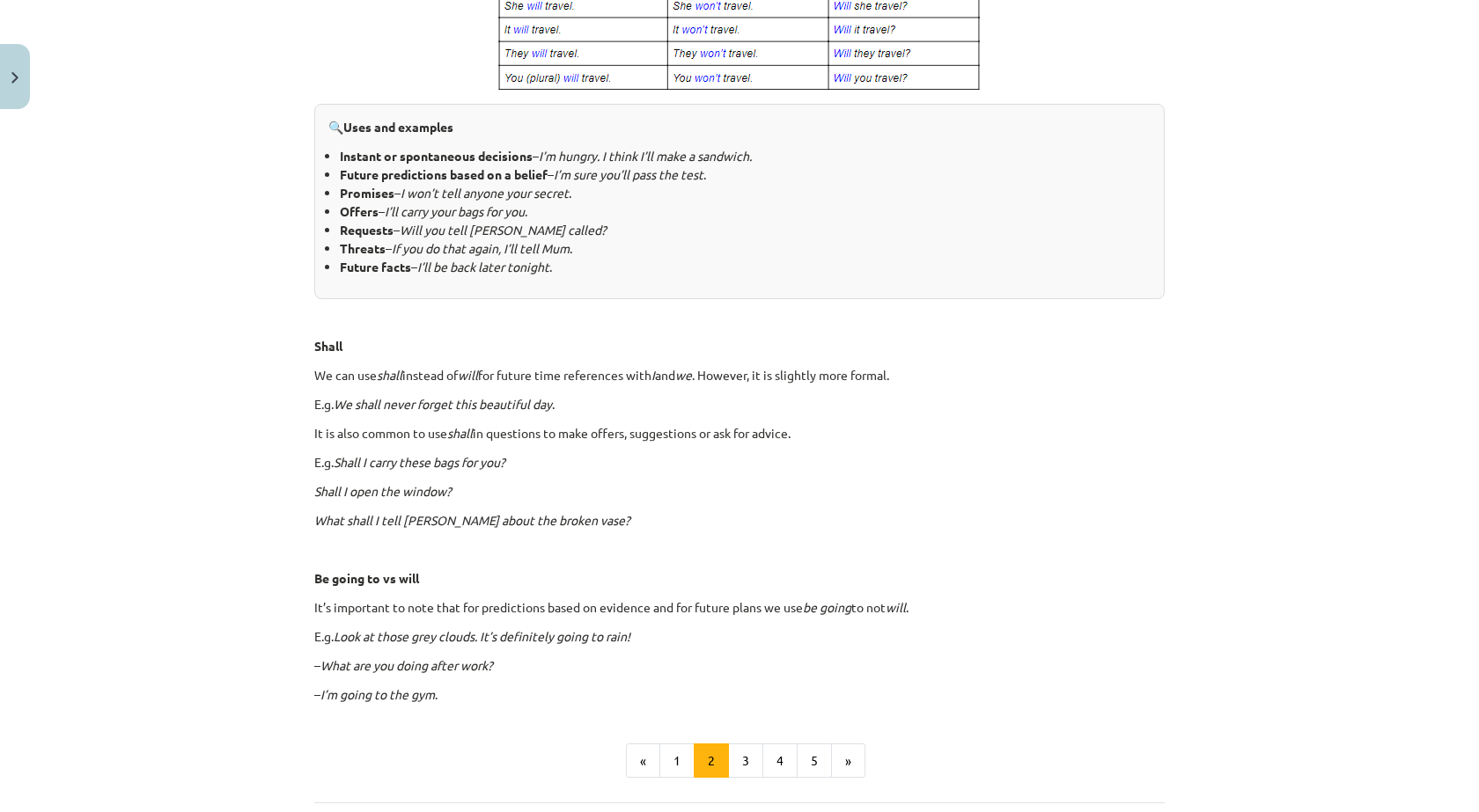
scroll to position [872, 0]
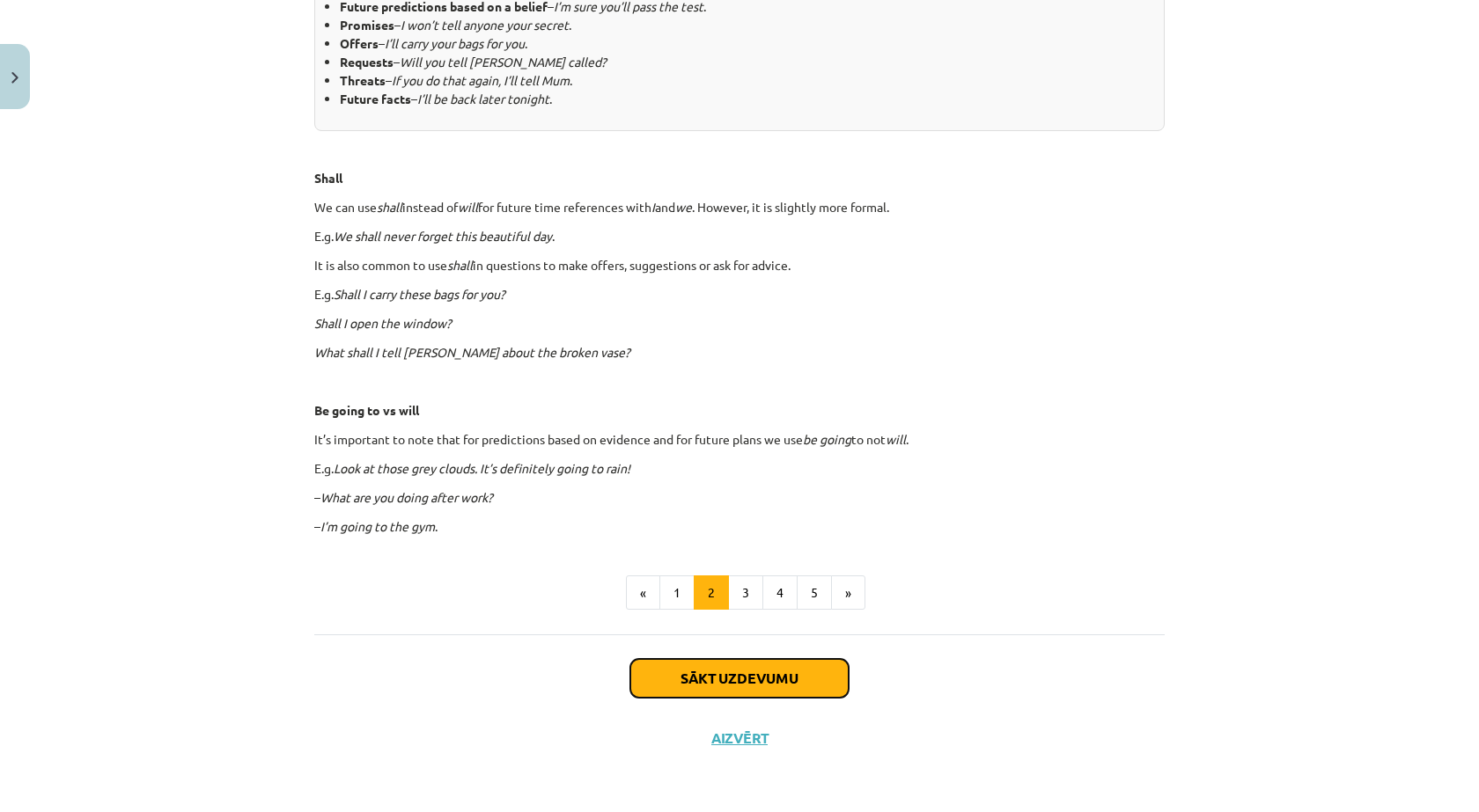
click at [755, 690] on button "Sākt uzdevumu" at bounding box center [740, 678] width 218 height 39
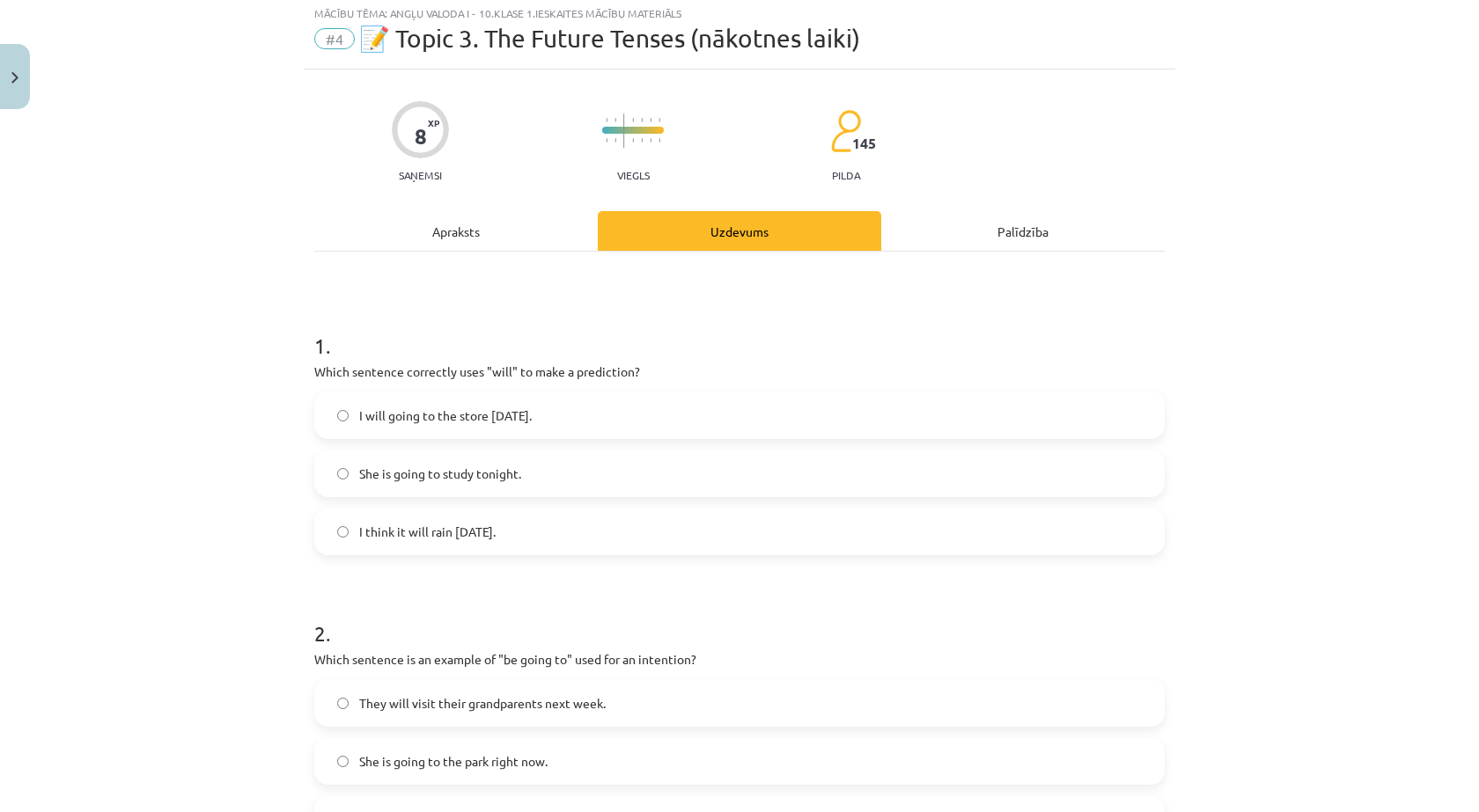
scroll to position [44, 0]
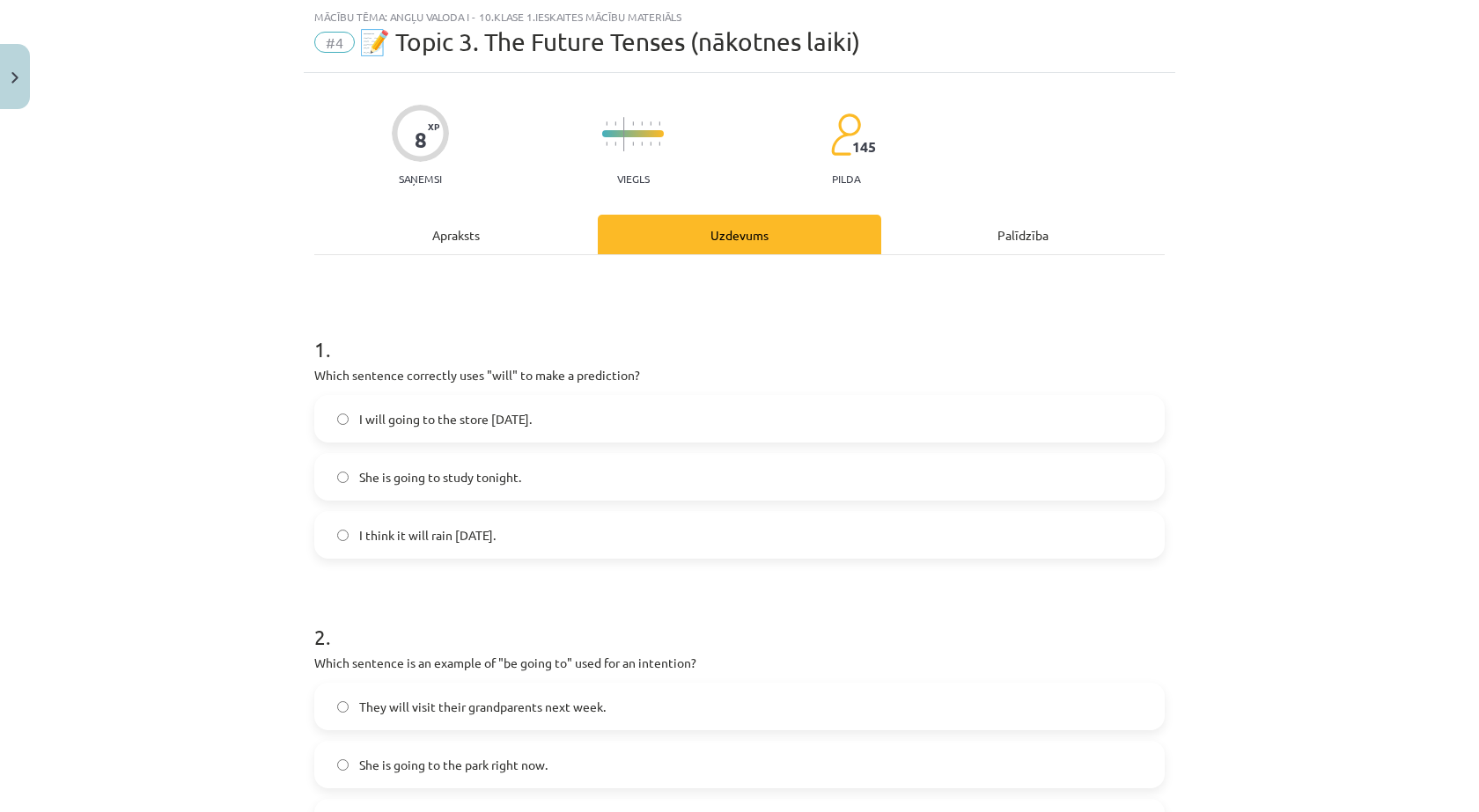
click at [405, 521] on label "I think it will rain tomorrow." at bounding box center [739, 534] width 846 height 44
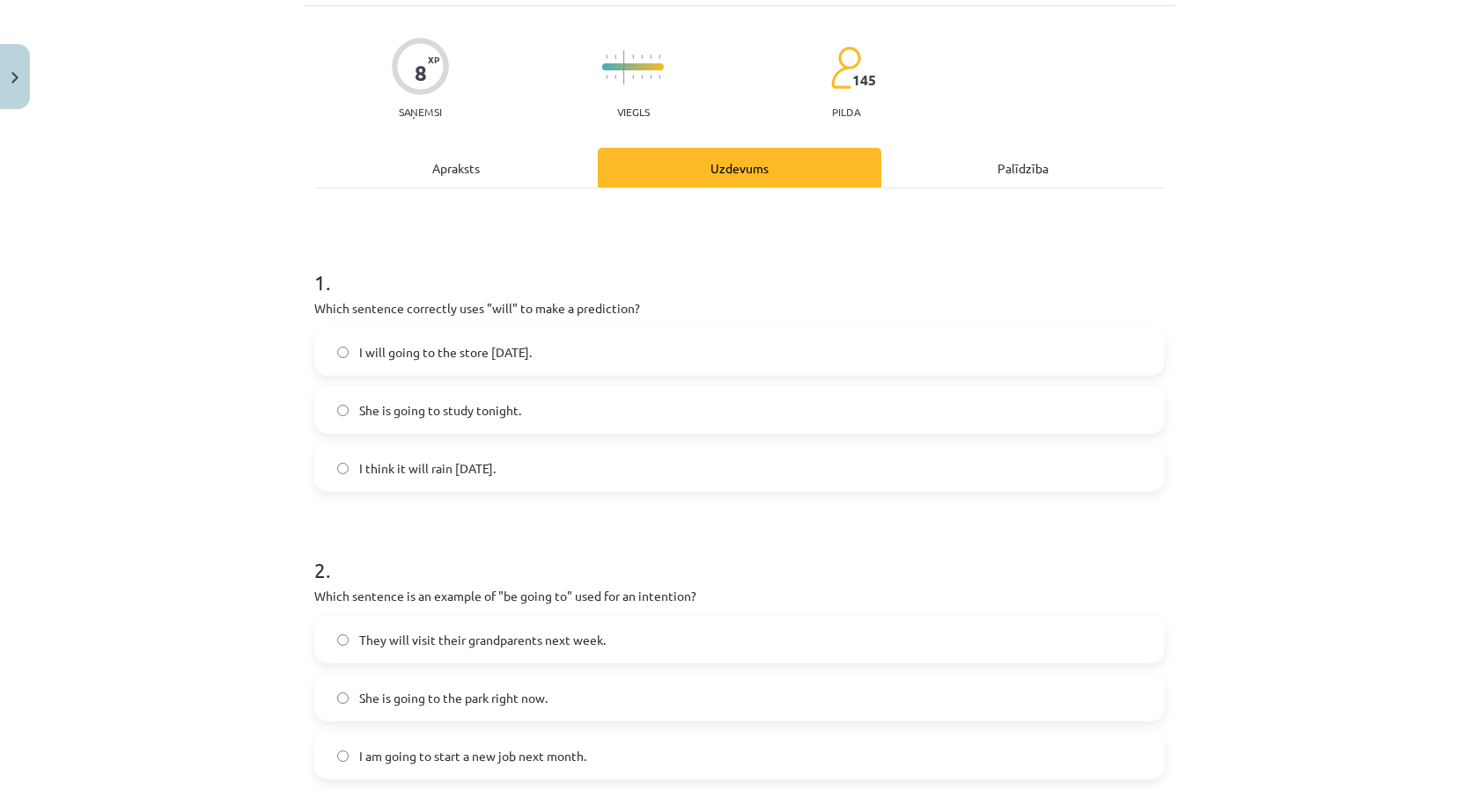
scroll to position [220, 0]
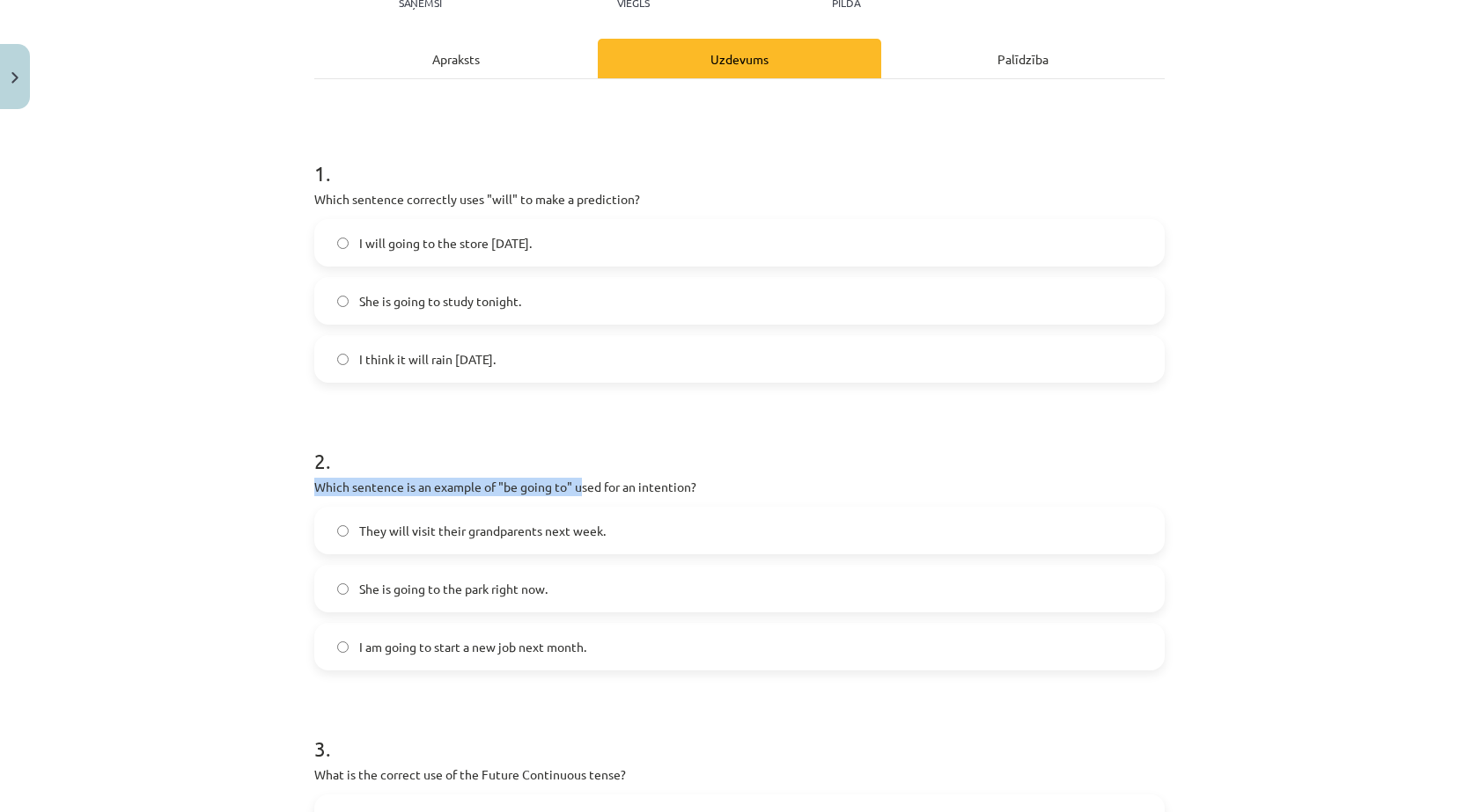
drag, startPoint x: 578, startPoint y: 488, endPoint x: 700, endPoint y: 468, distance: 123.6
click at [700, 468] on div "2 . Which sentence is an example of "be going to" used for an intention? They w…" at bounding box center [739, 543] width 850 height 253
click at [733, 493] on p "Which sentence is an example of "be going to" used for an intention?" at bounding box center [739, 486] width 850 height 18
click at [477, 538] on span "They will visit their grandparents next week." at bounding box center [482, 530] width 247 height 18
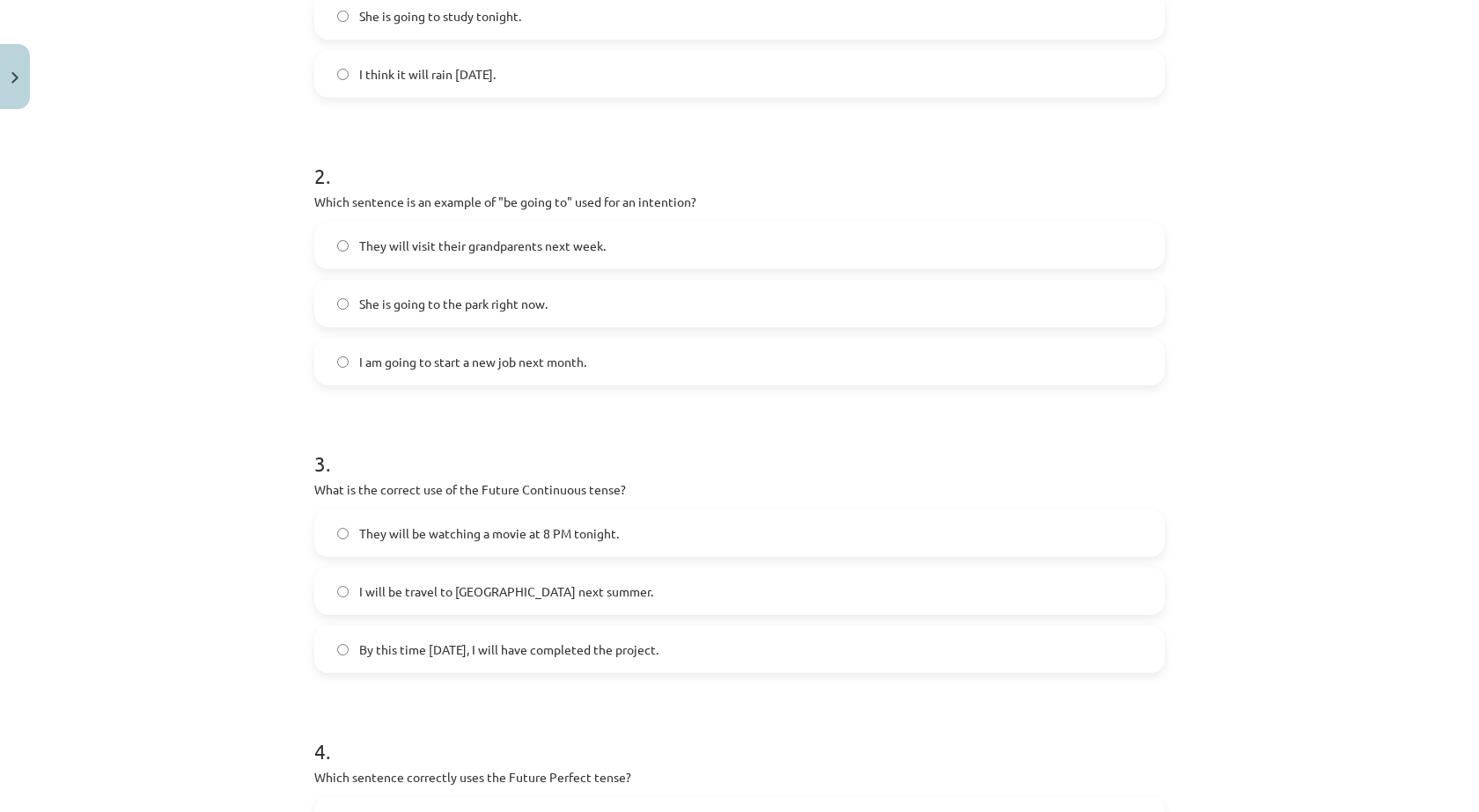
scroll to position [571, 0]
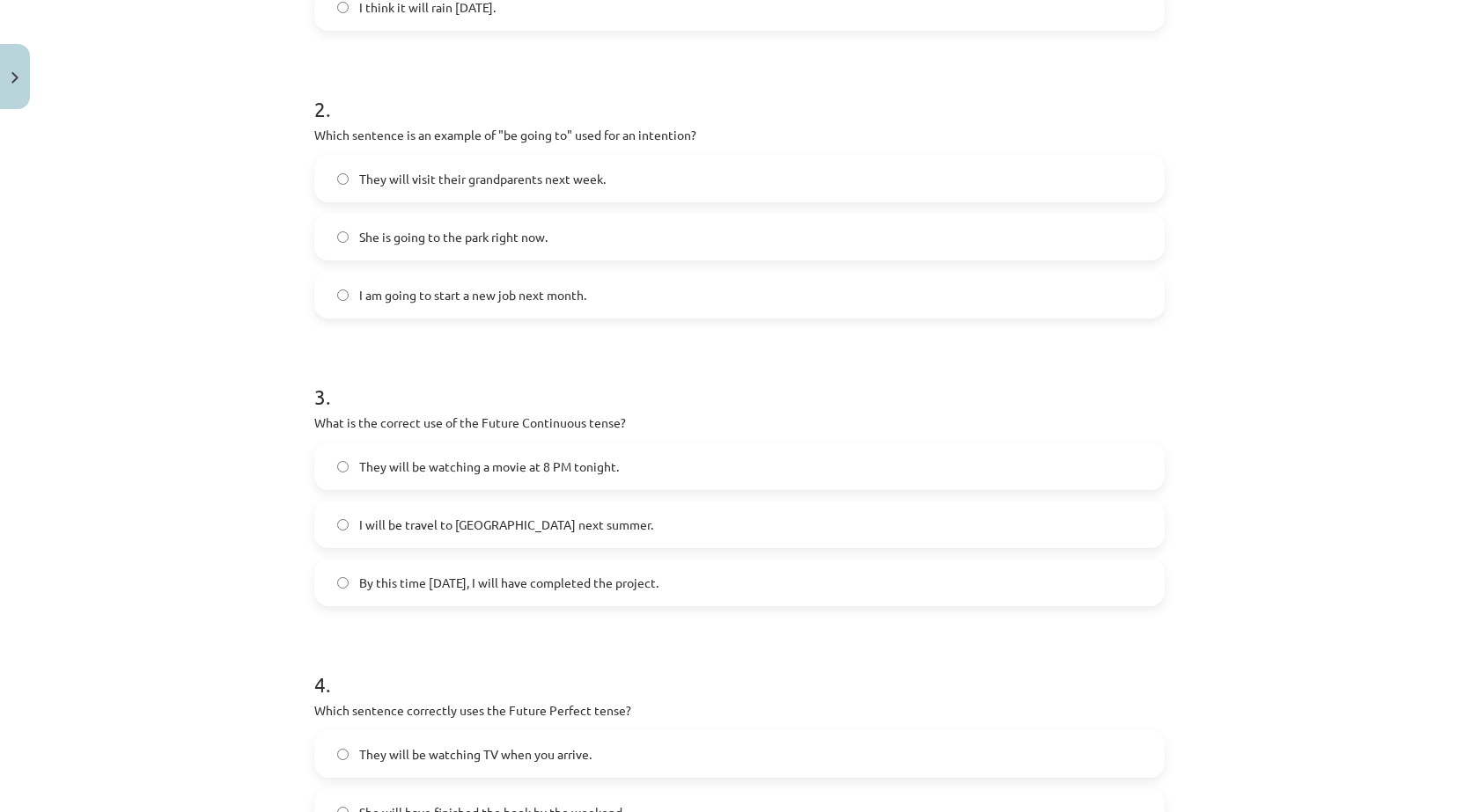
click at [528, 585] on span "By this time tomorrow, I will have completed the project." at bounding box center [508, 582] width 299 height 18
click at [252, 587] on div "Mācību tēma: Angļu valoda i - 10.klase 1.ieskaites mācību materiāls #4 📝 Topic …" at bounding box center [740, 406] width 1479 height 812
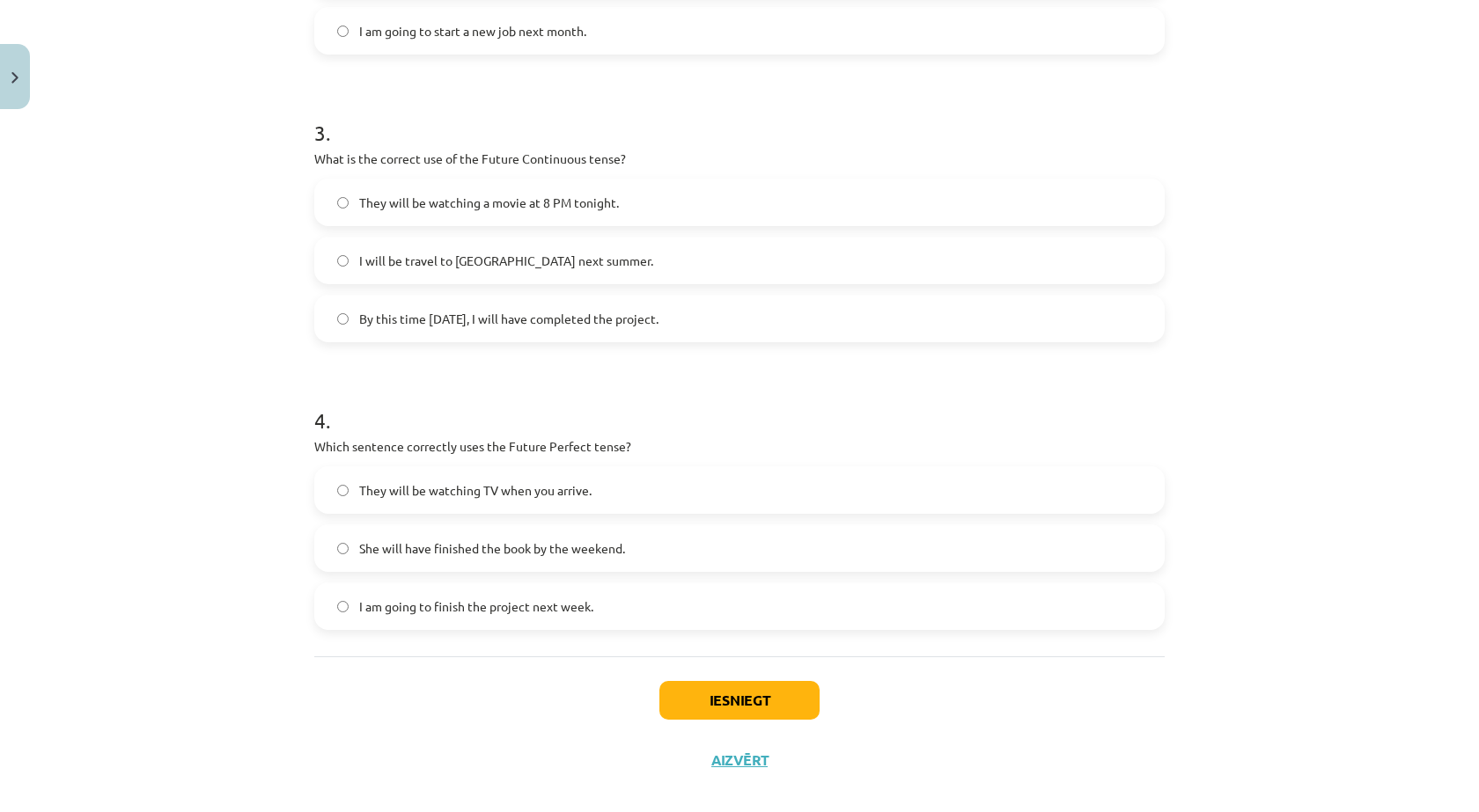
scroll to position [858, 0]
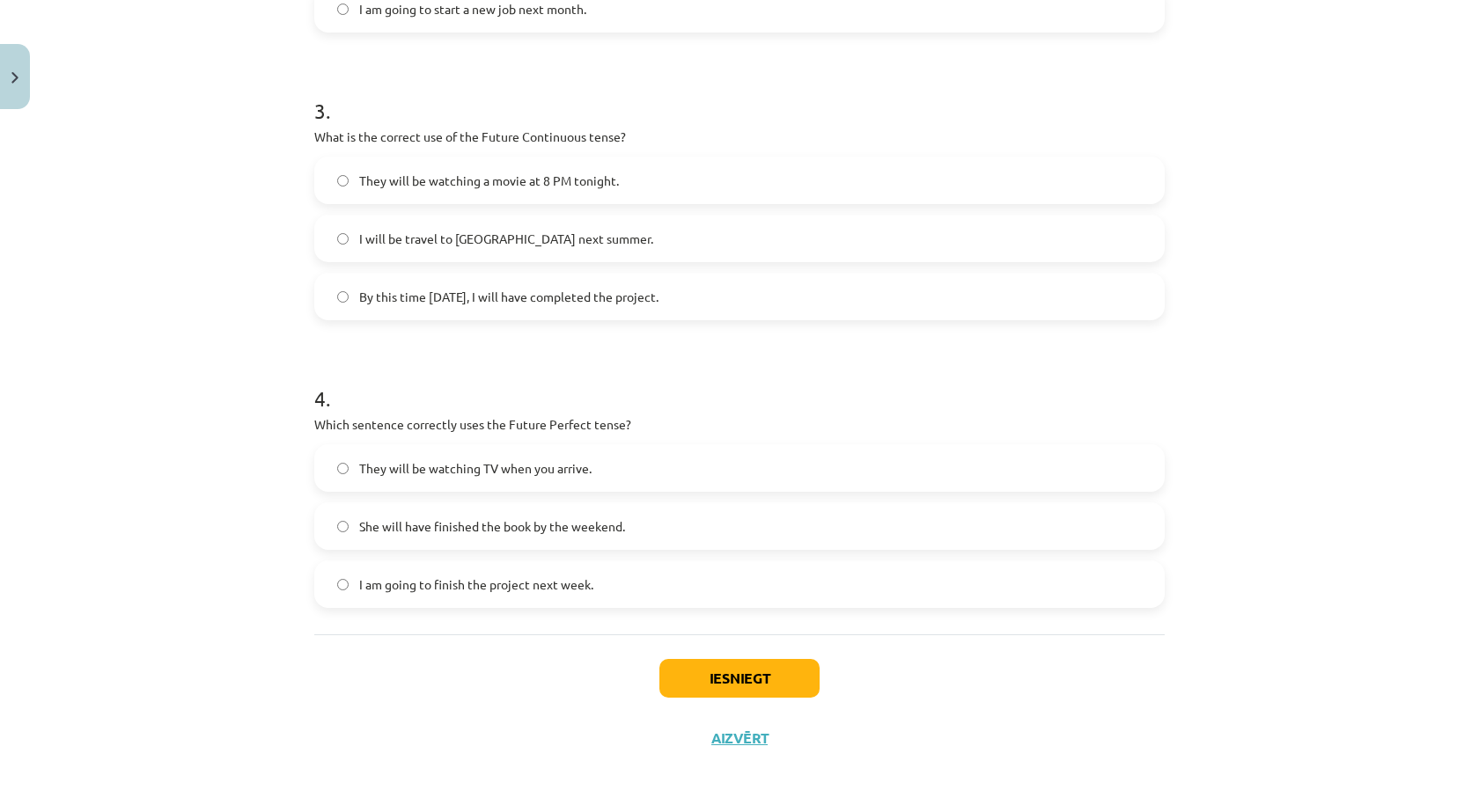
click at [868, 350] on form "1 . Which sentence correctly uses "will" to make a prediction? I will going to …" at bounding box center [739, 50] width 850 height 1116
click at [255, 366] on div "Mācību tēma: Angļu valoda i - 10.klase 1.ieskaites mācību materiāls #4 📝 Topic …" at bounding box center [740, 406] width 1479 height 812
click at [401, 576] on span "I am going to finish the project next week." at bounding box center [476, 584] width 234 height 18
click at [361, 463] on span "They will be watching TV when you arrive." at bounding box center [475, 468] width 233 height 18
click at [737, 689] on button "Iesniegt" at bounding box center [740, 678] width 160 height 39
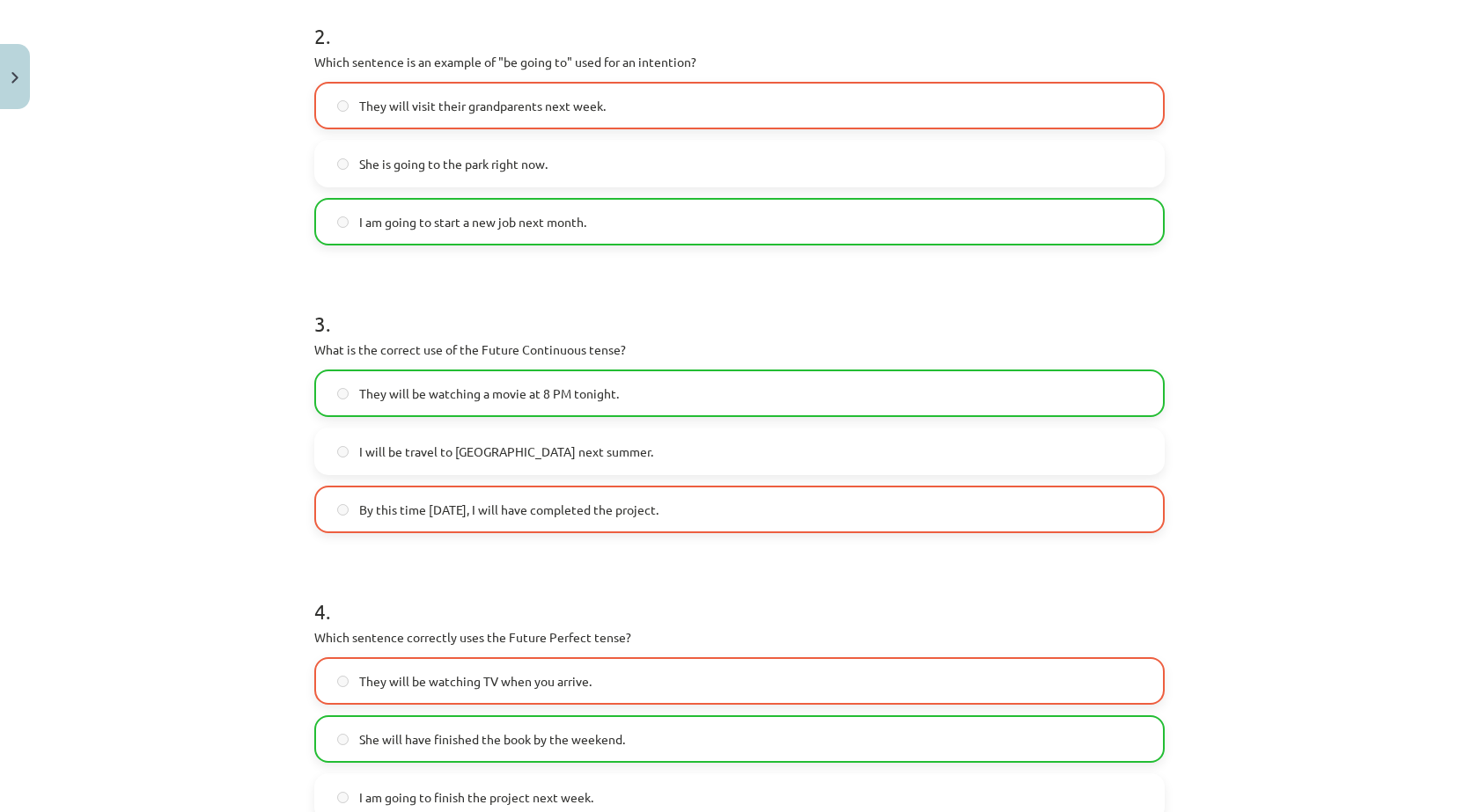
scroll to position [914, 0]
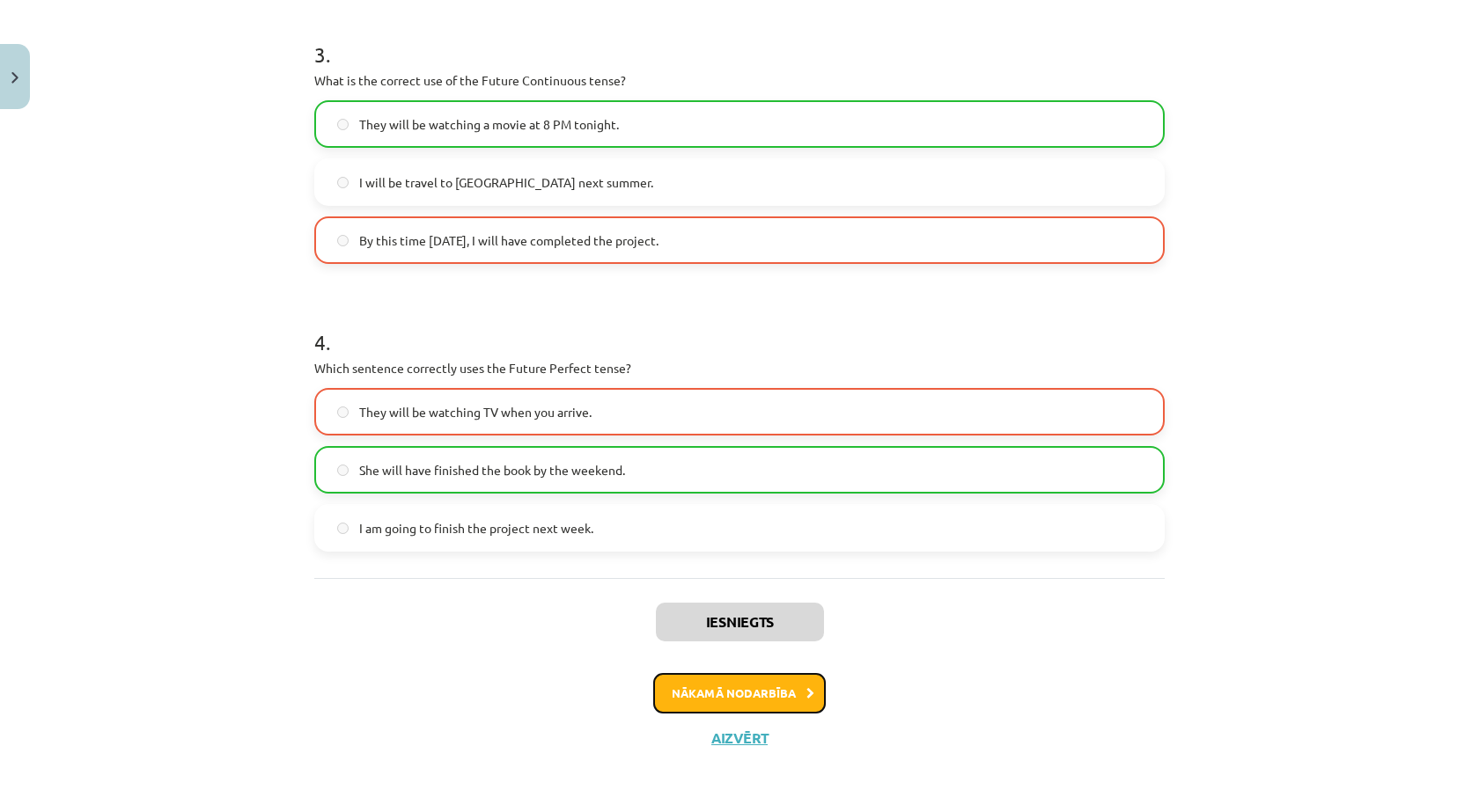
click at [705, 683] on button "Nākamā nodarbība" at bounding box center [739, 693] width 173 height 41
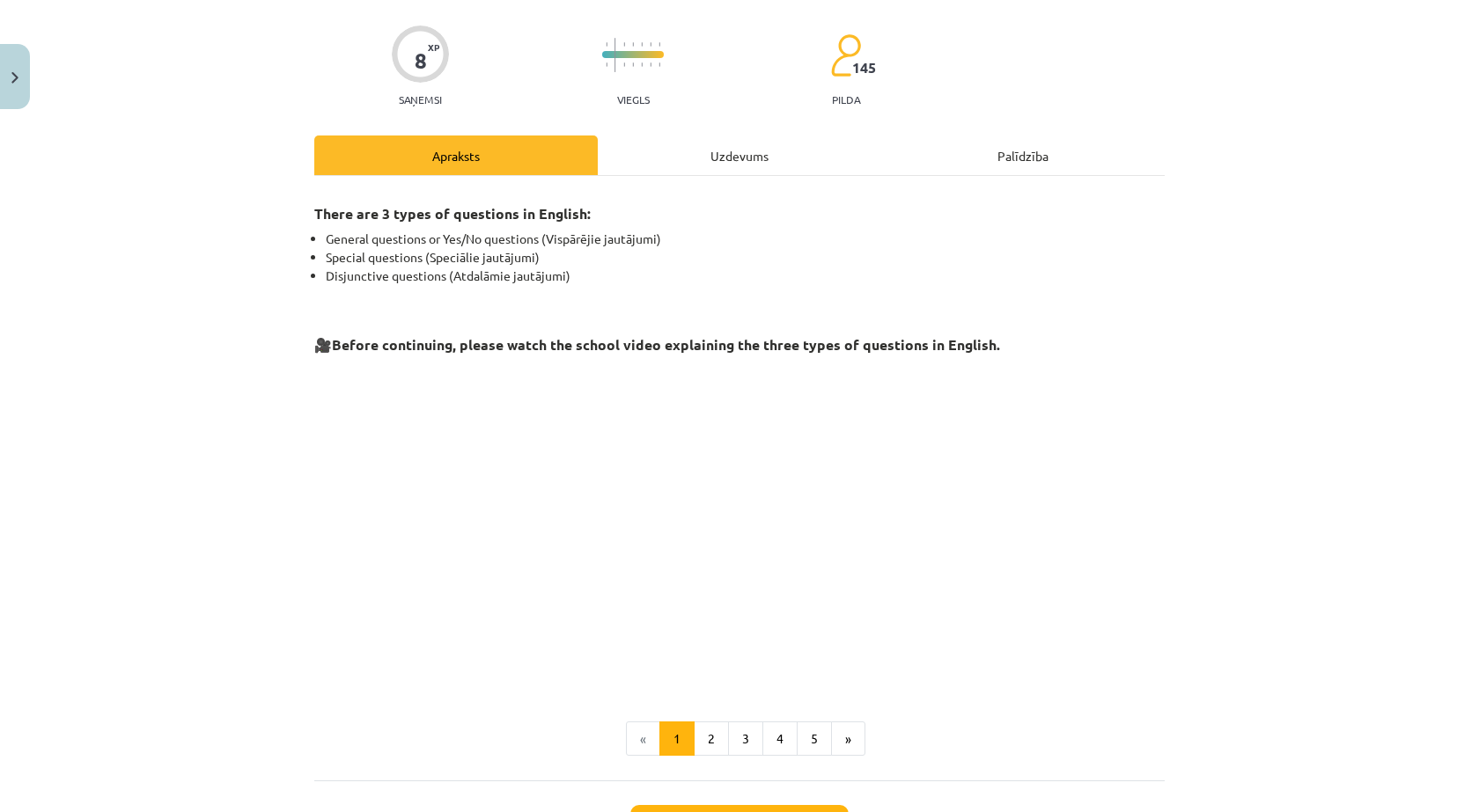
scroll to position [269, 0]
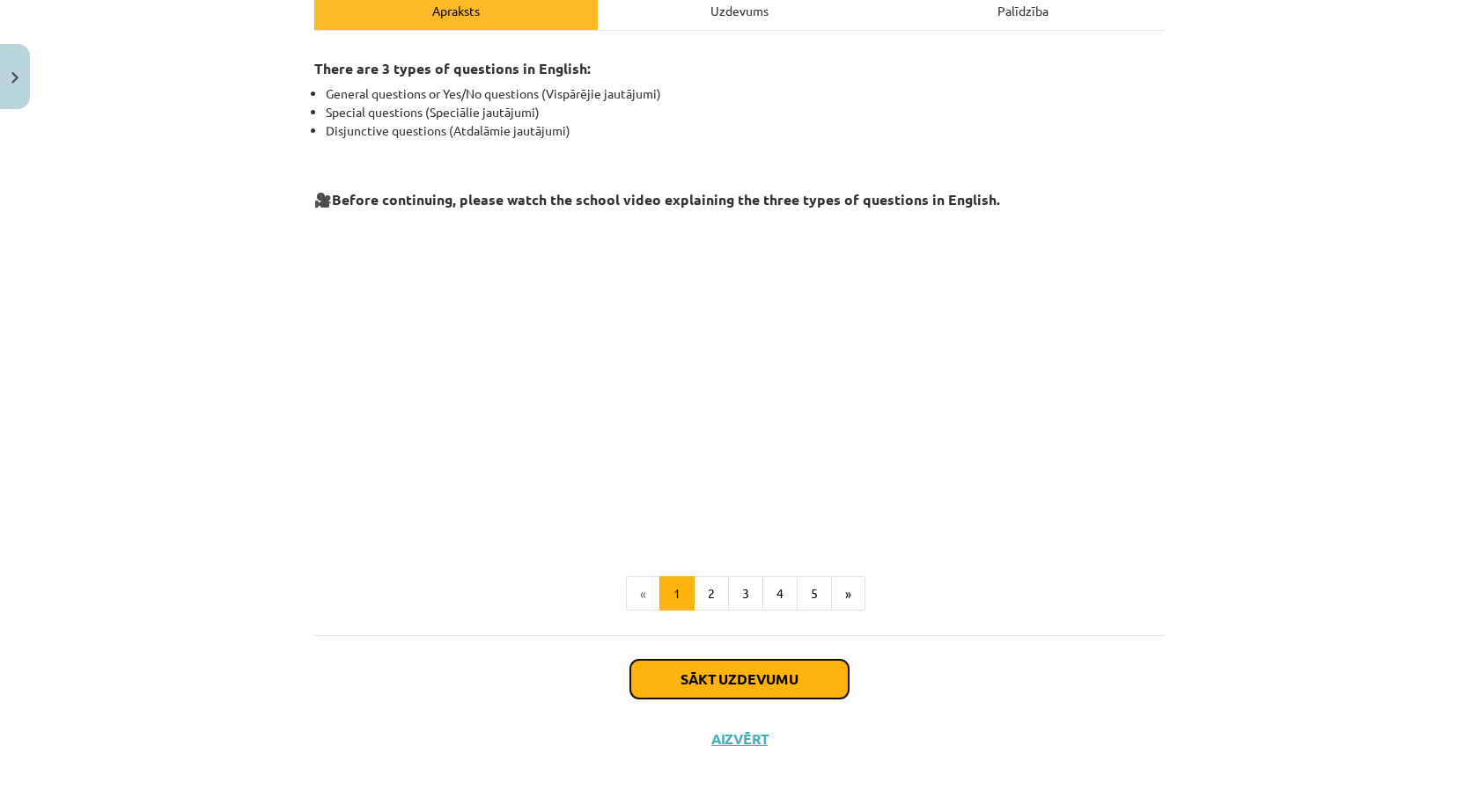
click at [683, 660] on button "Sākt uzdevumu" at bounding box center [740, 679] width 218 height 39
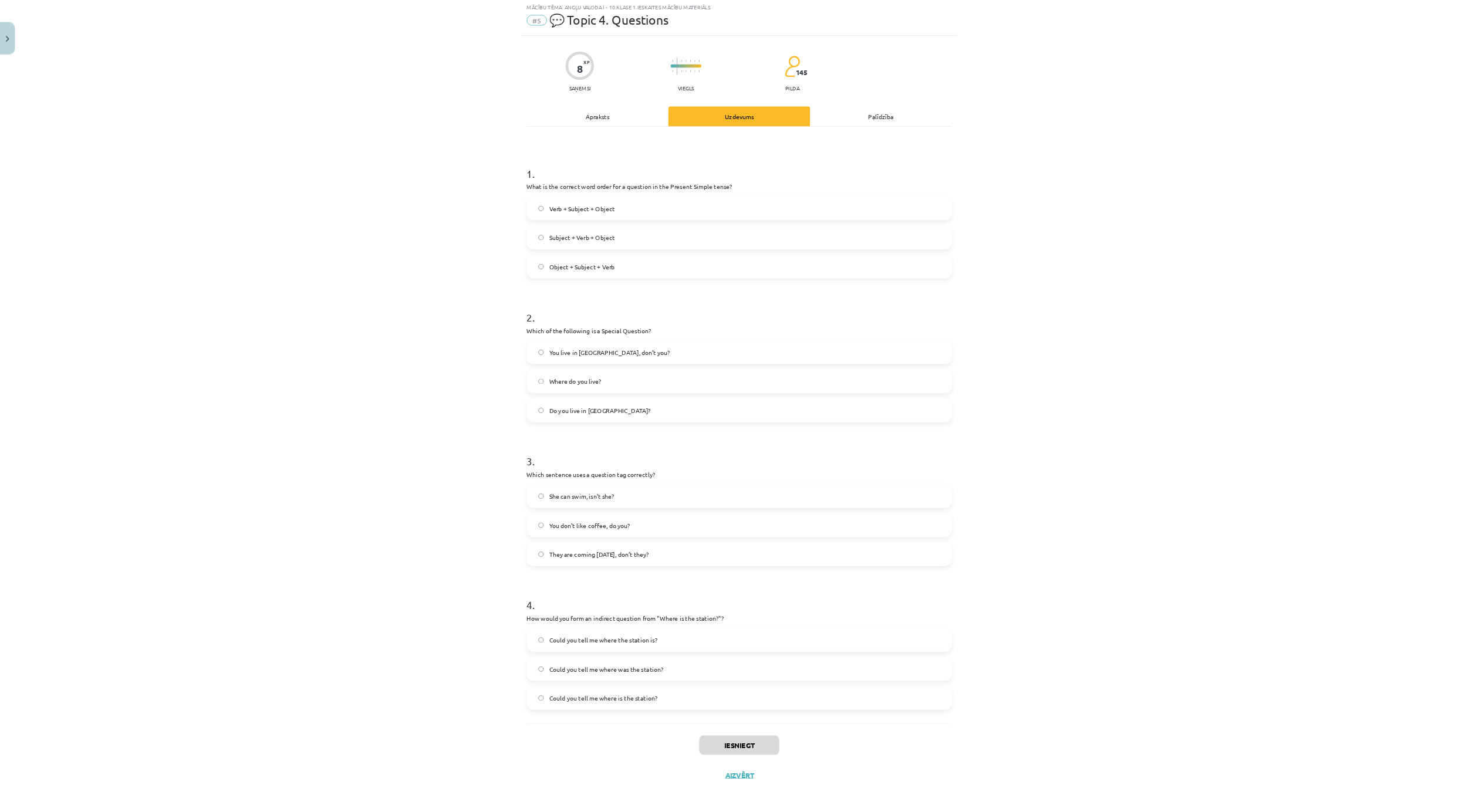
scroll to position [32, 0]
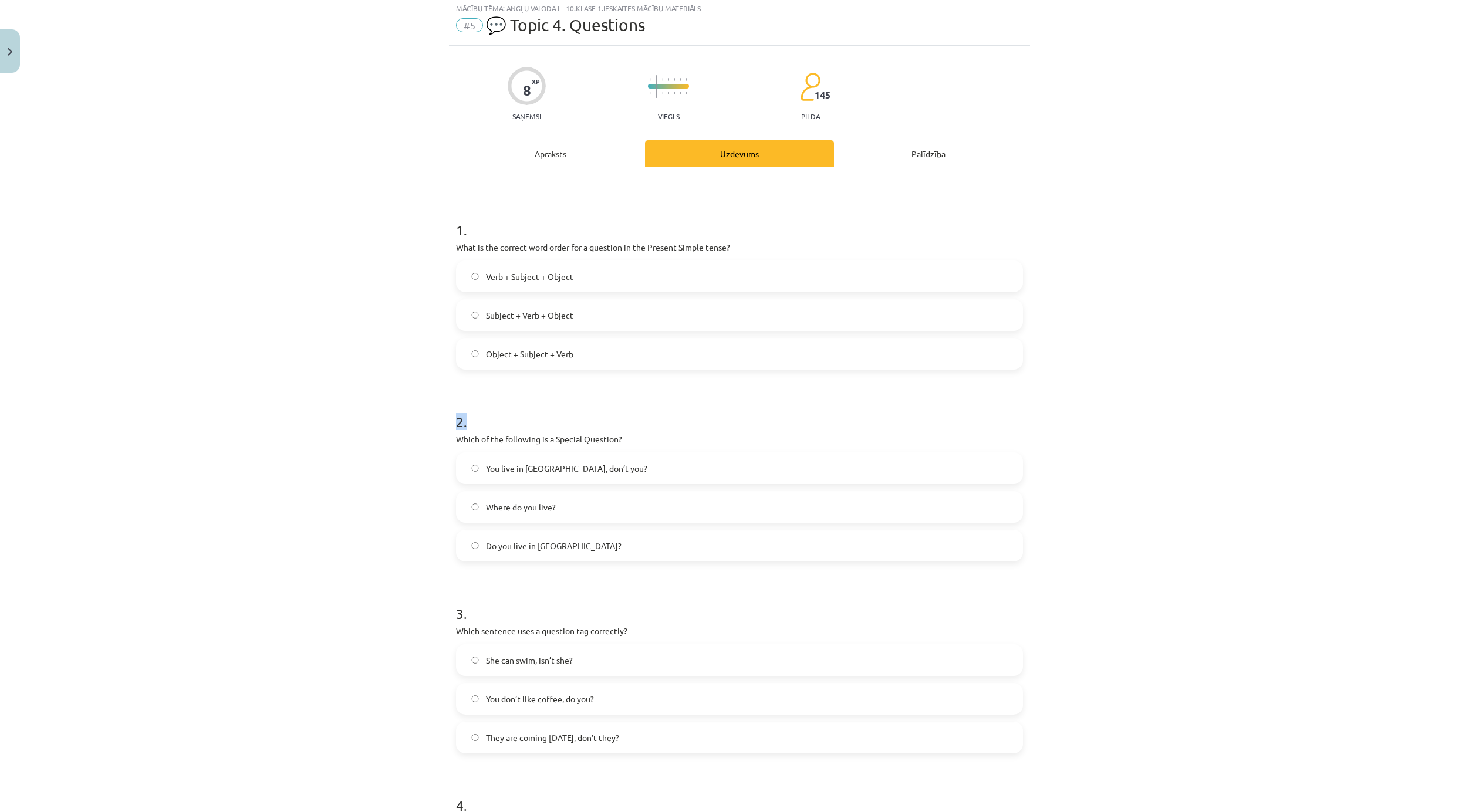
drag, startPoint x: 900, startPoint y: 0, endPoint x: 1034, endPoint y: 342, distance: 367.3
click at [976, 342] on div "Mācību tēma: Angļu valoda i - 10.klase 1.ieskaites mācību materiāls #5 💬 Topic …" at bounding box center [739, 406] width 1479 height 812
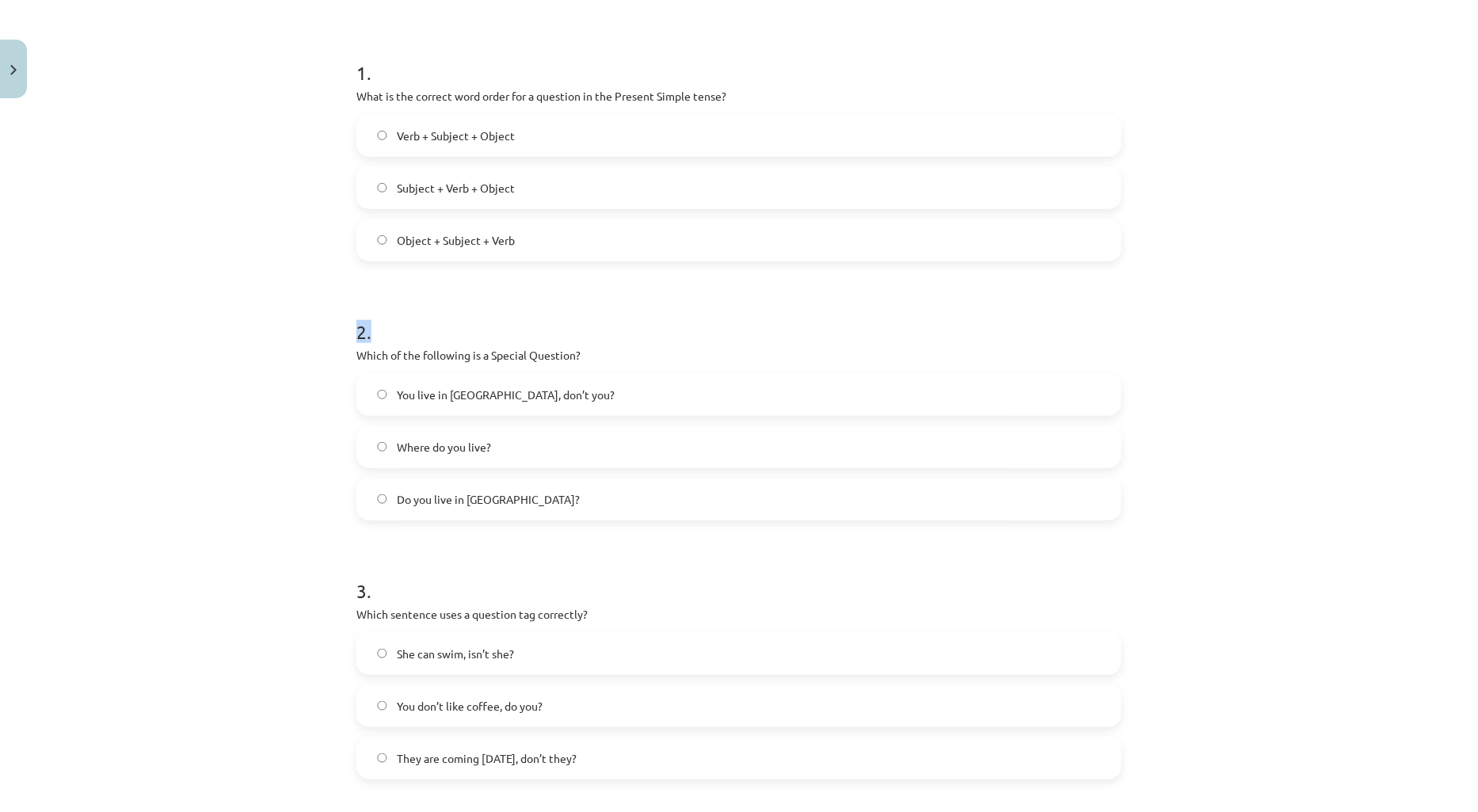
scroll to position [0, 0]
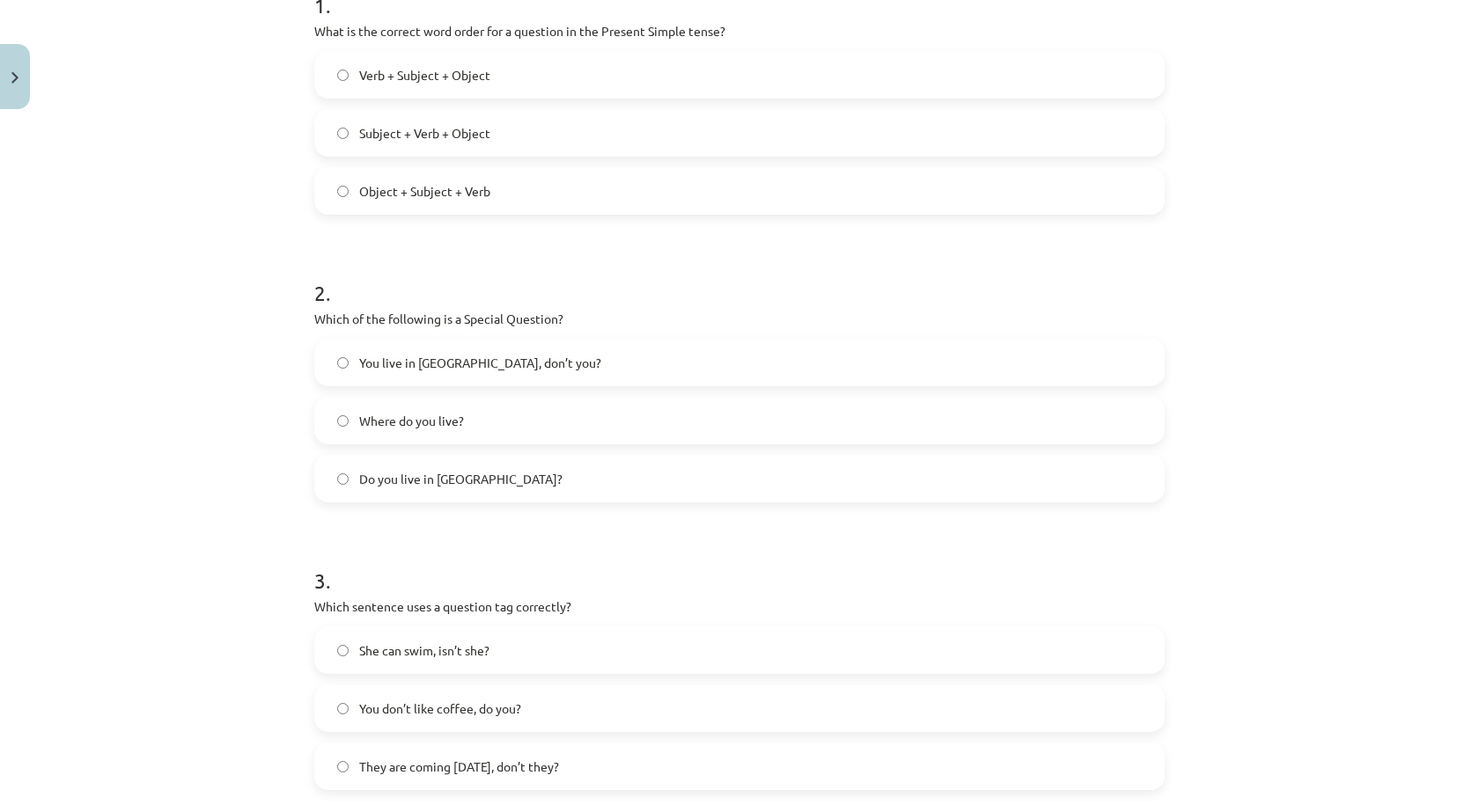
click at [1067, 357] on label "You live in Riga, don’t you?" at bounding box center [739, 363] width 846 height 44
click at [401, 72] on span "Verb + Subject + Object" at bounding box center [424, 75] width 131 height 18
click at [262, 375] on div "Mācību tēma: Angļu valoda i - 10.klase 1.ieskaites mācību materiāls #5 💬 Topic …" at bounding box center [740, 406] width 1479 height 812
click at [383, 482] on span "Do you live in Riga?" at bounding box center [460, 478] width 203 height 18
drag, startPoint x: 521, startPoint y: 503, endPoint x: 488, endPoint y: 508, distance: 33.4
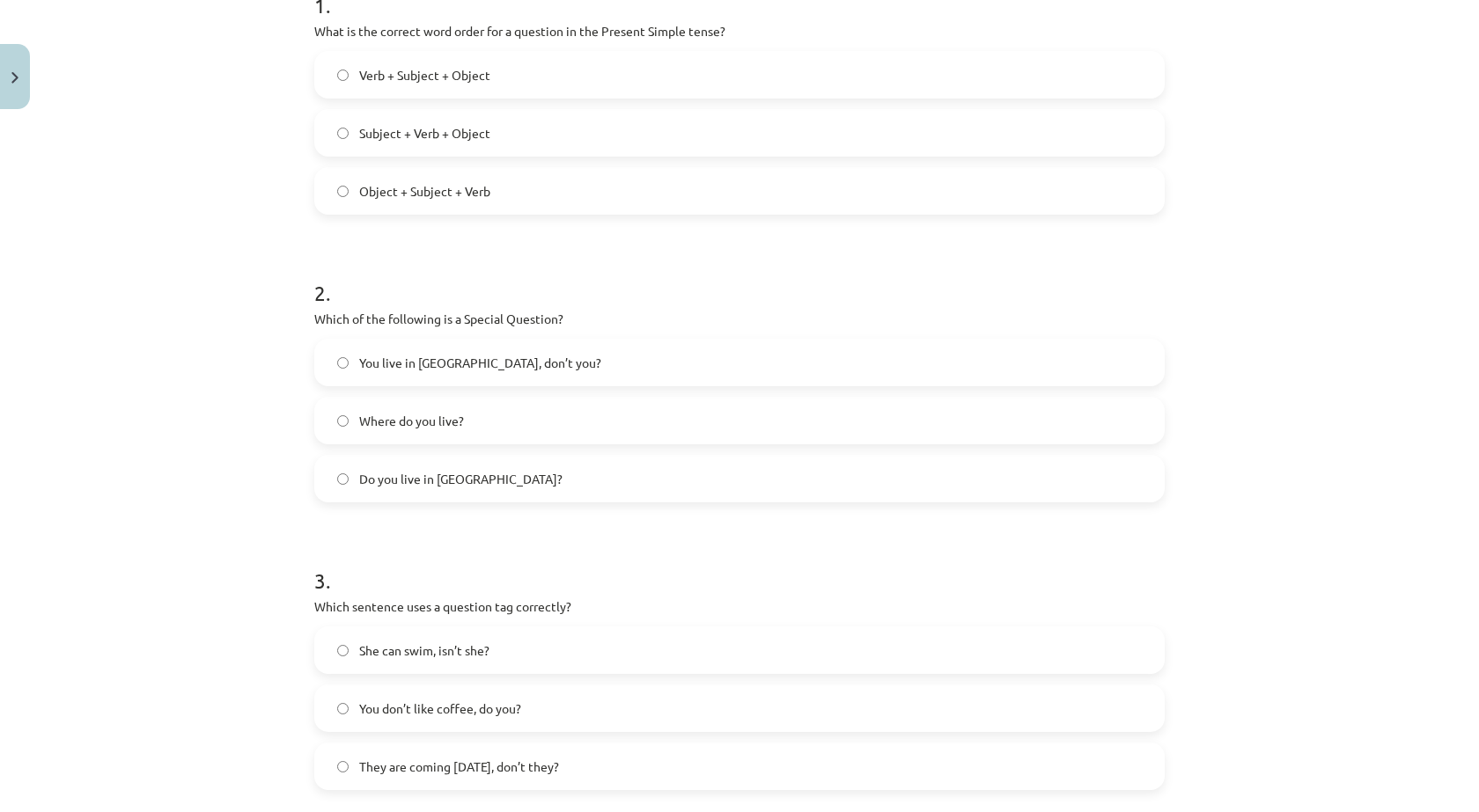
click at [497, 509] on form "1 . What is the correct word order for a question in the Present Simple tense? …" at bounding box center [739, 519] width 850 height 1116
click at [446, 427] on span "Where do you live?" at bounding box center [411, 420] width 105 height 18
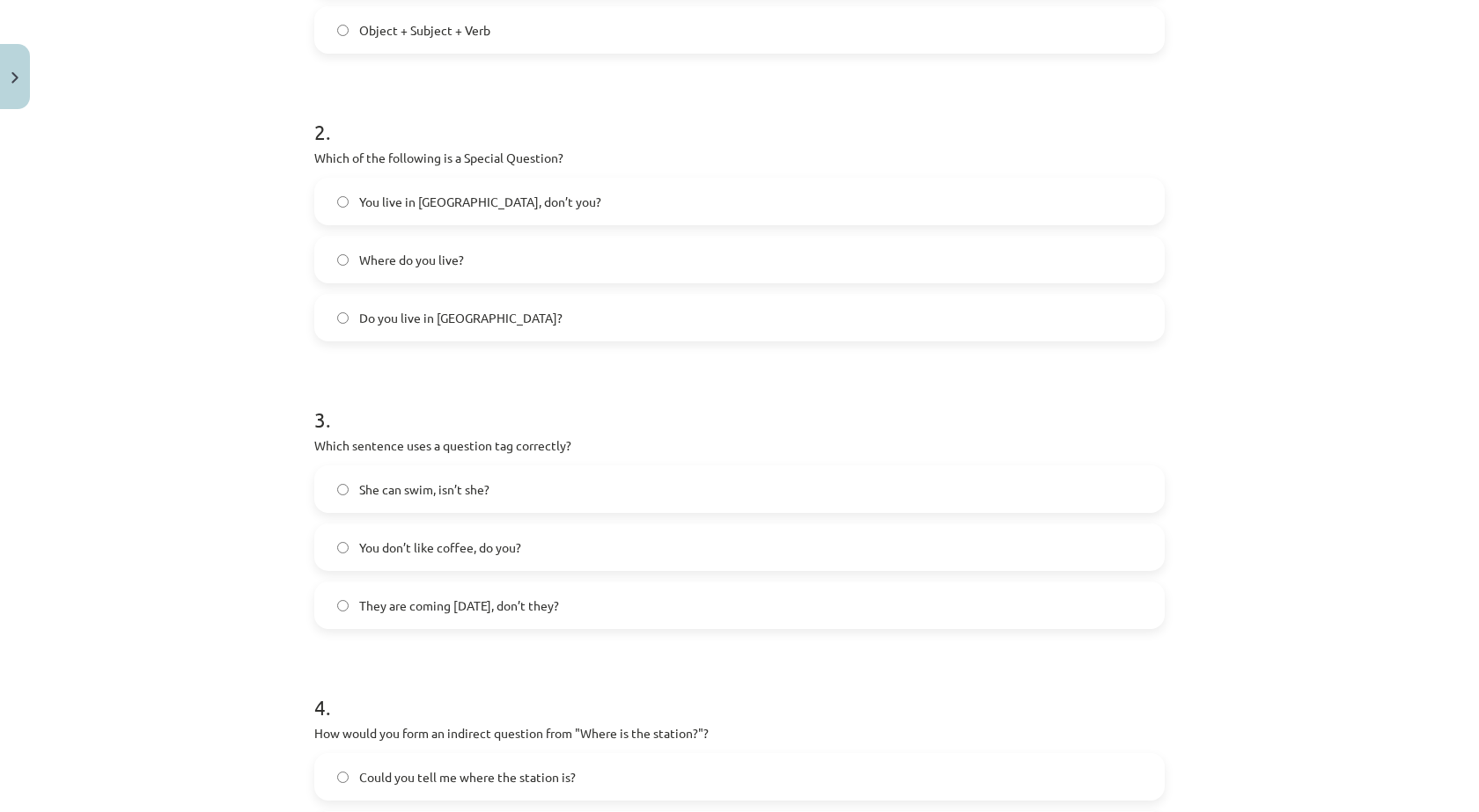
scroll to position [564, 0]
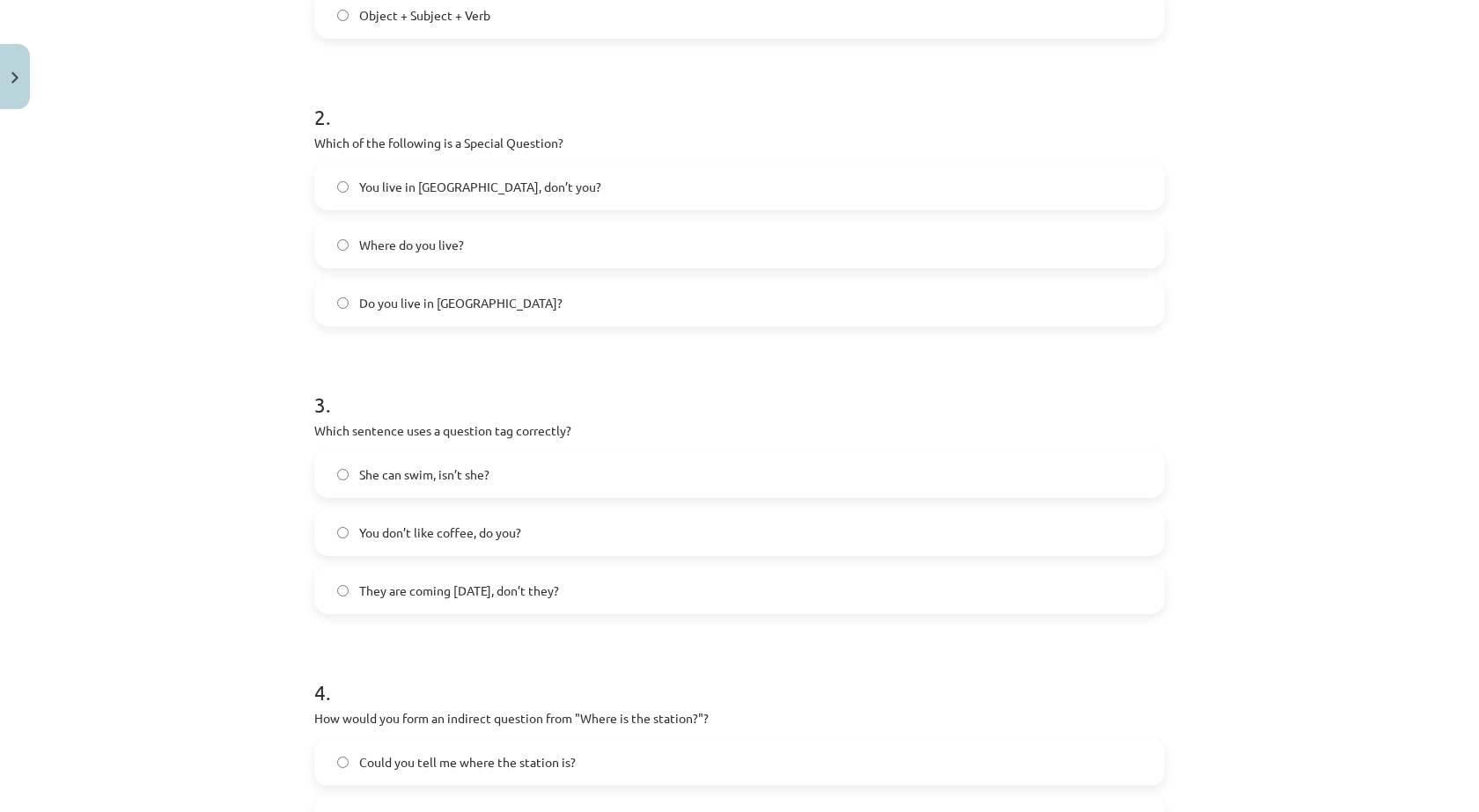
click at [446, 535] on span "You don’t like coffee, do you?" at bounding box center [440, 532] width 162 height 18
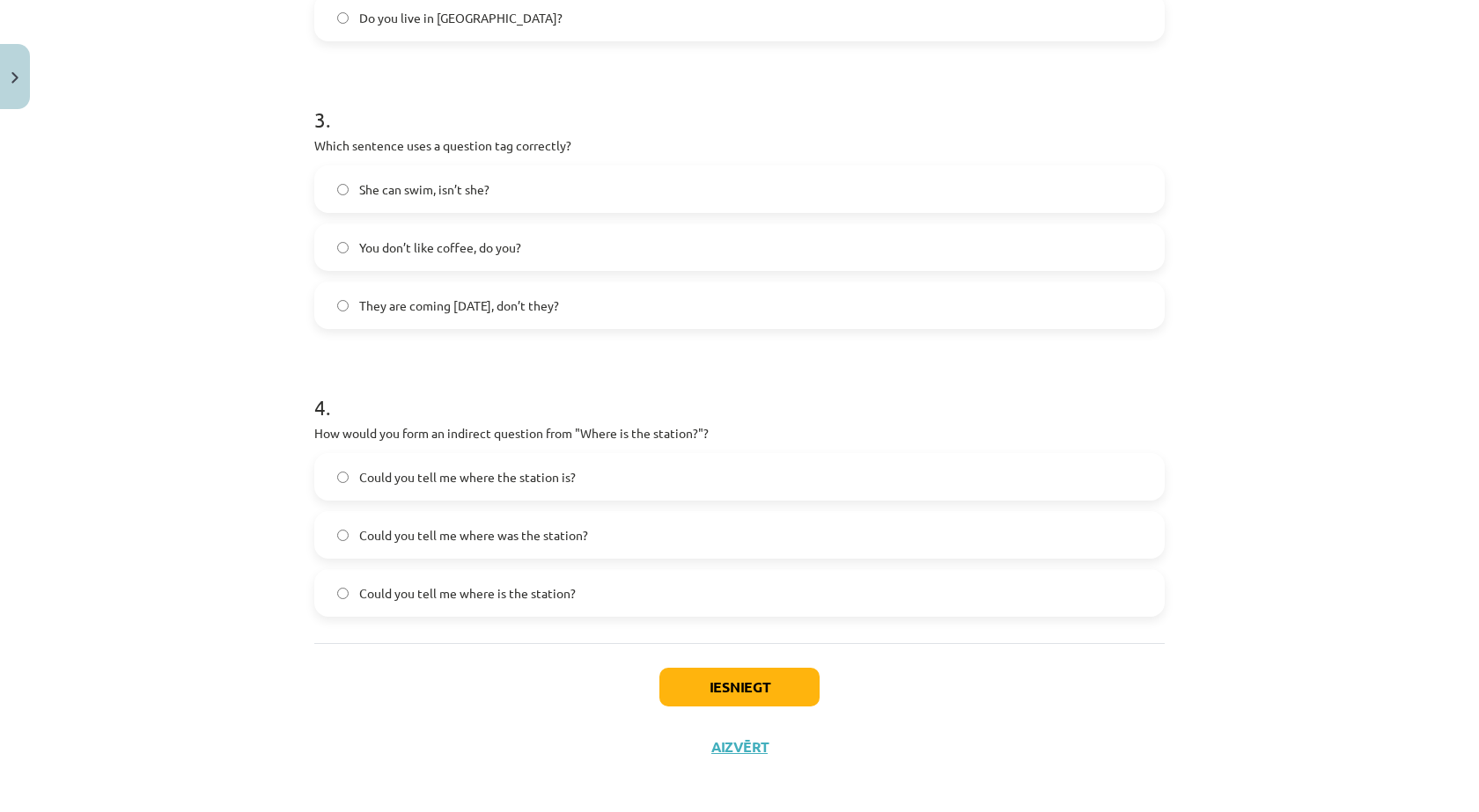
scroll to position [857, 0]
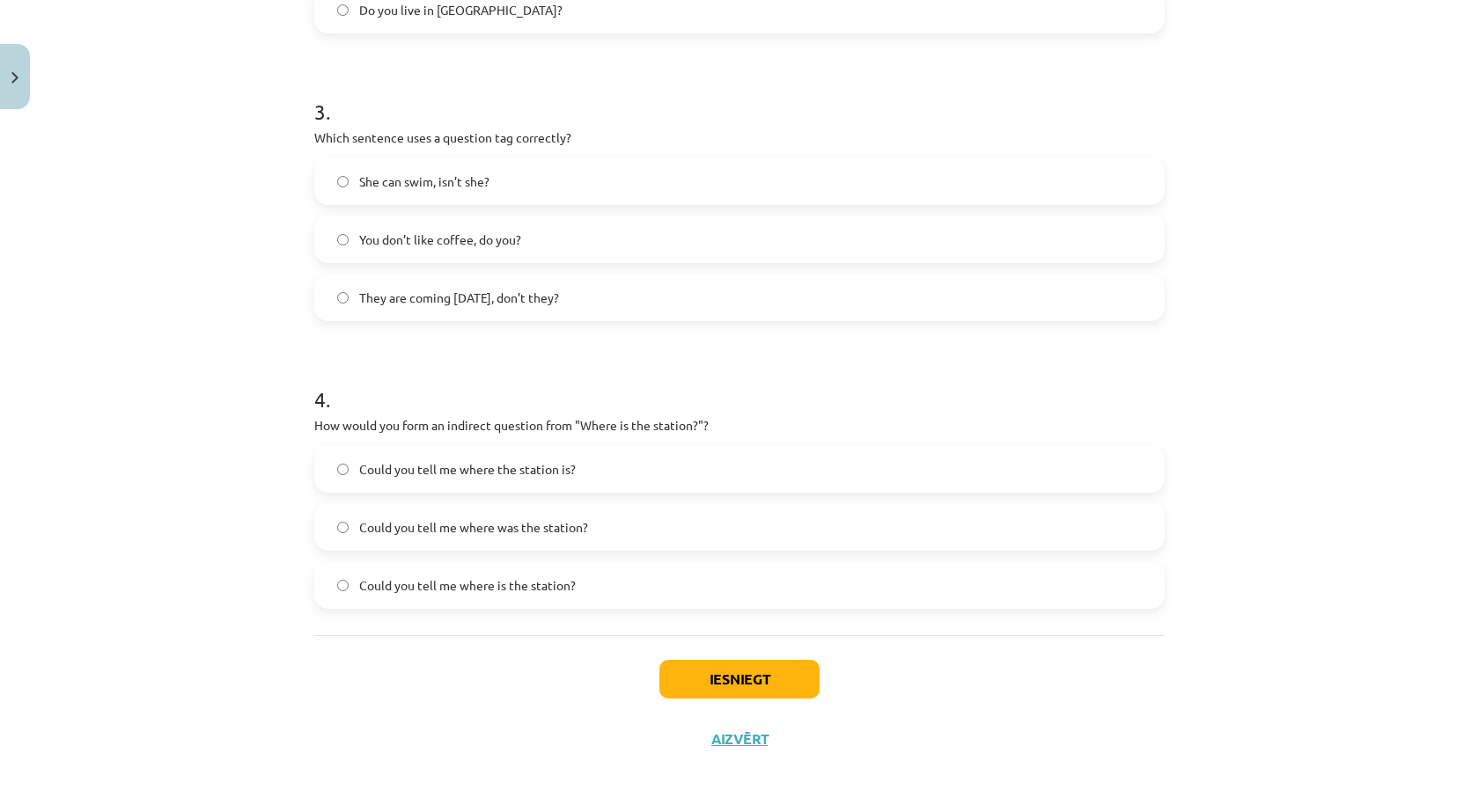
click at [380, 592] on span "Could you tell me where is the station?" at bounding box center [467, 585] width 217 height 18
click at [748, 692] on button "Iesniegt" at bounding box center [740, 679] width 160 height 39
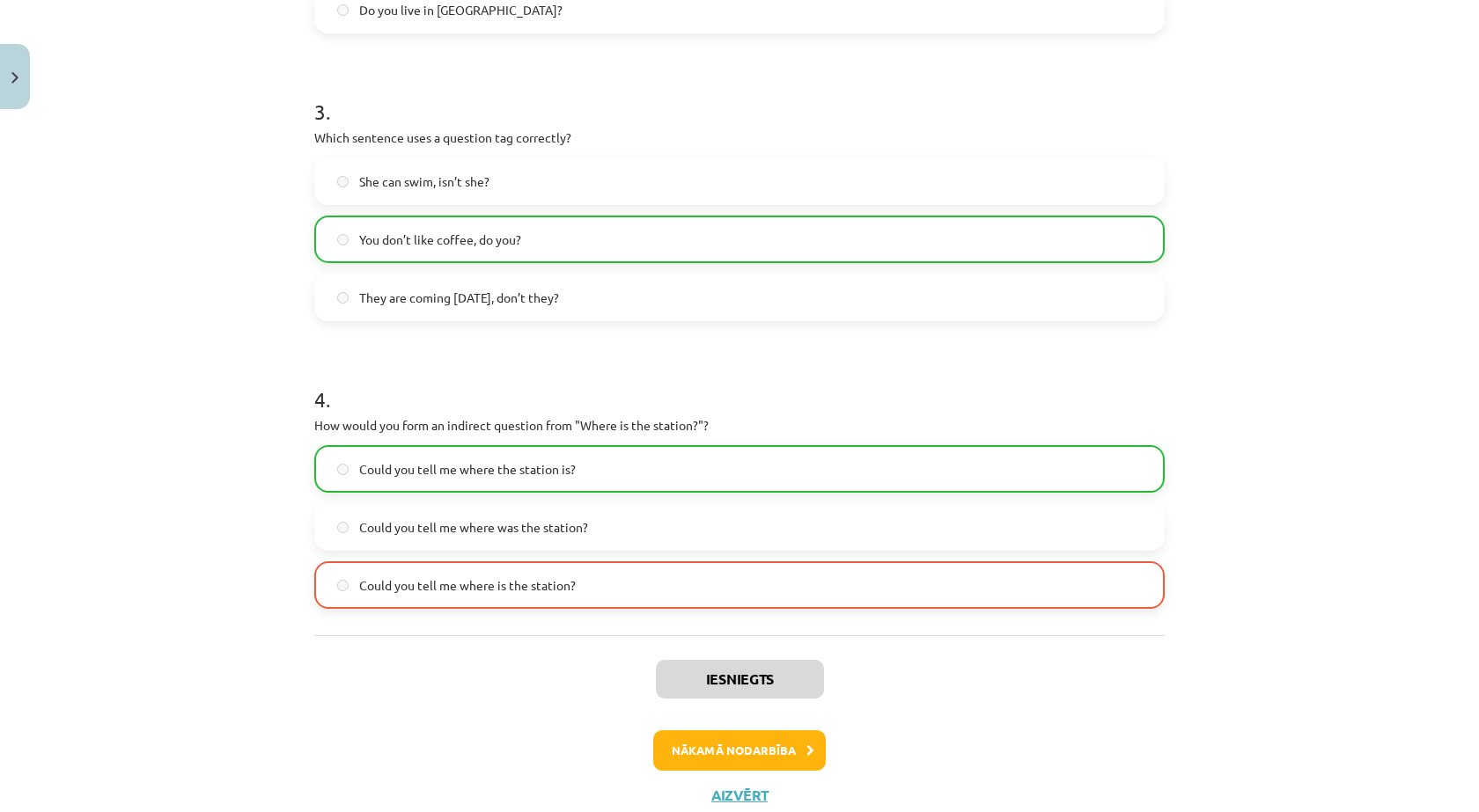
scroll to position [914, 0]
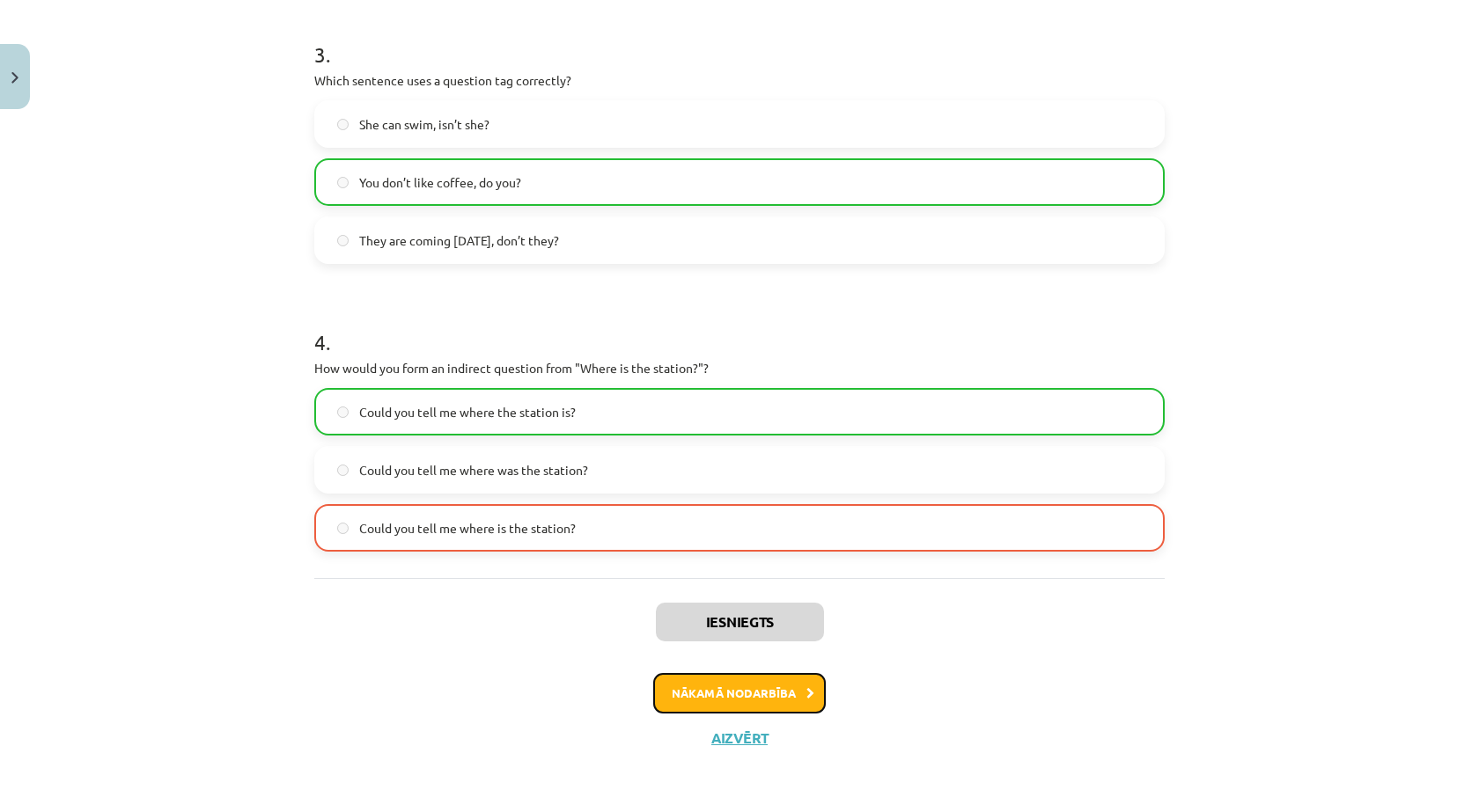
click at [716, 679] on button "Nākamā nodarbība" at bounding box center [739, 693] width 173 height 41
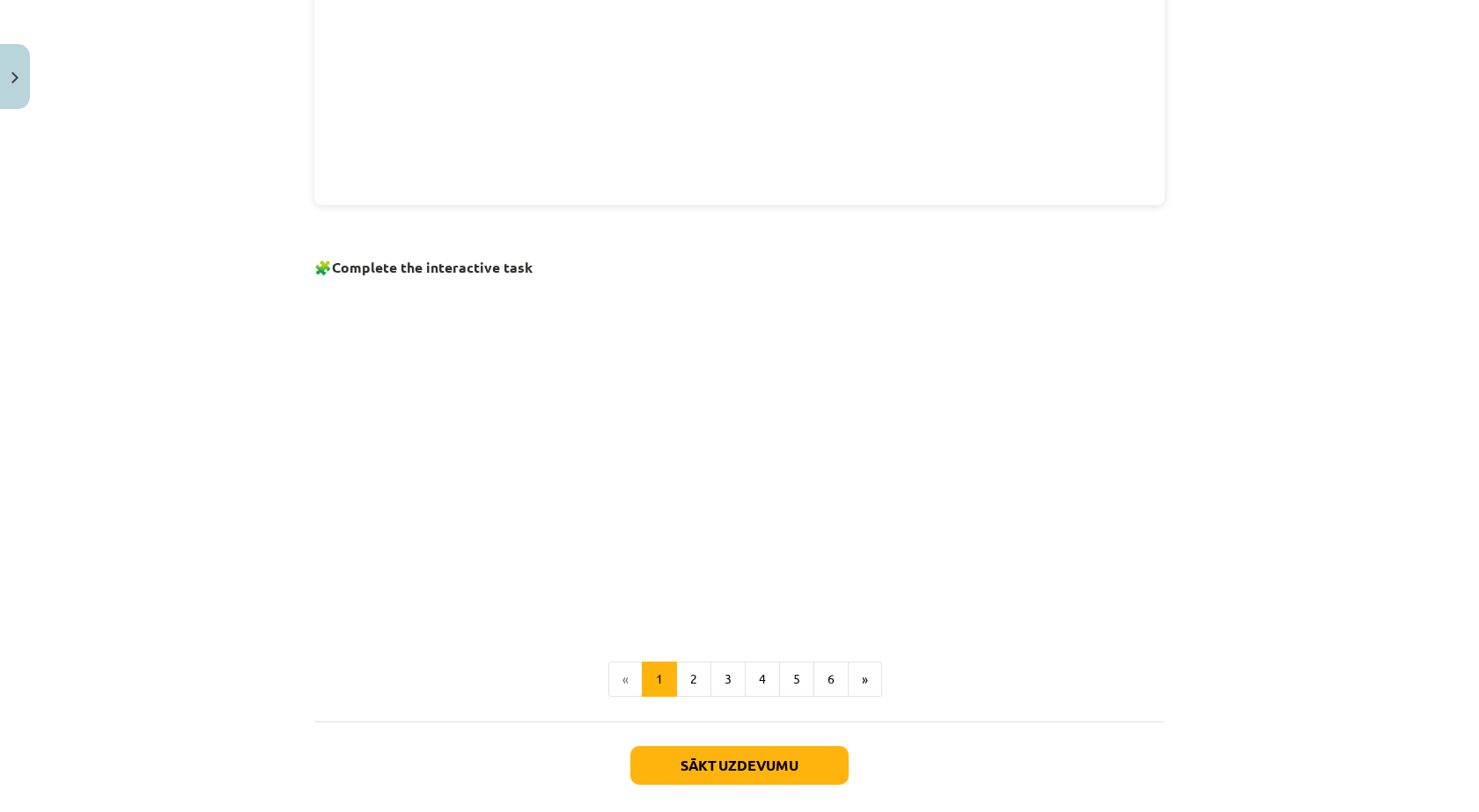
scroll to position [997, 0]
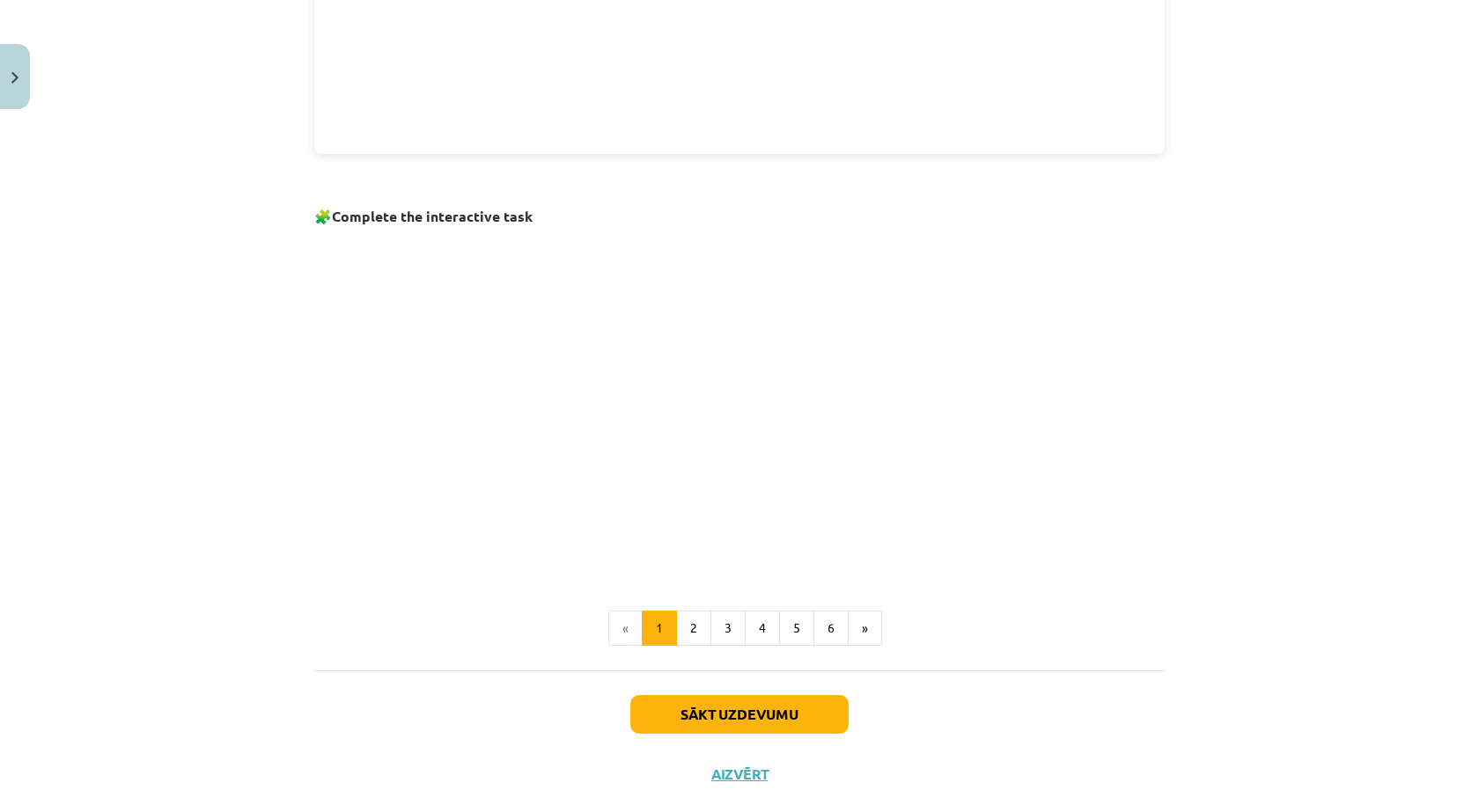
drag, startPoint x: 1025, startPoint y: 468, endPoint x: 1062, endPoint y: 462, distance: 37.5
click at [1035, 465] on p at bounding box center [739, 402] width 850 height 339
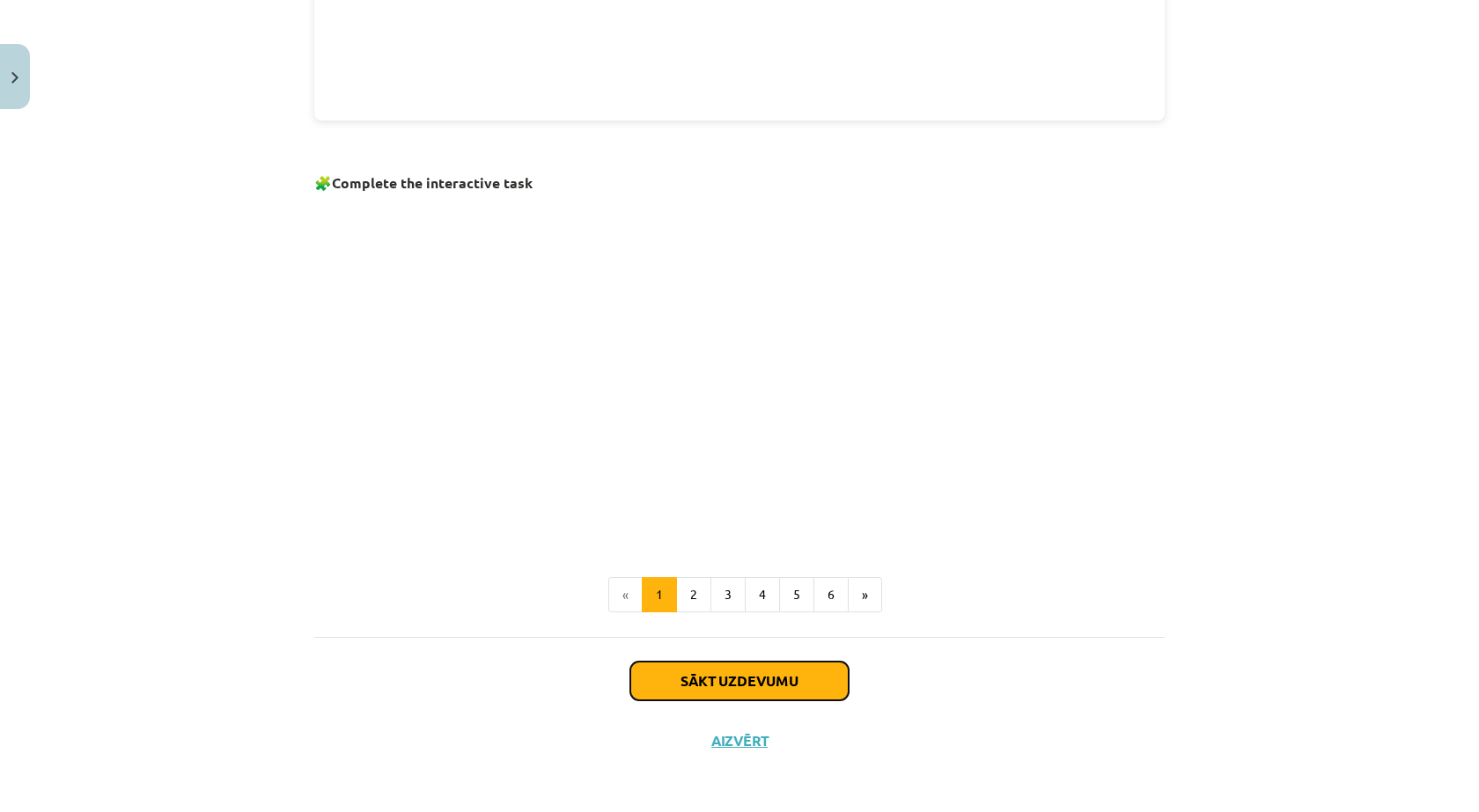
click at [782, 689] on button "Sākt uzdevumu" at bounding box center [740, 680] width 218 height 39
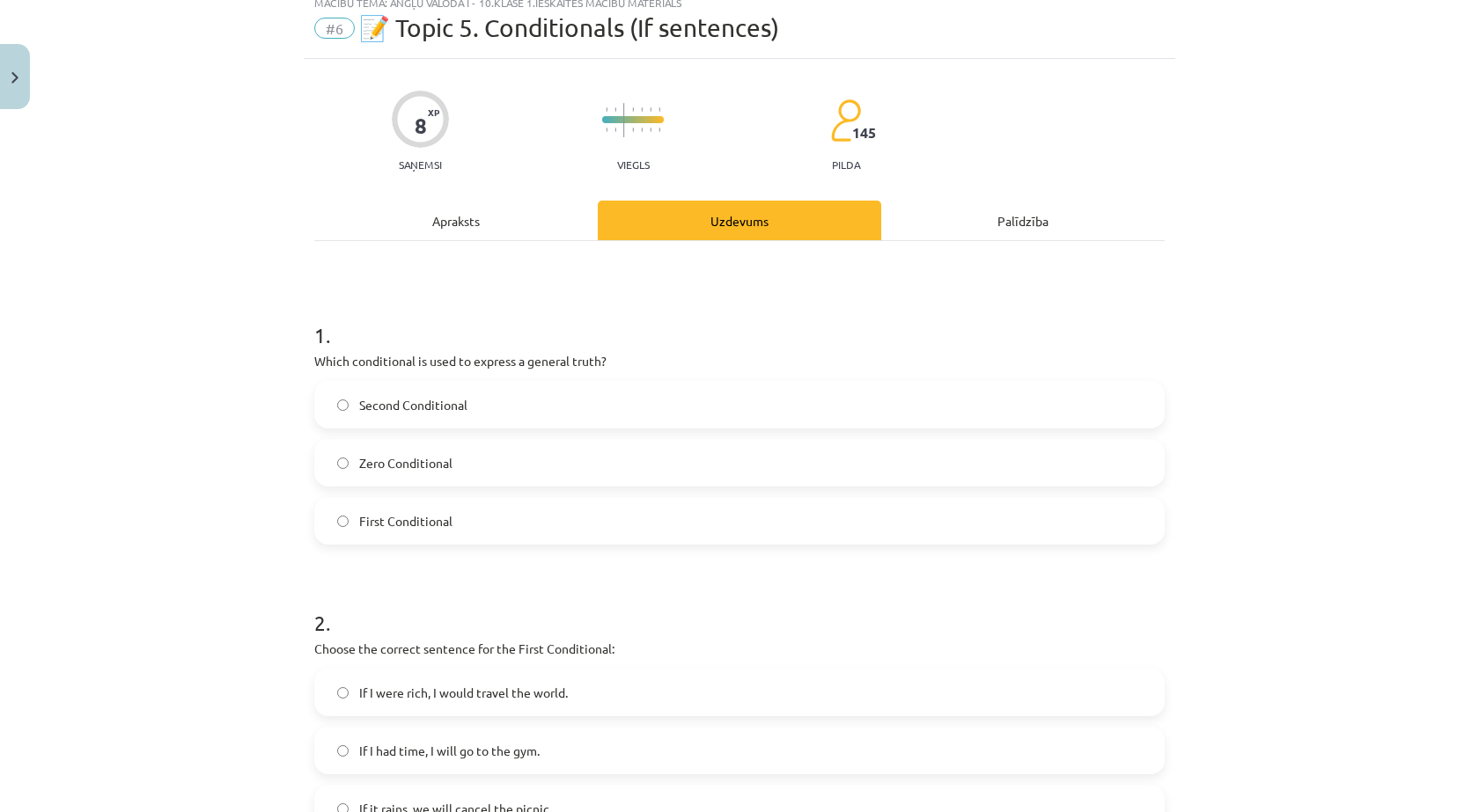
scroll to position [44, 0]
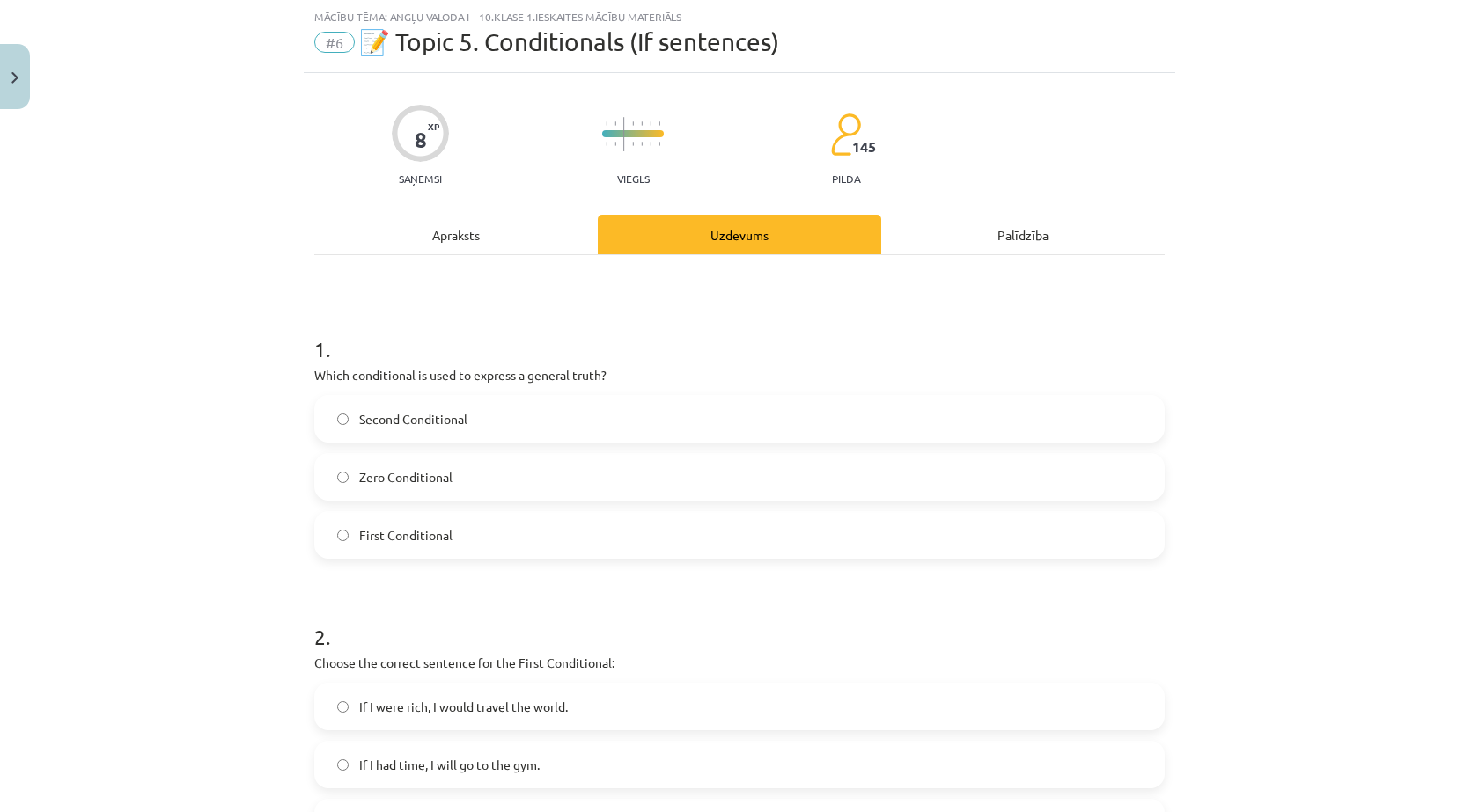
click at [427, 542] on span "First Conditional" at bounding box center [405, 535] width 93 height 18
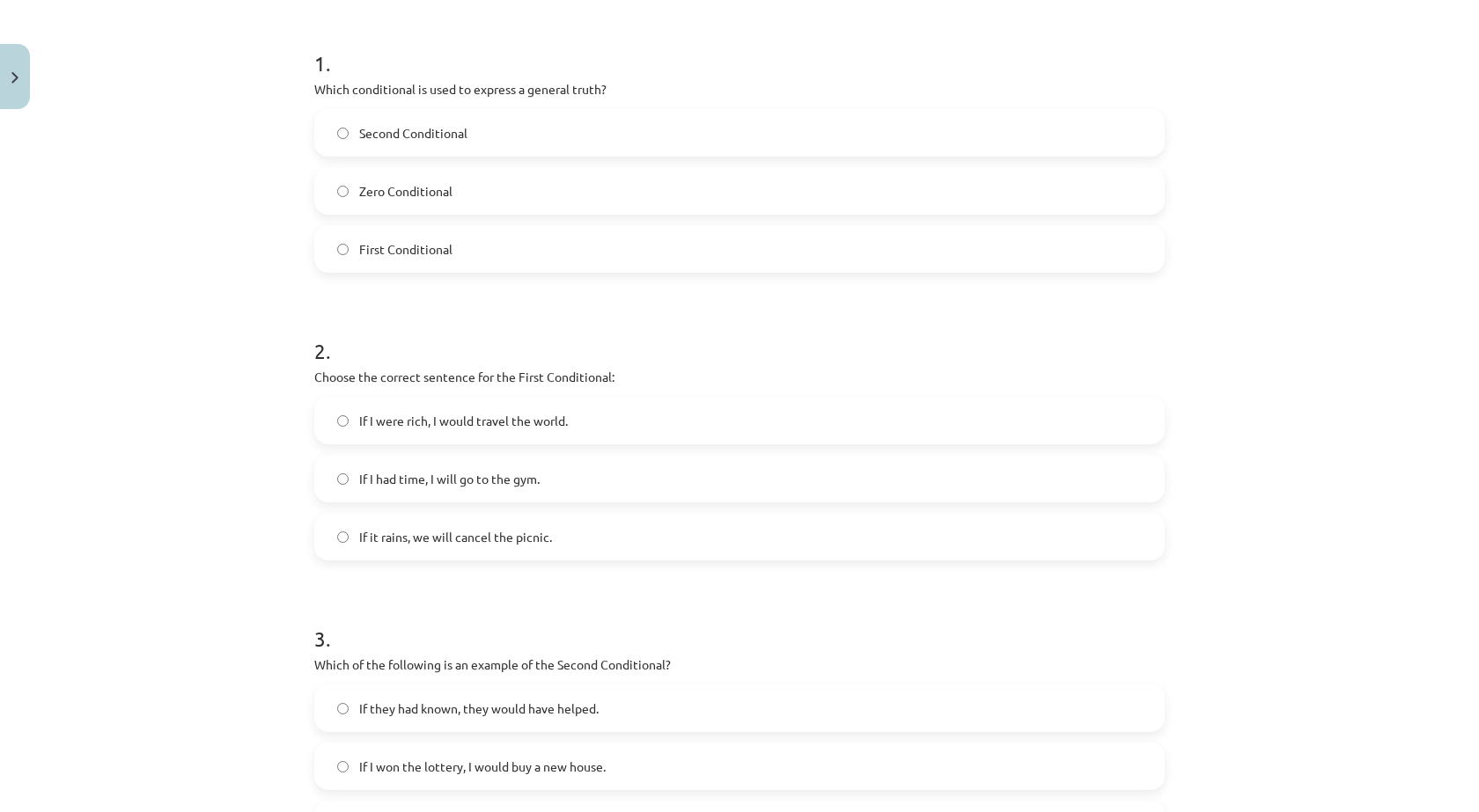
scroll to position [271, 0]
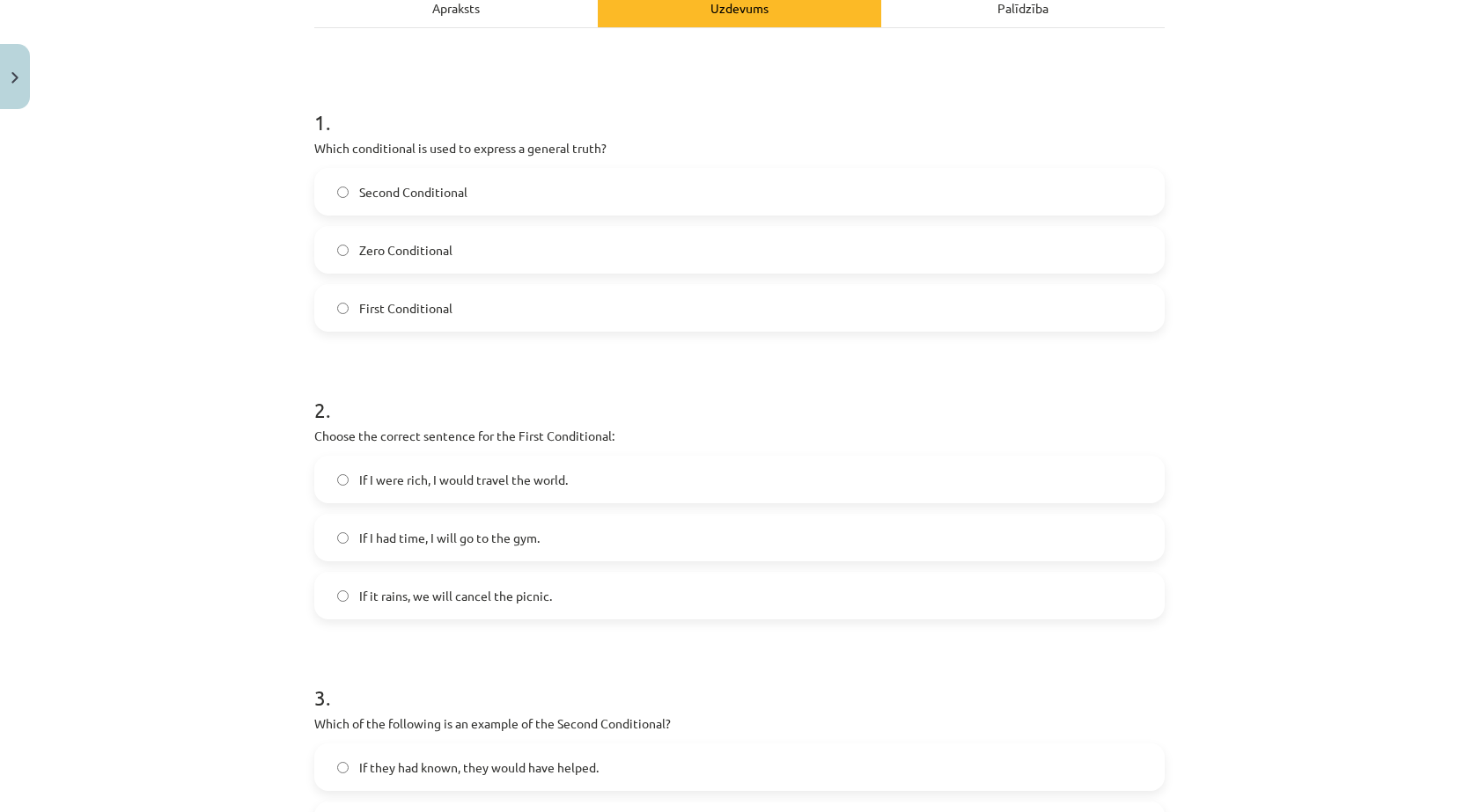
click at [412, 263] on label "Zero Conditional" at bounding box center [739, 250] width 846 height 44
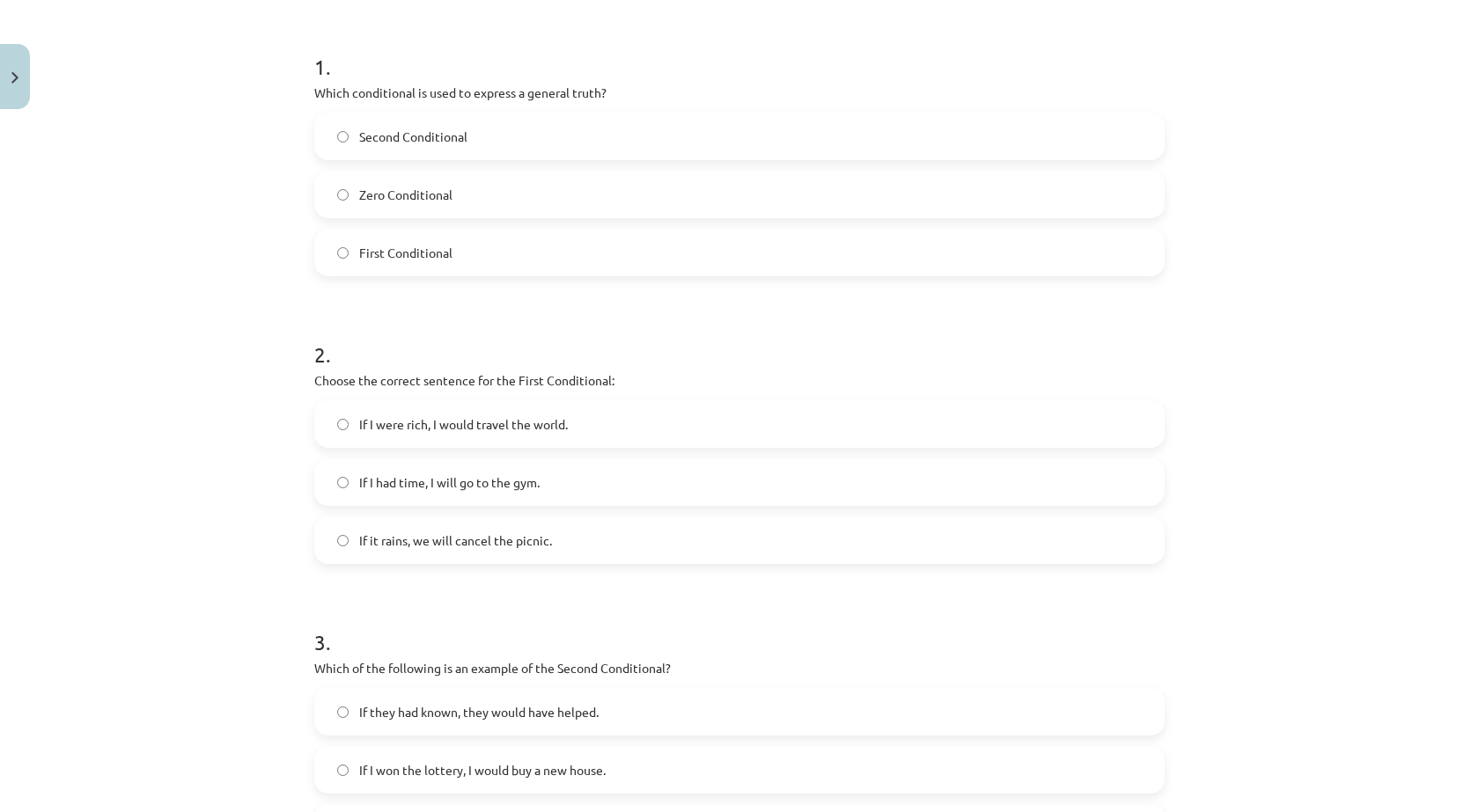
scroll to position [446, 0]
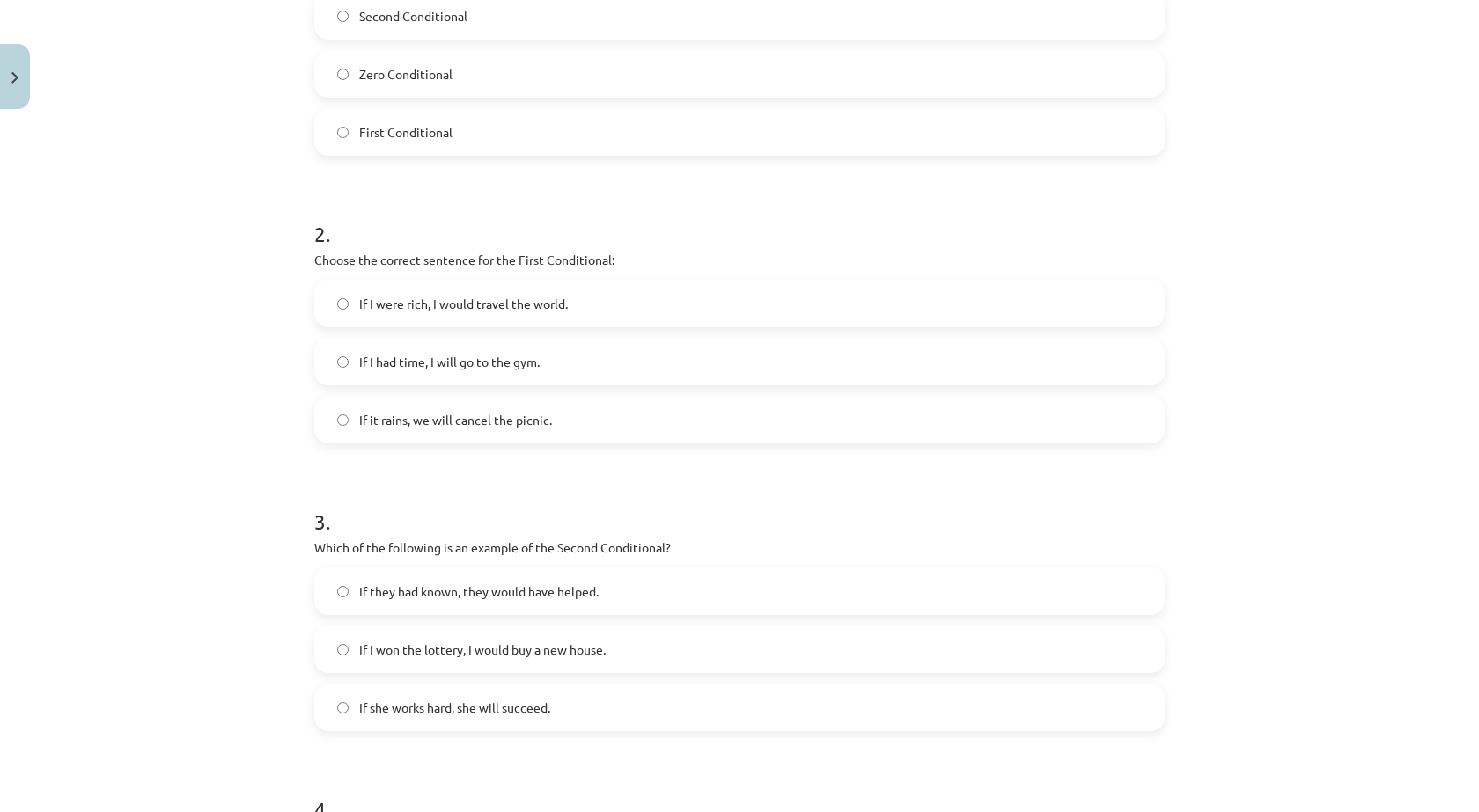
click at [382, 309] on span "If I were rich, I would travel the world." at bounding box center [463, 304] width 209 height 18
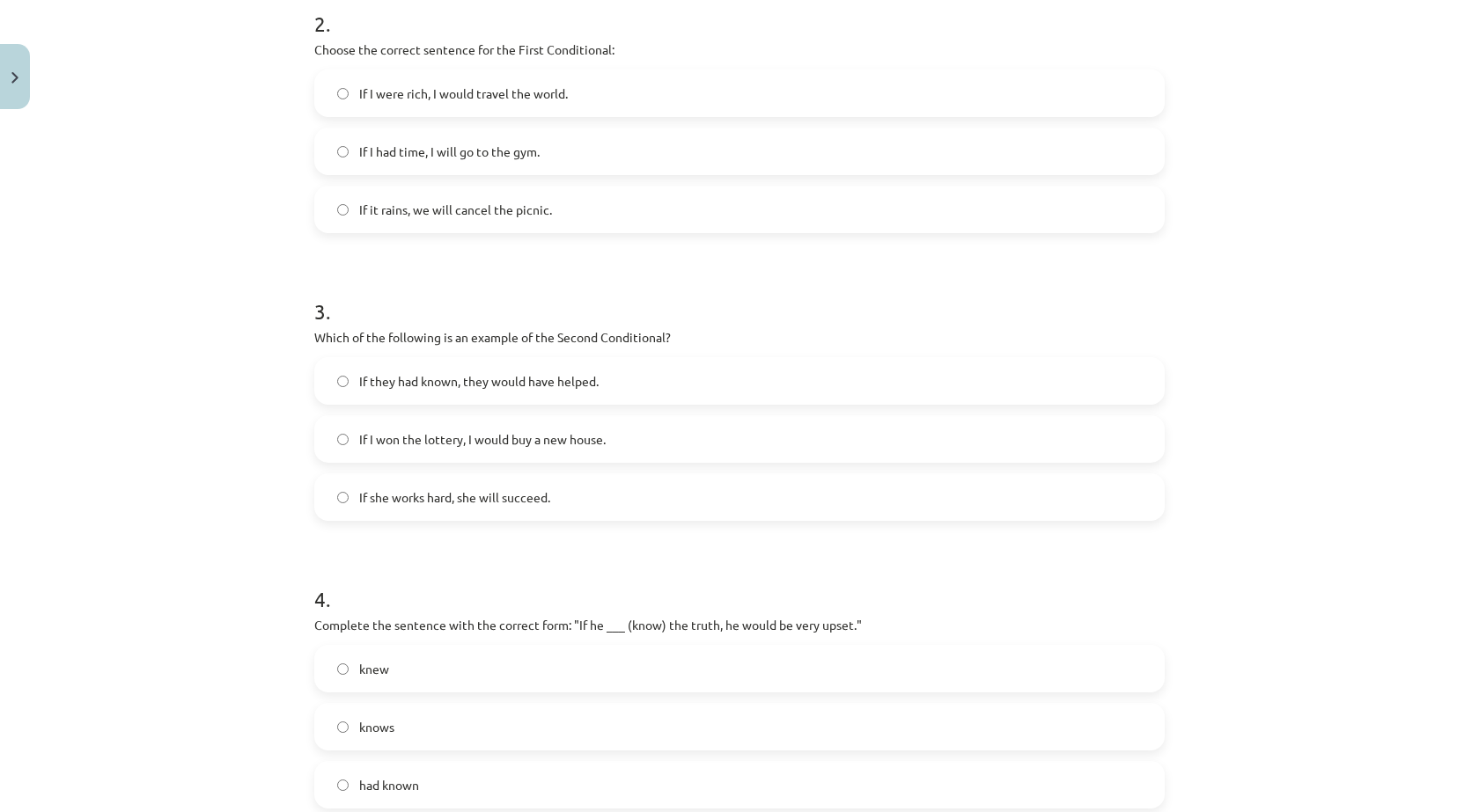
scroll to position [682, 0]
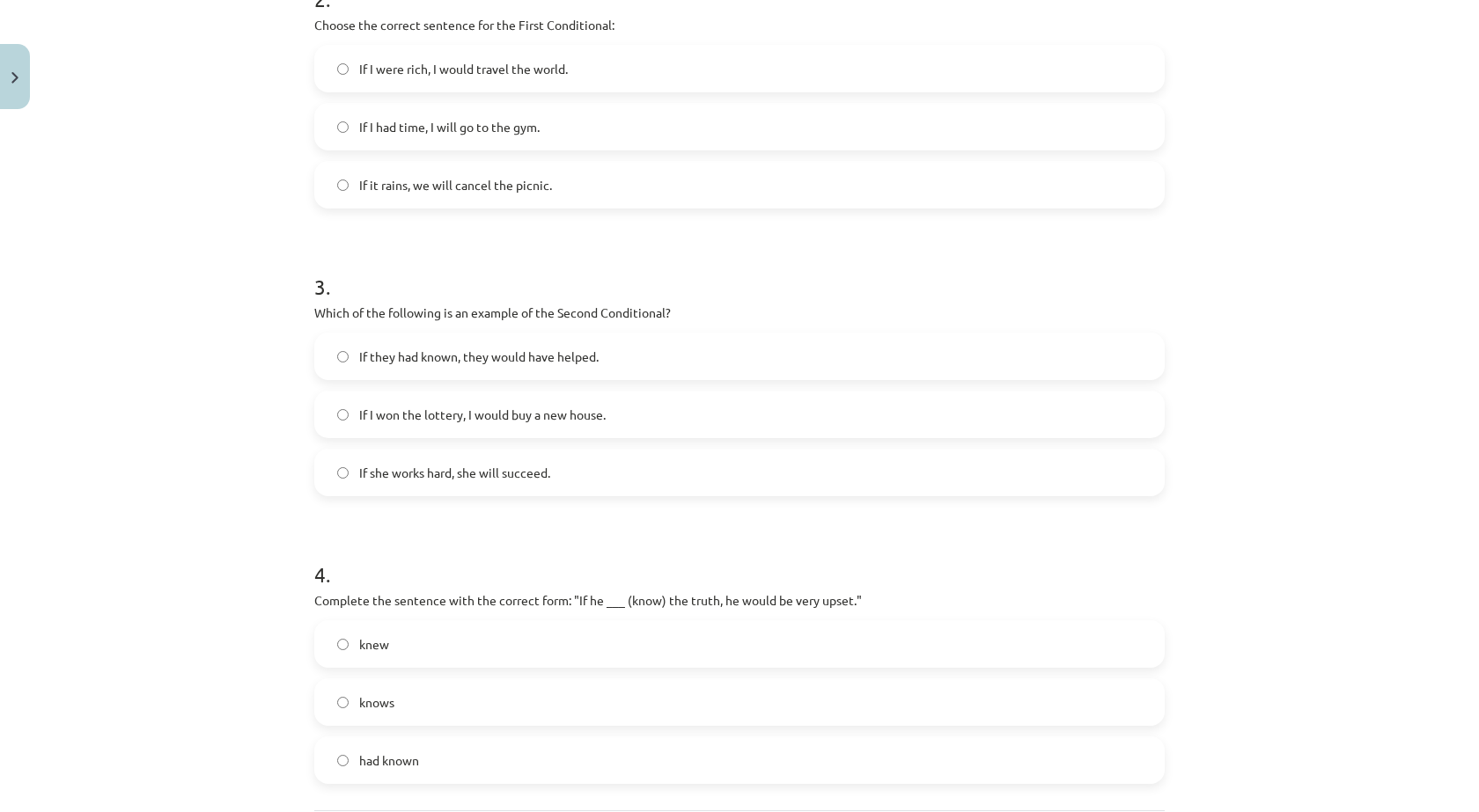
click at [385, 475] on span "If she works hard, she will succeed." at bounding box center [454, 472] width 191 height 18
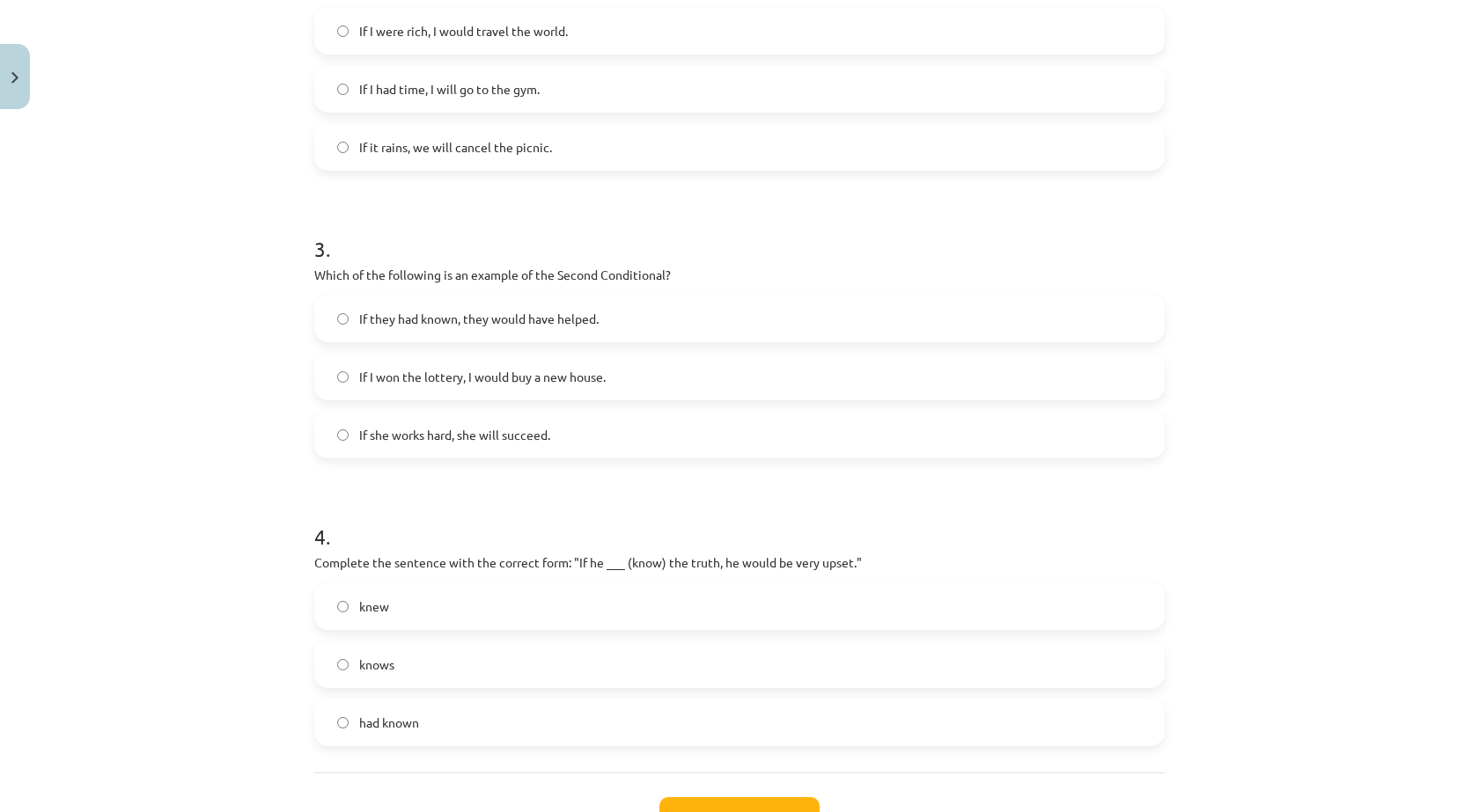
scroll to position [858, 0]
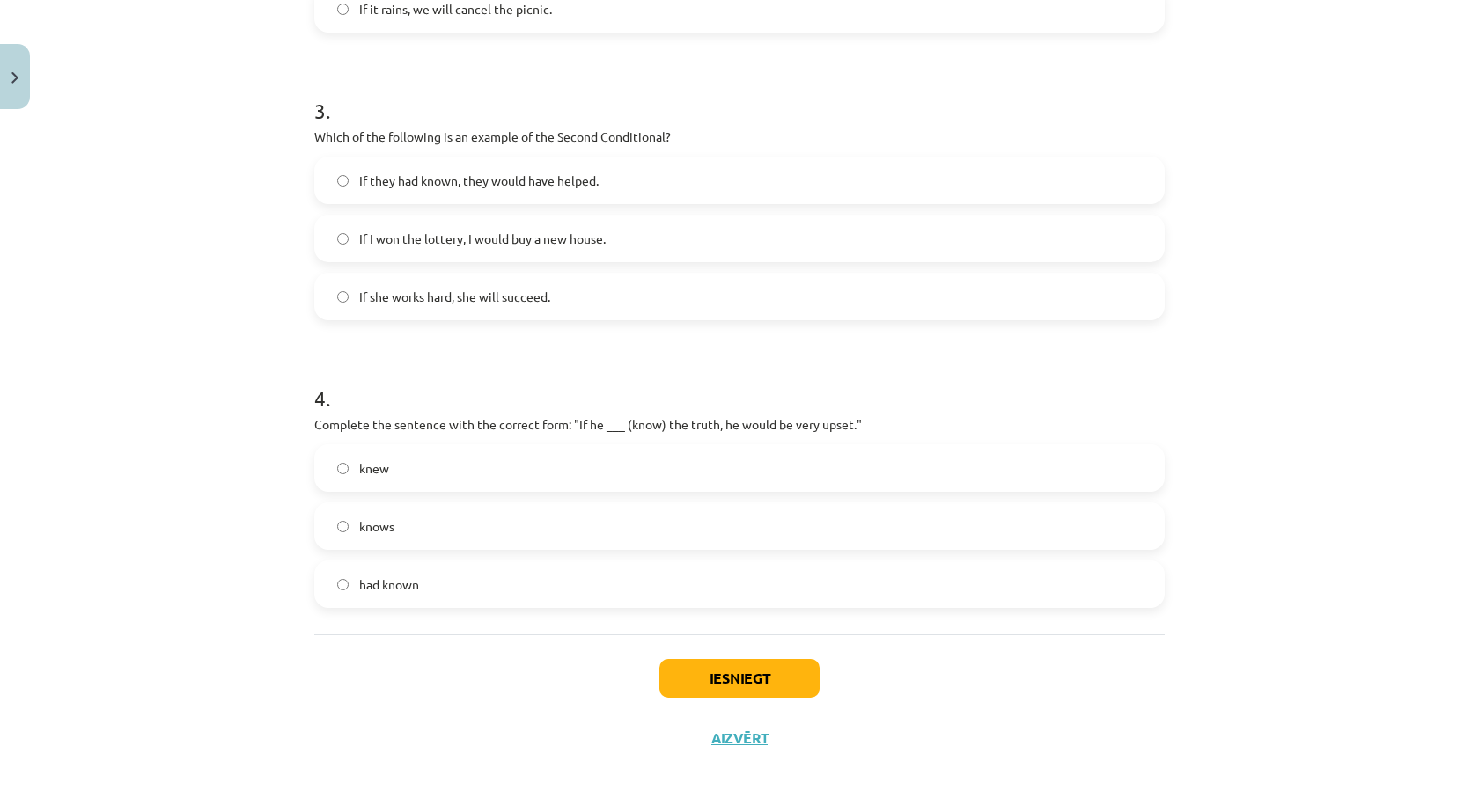
click at [397, 578] on span "had known" at bounding box center [389, 584] width 60 height 18
click at [715, 689] on button "Iesniegt" at bounding box center [740, 678] width 160 height 39
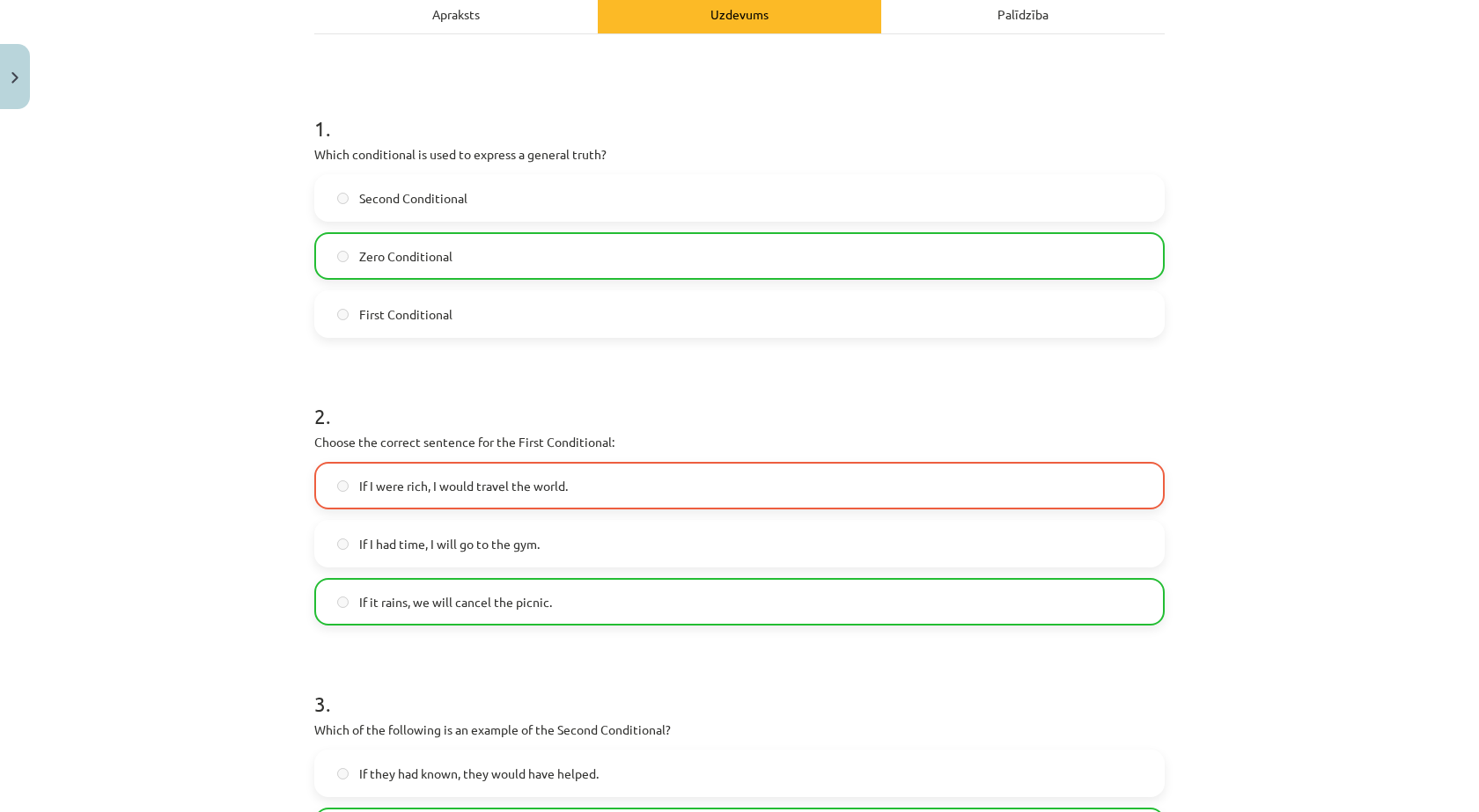
scroll to position [213, 0]
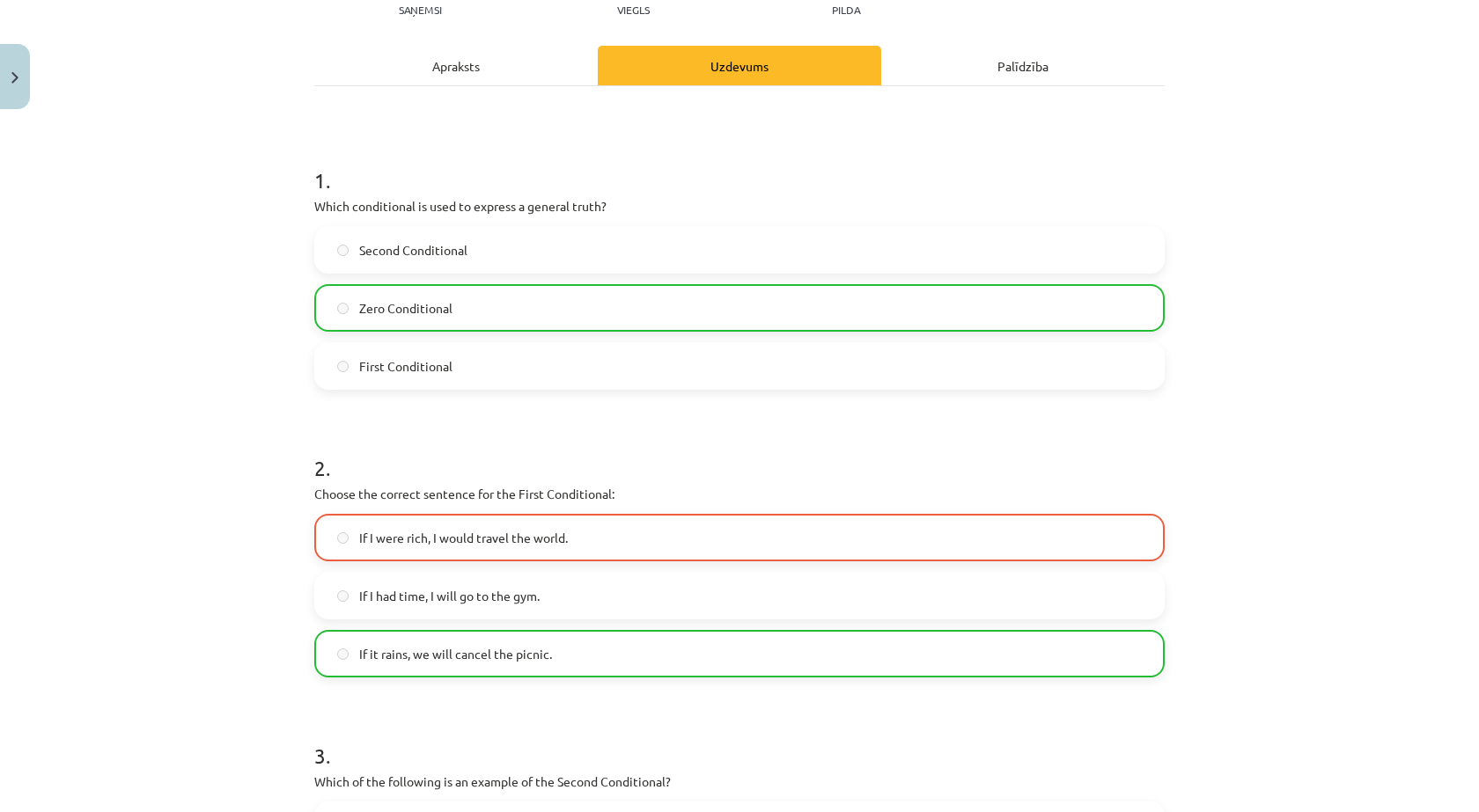
click at [847, 186] on h1 "1 ." at bounding box center [739, 164] width 850 height 55
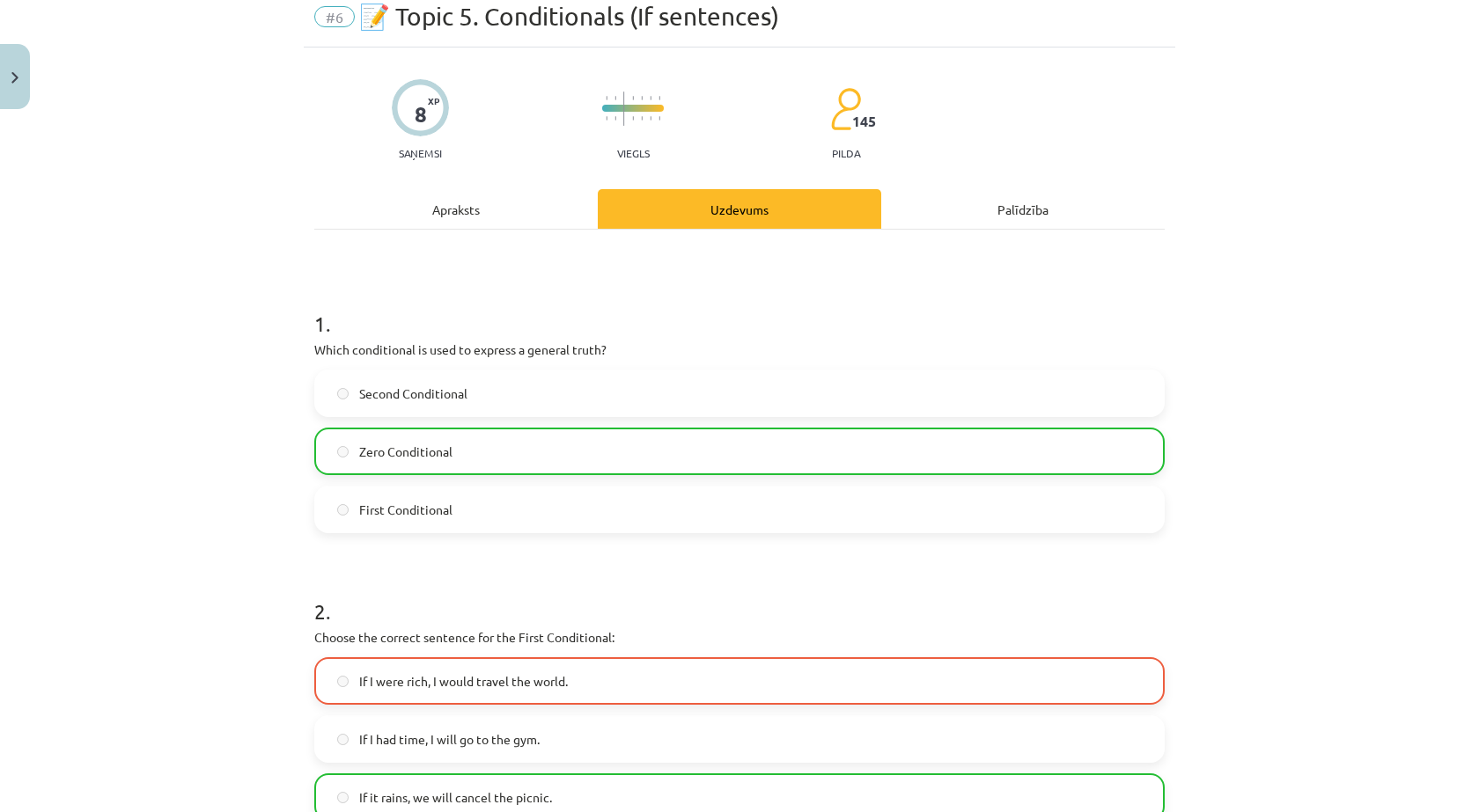
scroll to position [0, 0]
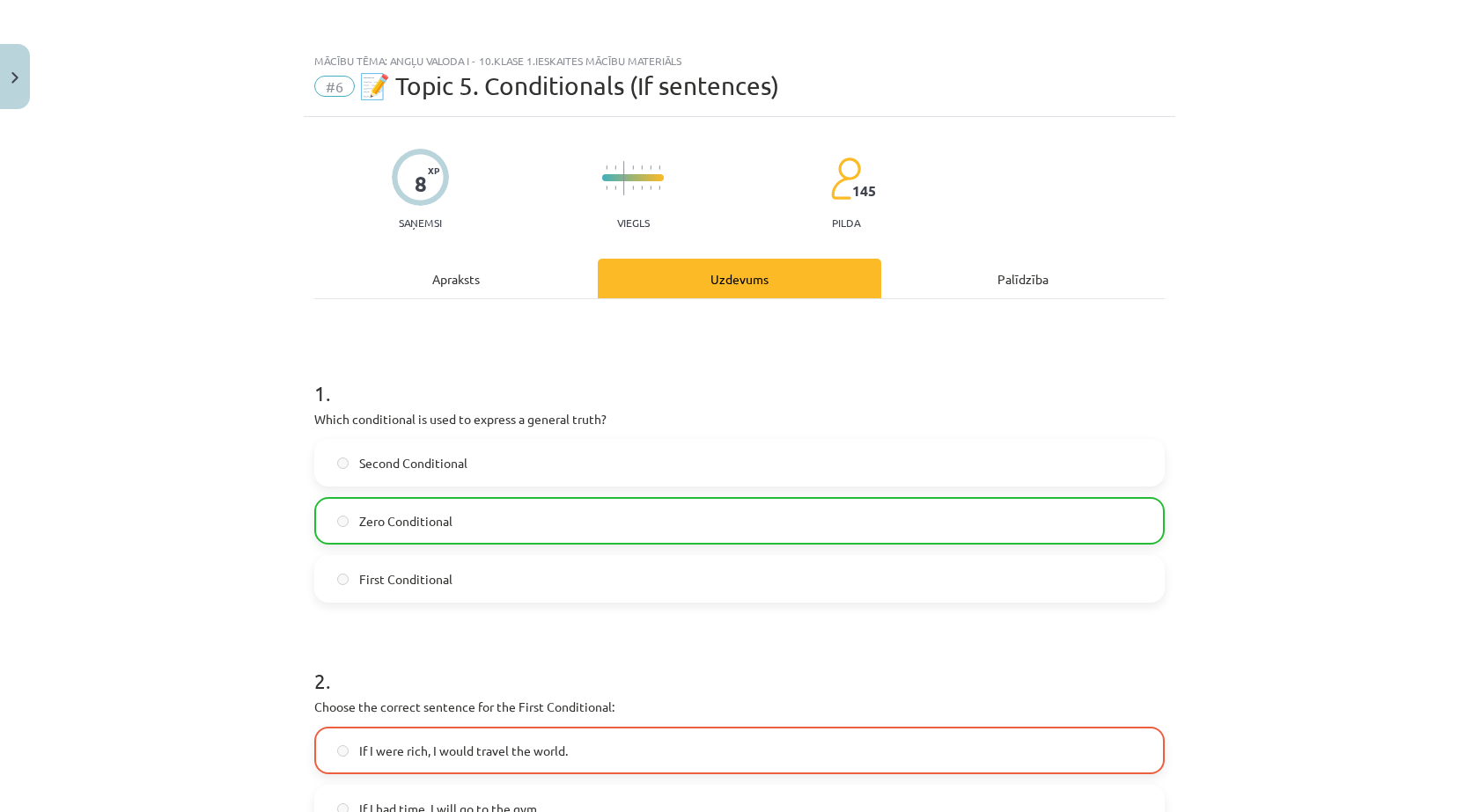
click at [507, 276] on div "Apraksts" at bounding box center [456, 279] width 284 height 40
